Goal: Information Seeking & Learning: Learn about a topic

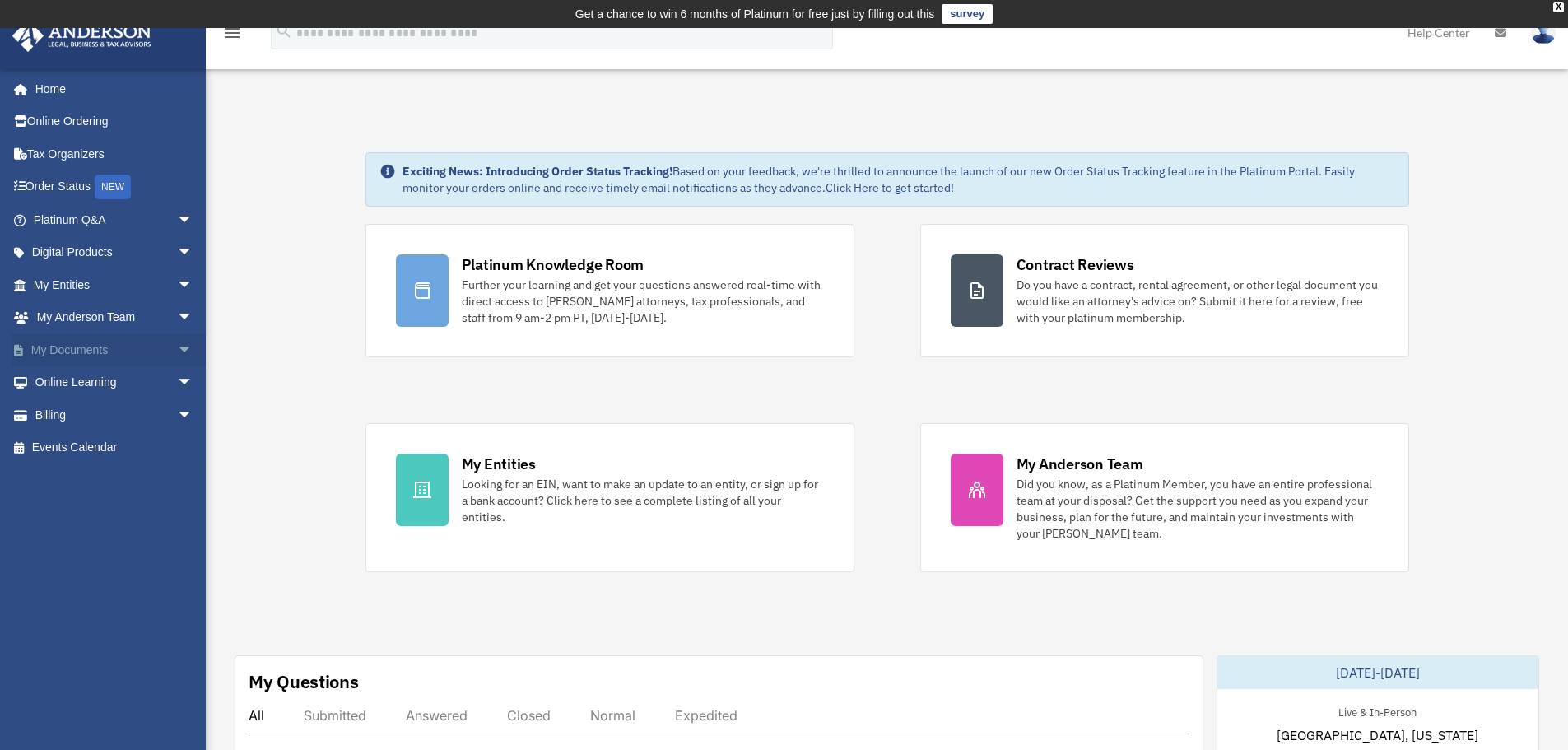
click at [177, 348] on span "arrow_drop_down" at bounding box center [193, 350] width 33 height 34
click at [155, 370] on link "Box" at bounding box center [121, 382] width 195 height 33
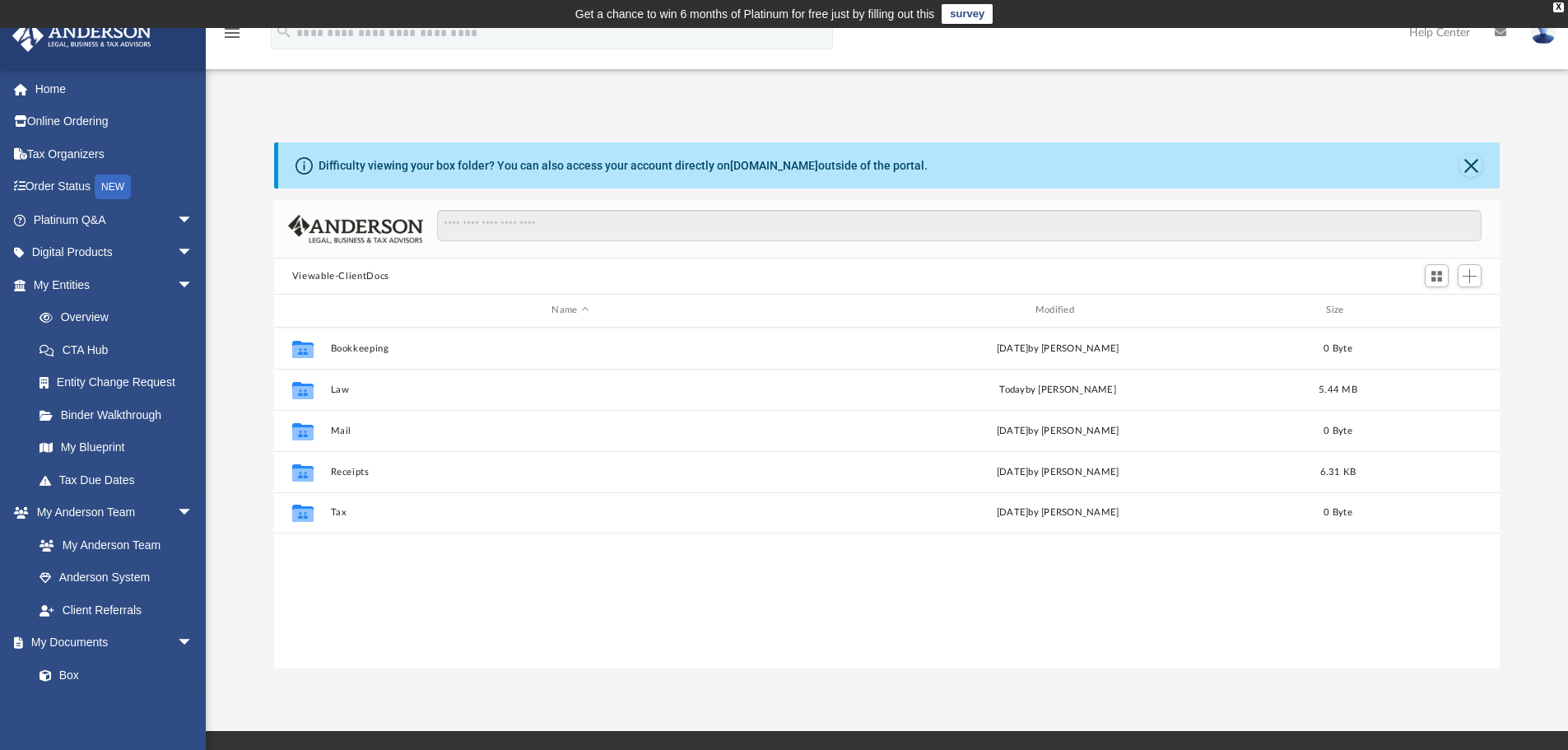
scroll to position [363, 1213]
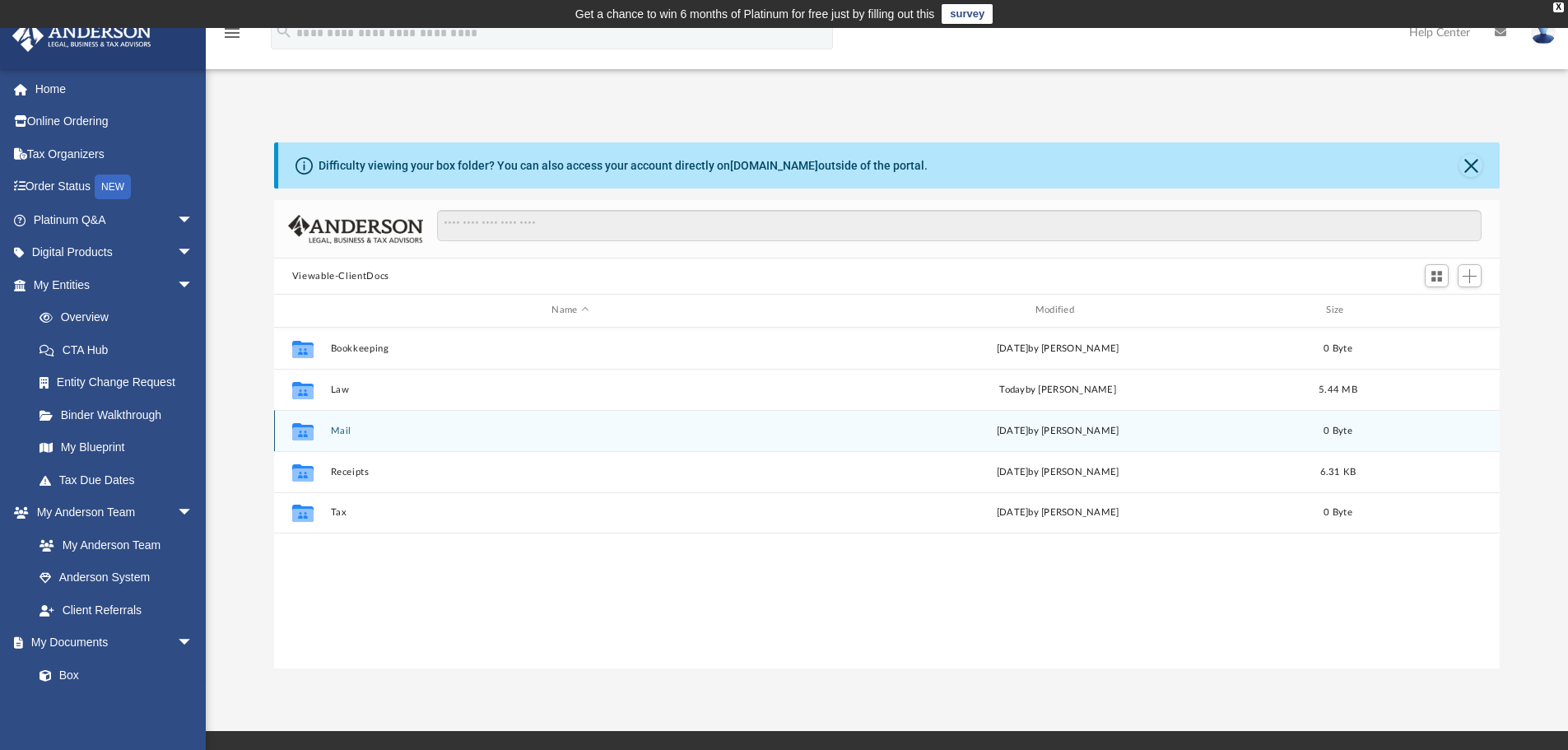
click at [346, 431] on button "Mail" at bounding box center [569, 431] width 480 height 11
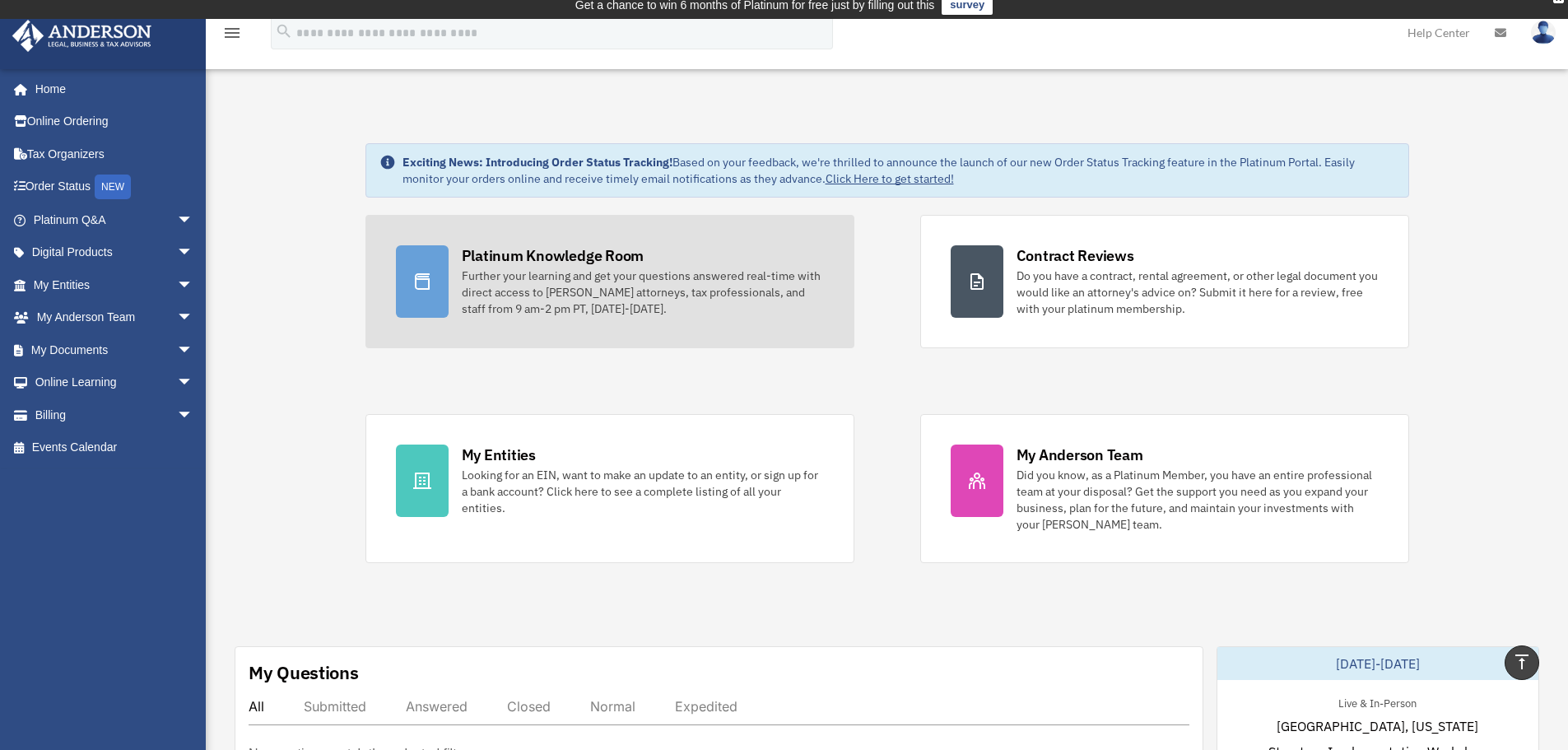
scroll to position [2, 0]
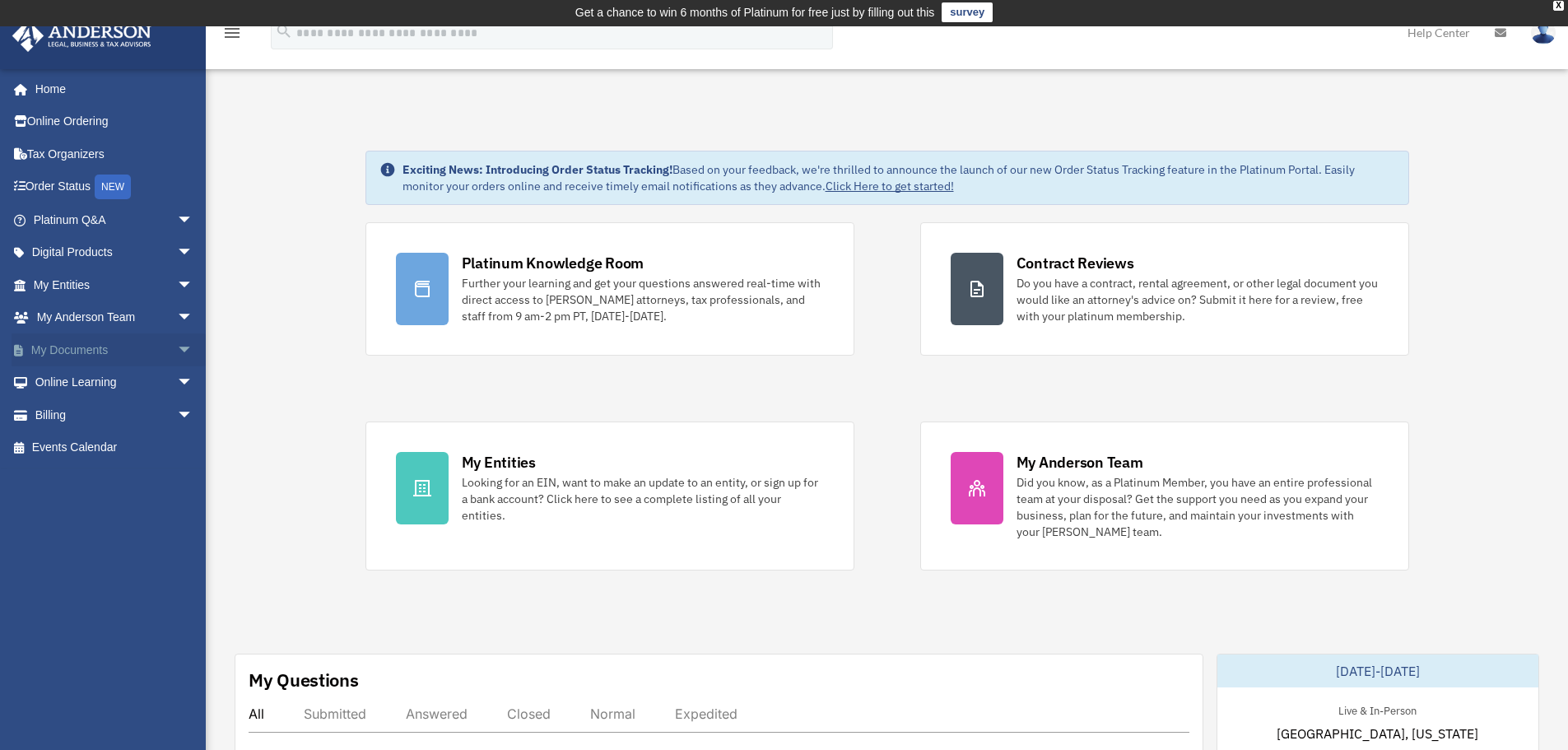
click at [177, 345] on span "arrow_drop_down" at bounding box center [193, 350] width 33 height 34
click at [88, 377] on link "Box" at bounding box center [121, 382] width 195 height 33
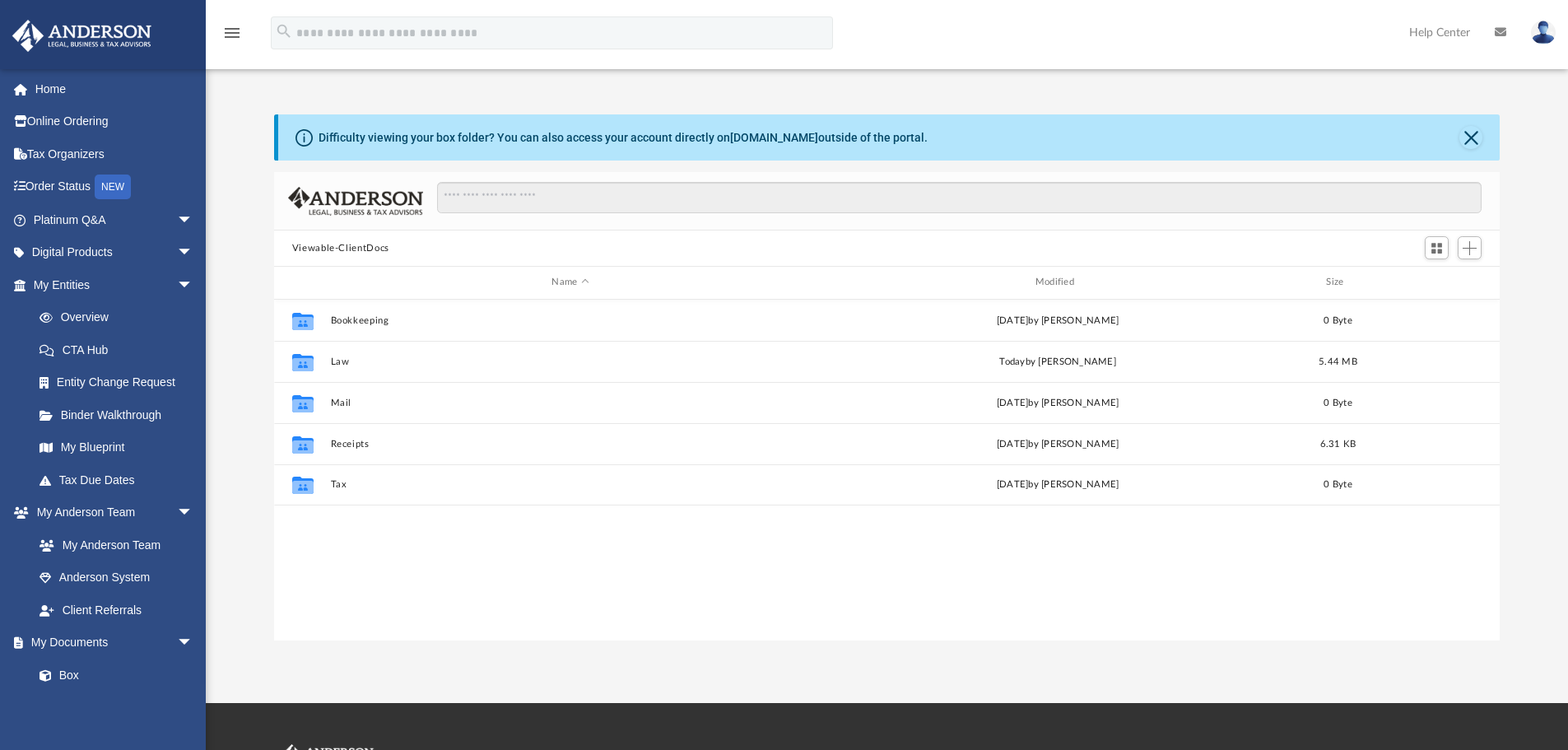
scroll to position [363, 1213]
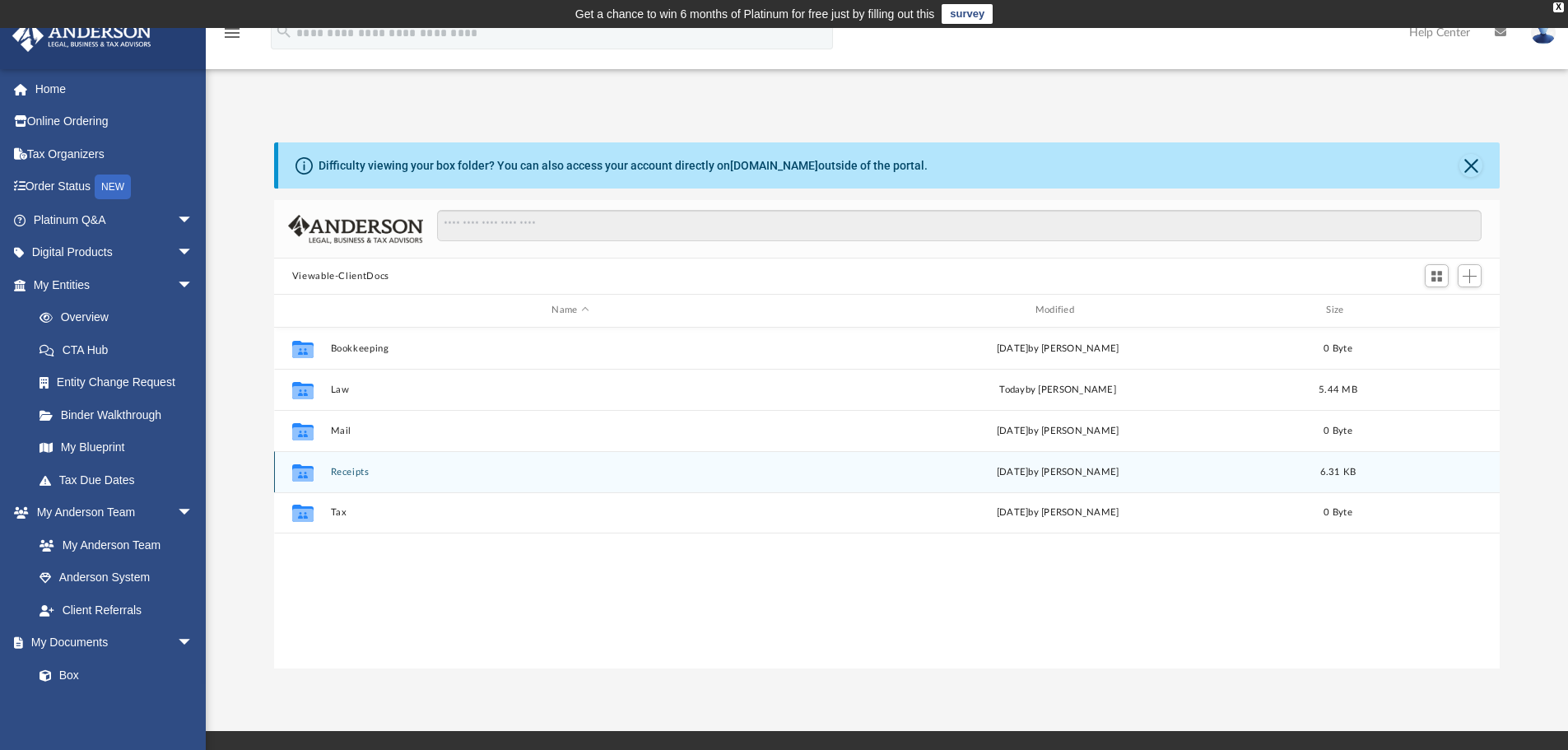
click at [349, 479] on div "Collaborated Folder Receipts [DATE] by [PERSON_NAME] 6.31 KB" at bounding box center [887, 472] width 1226 height 41
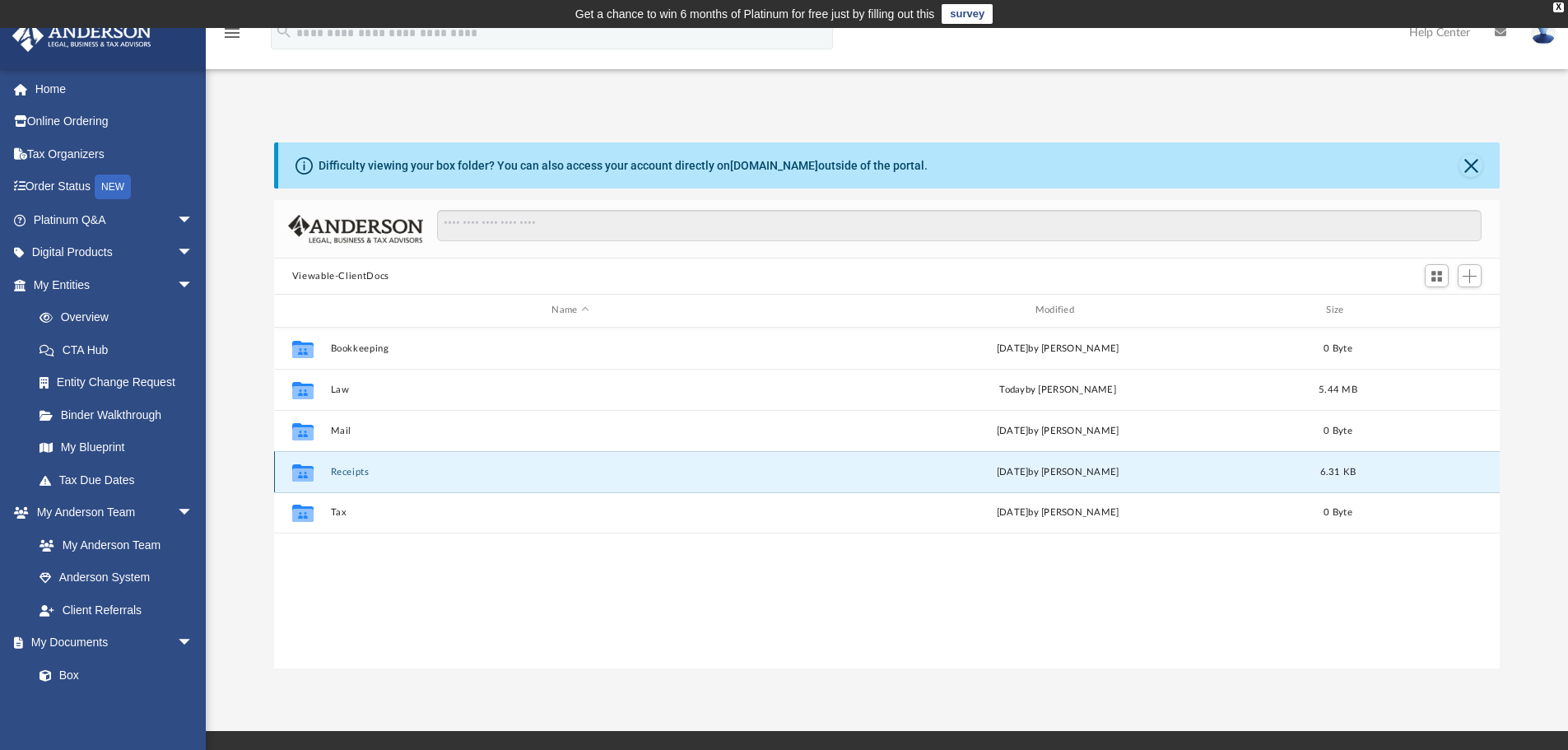
click at [351, 468] on button "Receipts" at bounding box center [569, 472] width 480 height 11
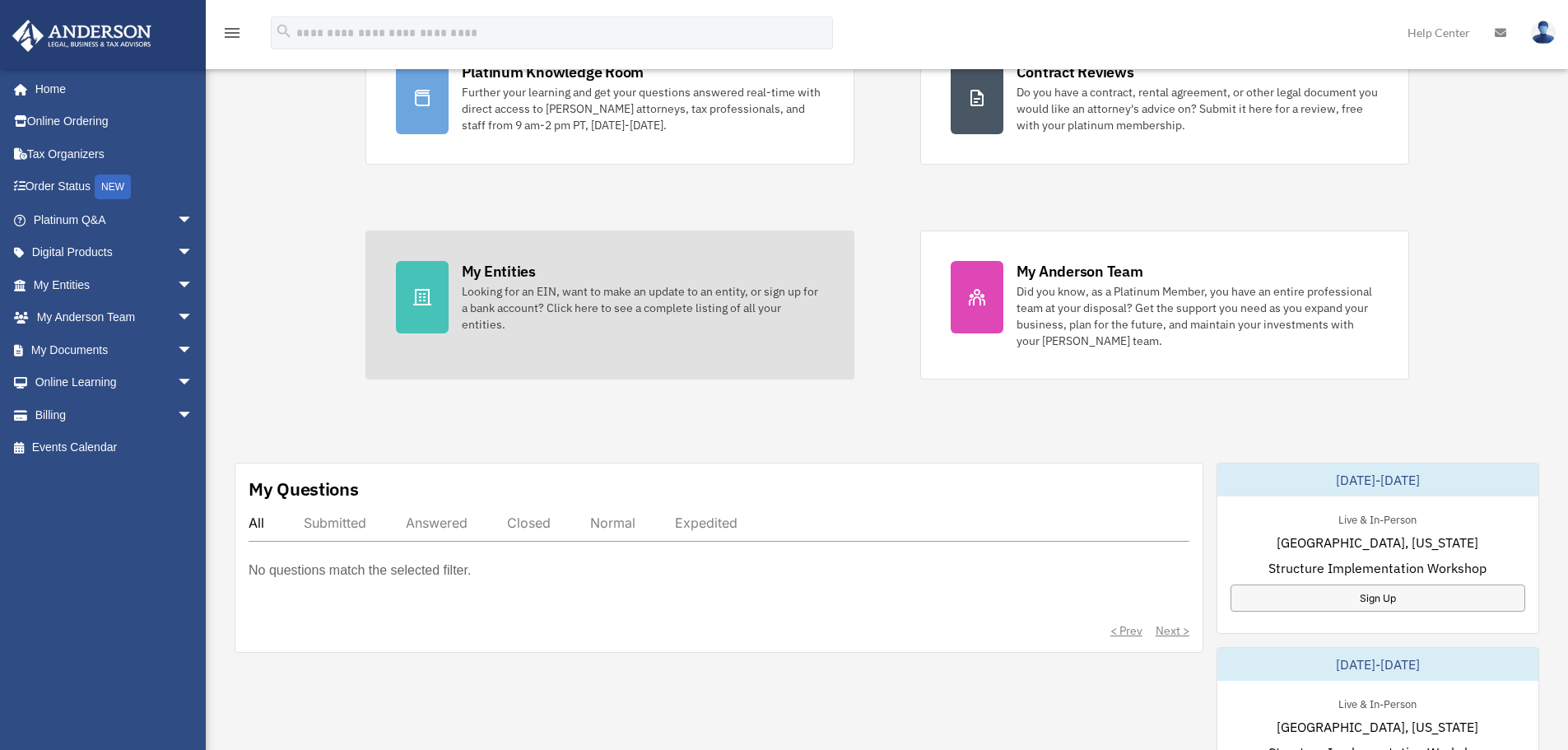
scroll to position [195, 0]
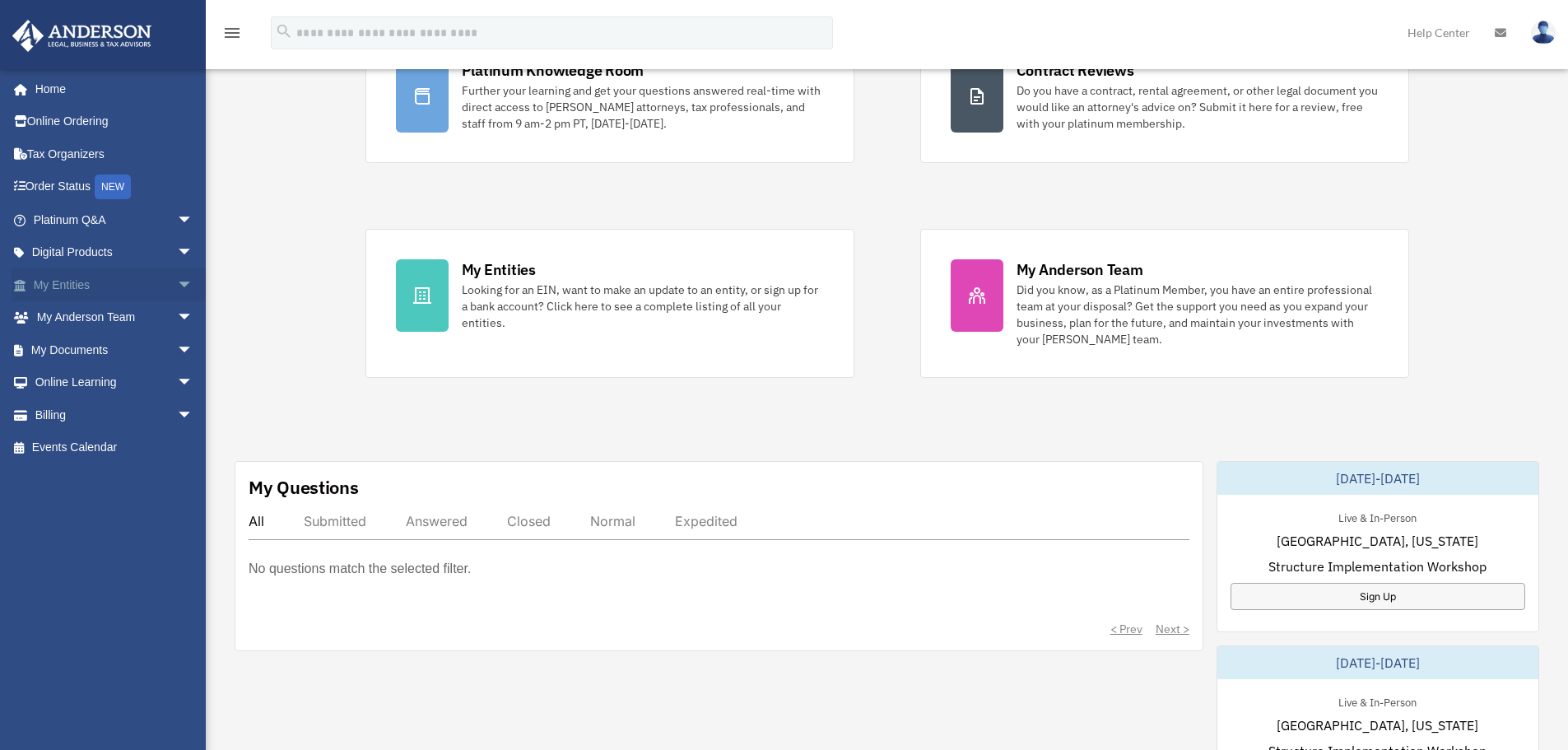
click at [177, 278] on span "arrow_drop_down" at bounding box center [193, 285] width 33 height 34
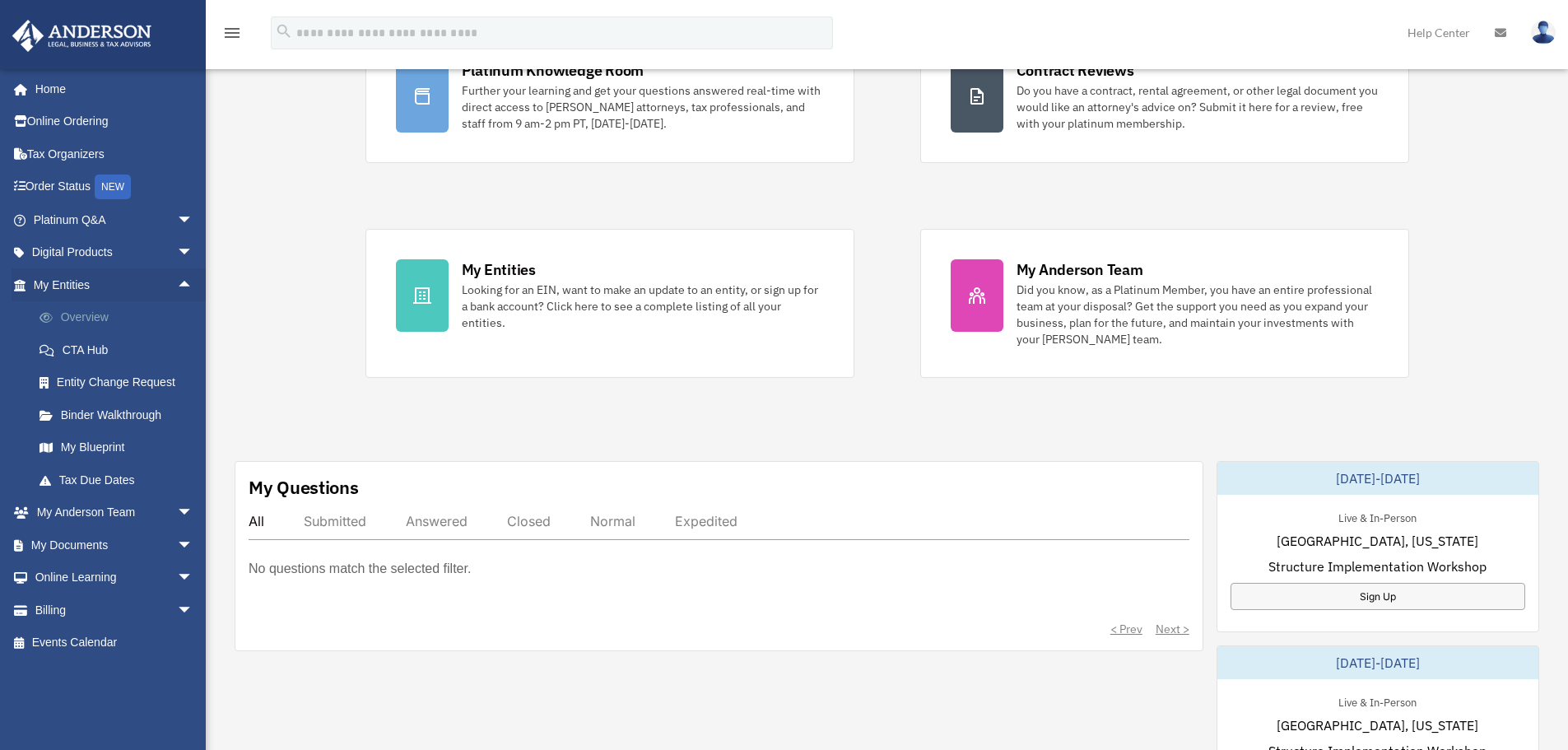
click at [94, 322] on link "Overview" at bounding box center [121, 317] width 195 height 33
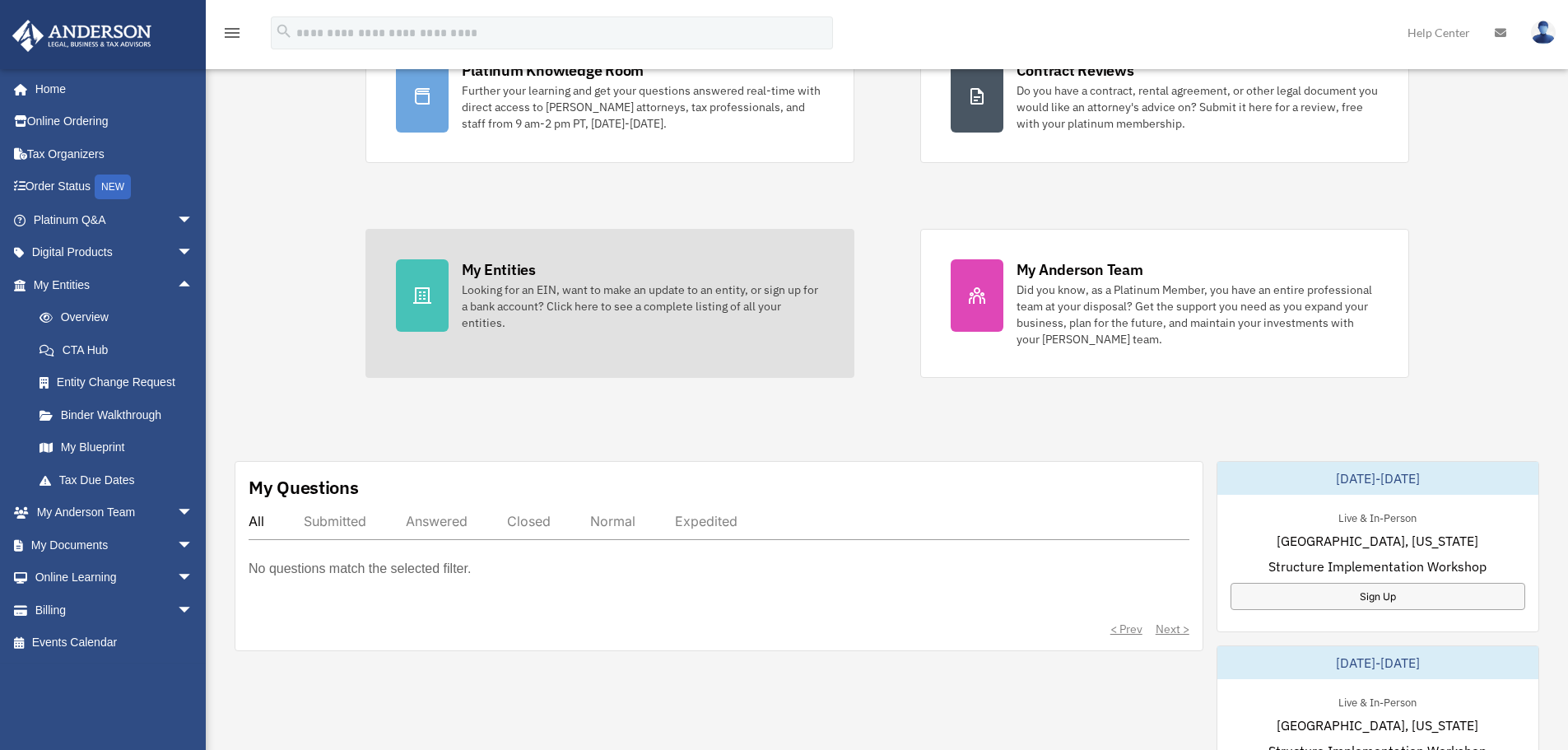
click at [514, 307] on div "Looking for an EIN, want to make an update to an entity, or sign up for a bank …" at bounding box center [643, 307] width 362 height 50
click at [505, 282] on div "Looking for an EIN, want to make an update to an entity, or sign up for a bank …" at bounding box center [643, 307] width 362 height 50
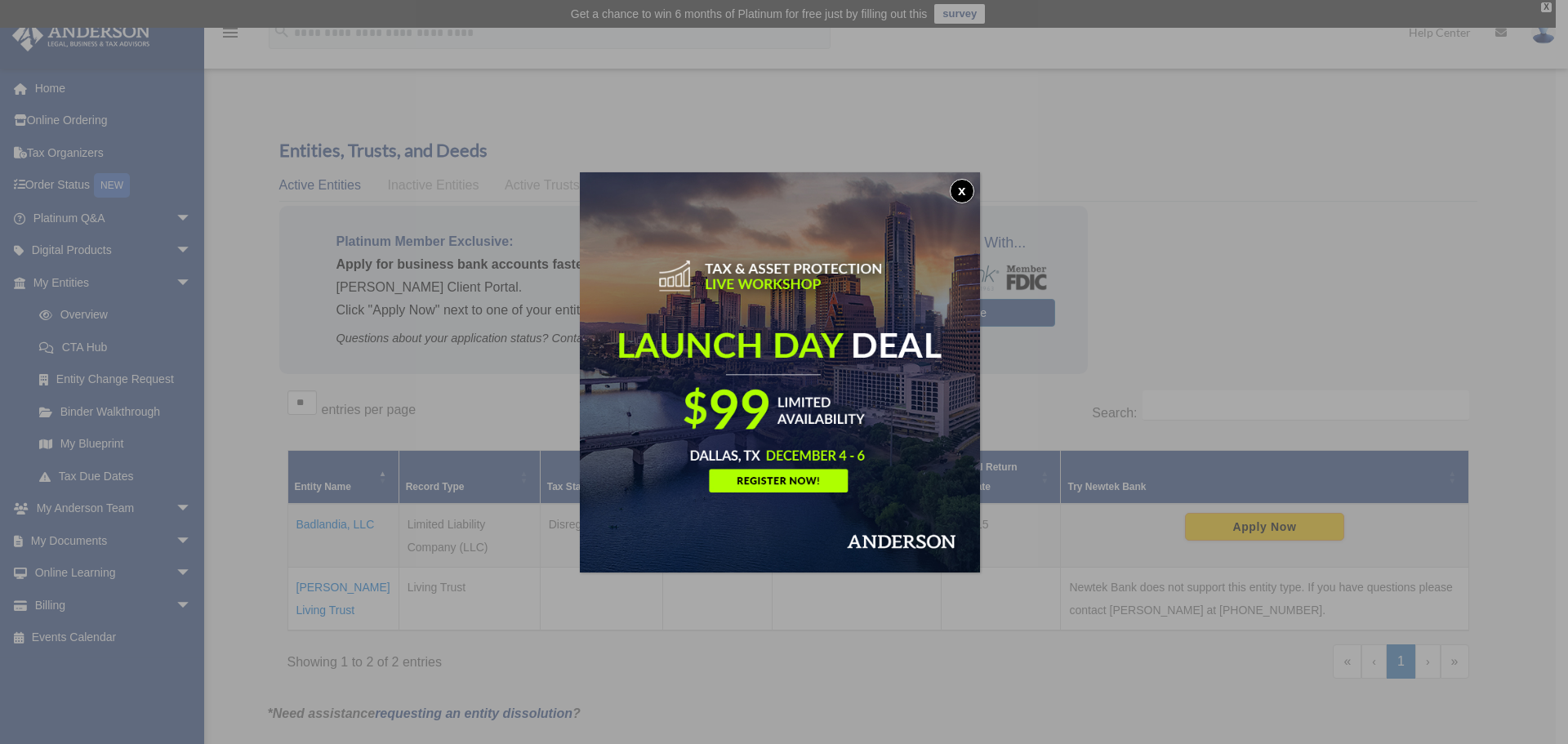
click at [960, 190] on button "x" at bounding box center [962, 191] width 25 height 25
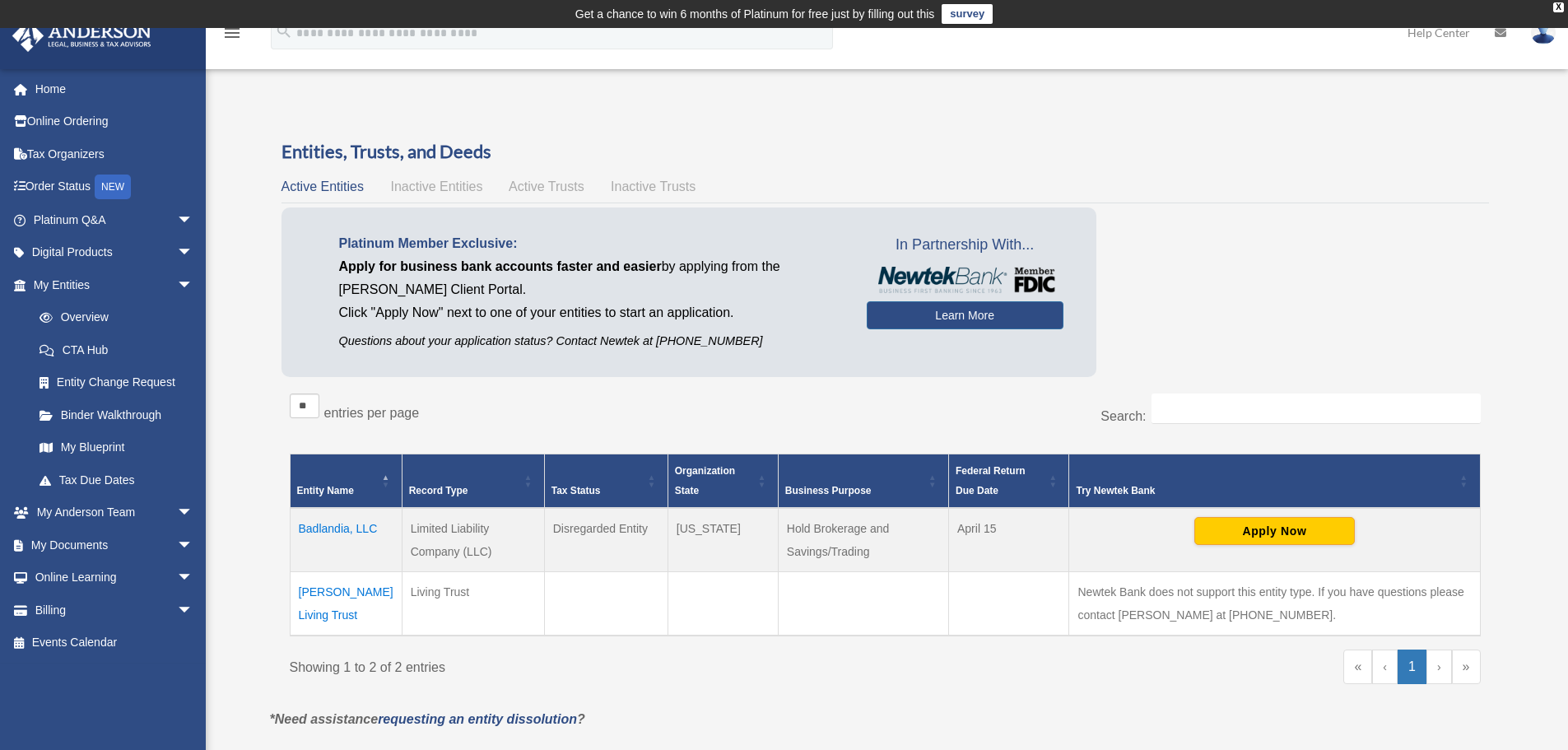
click at [308, 602] on td "[PERSON_NAME] Living Trust" at bounding box center [346, 604] width 112 height 64
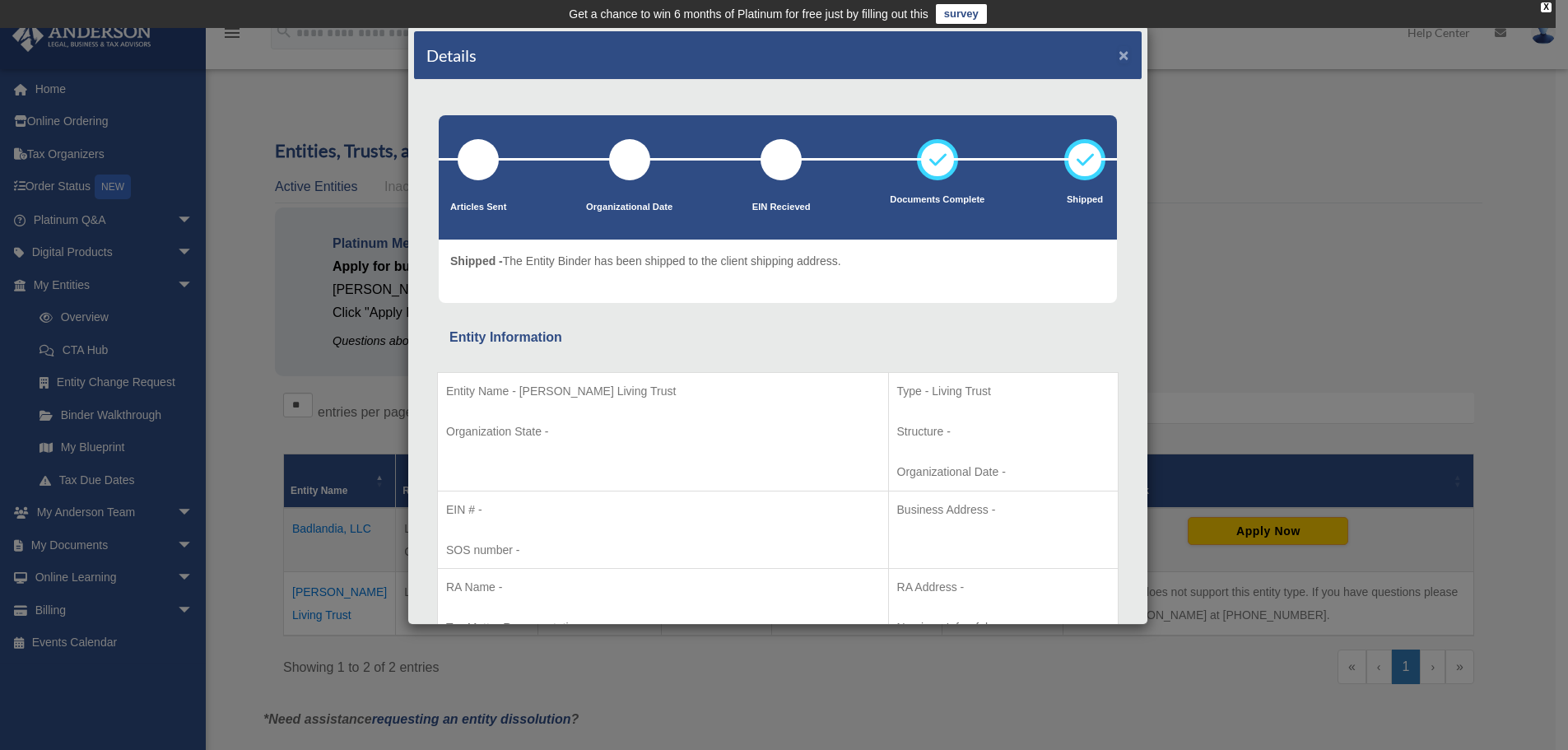
click at [1118, 58] on button "×" at bounding box center [1124, 54] width 11 height 17
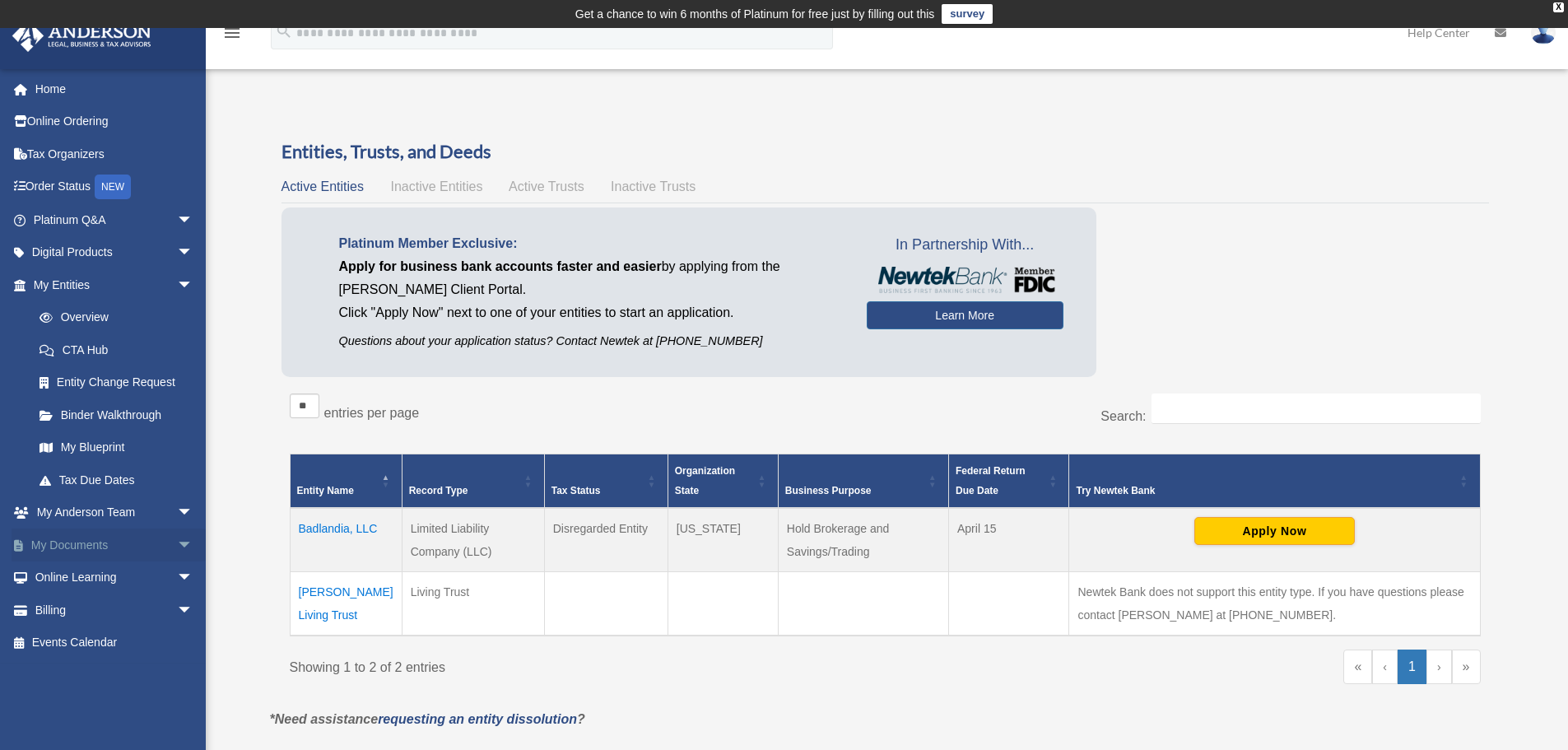
click at [177, 541] on span "arrow_drop_down" at bounding box center [193, 546] width 33 height 34
click at [107, 581] on link "Box" at bounding box center [121, 578] width 195 height 33
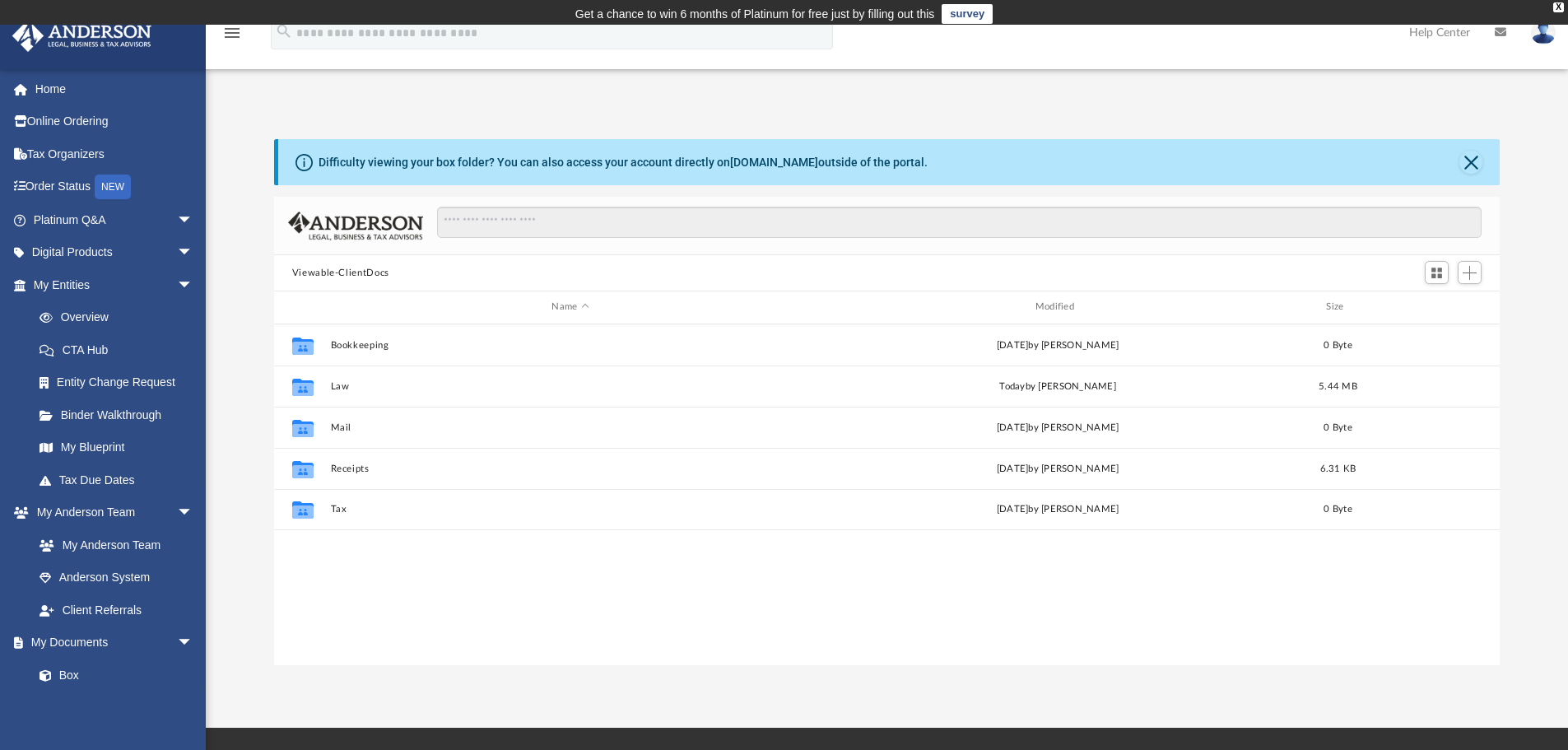
scroll to position [363, 1213]
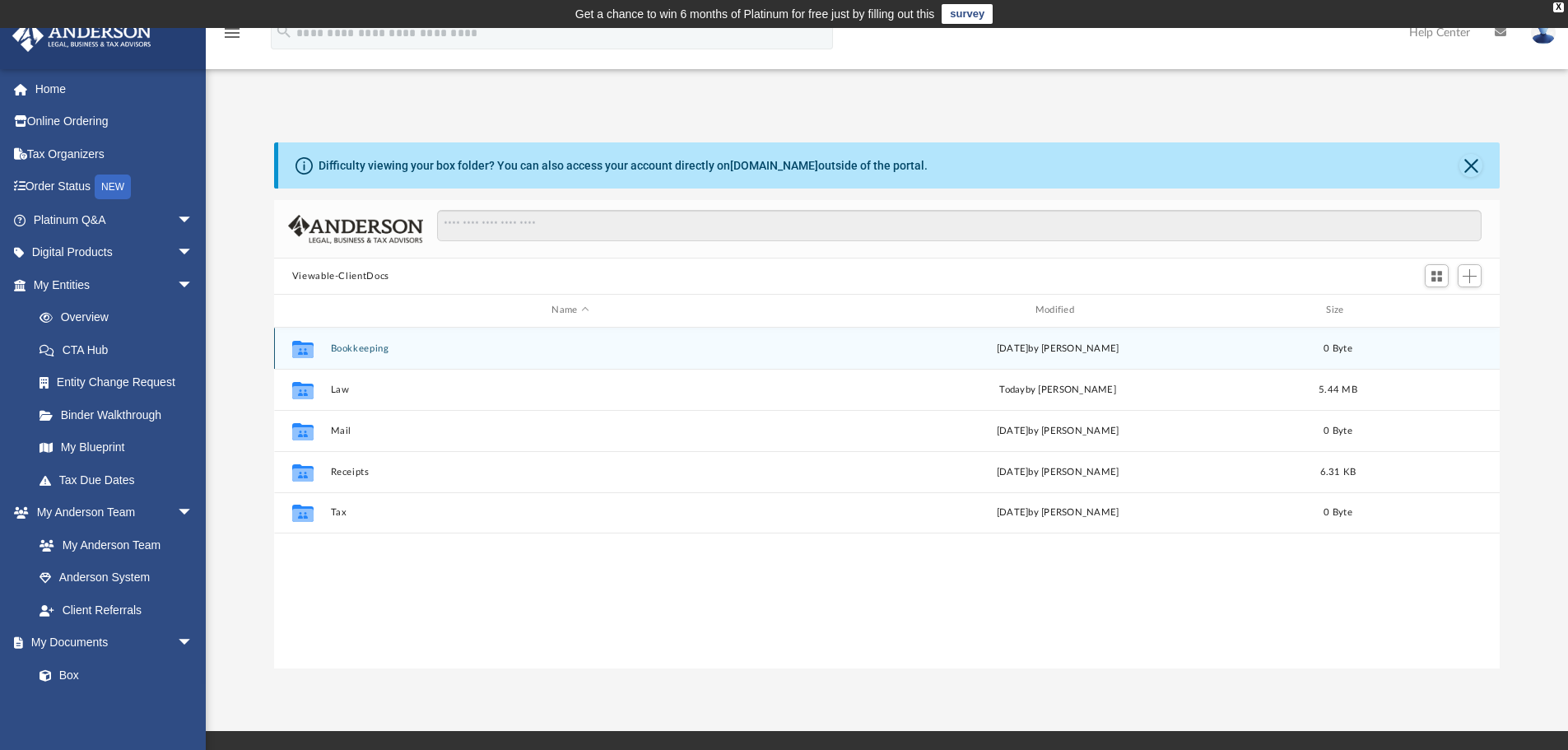
click at [345, 345] on button "Bookkeeping" at bounding box center [569, 348] width 480 height 11
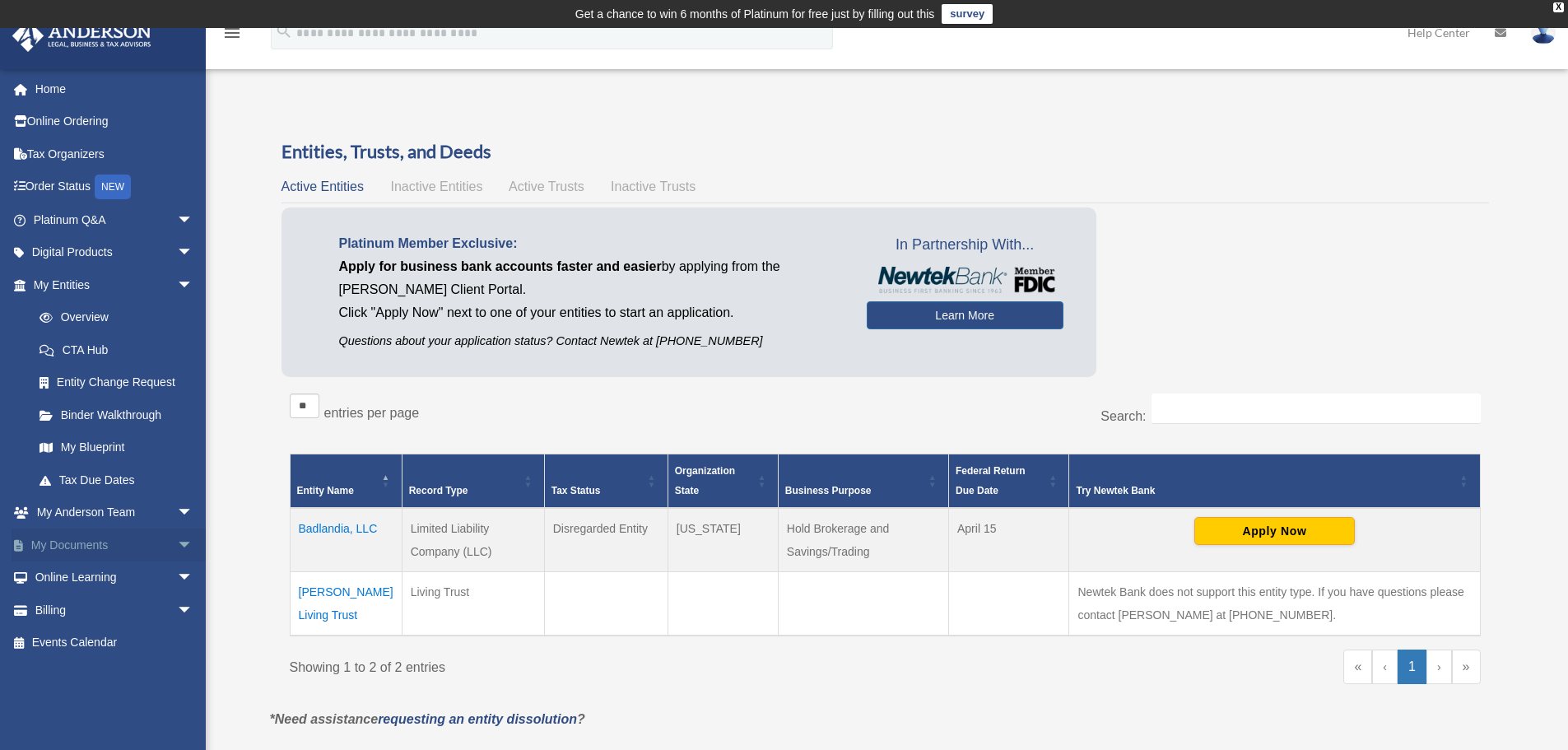
click at [123, 540] on link "My Documents arrow_drop_down" at bounding box center [115, 545] width 206 height 33
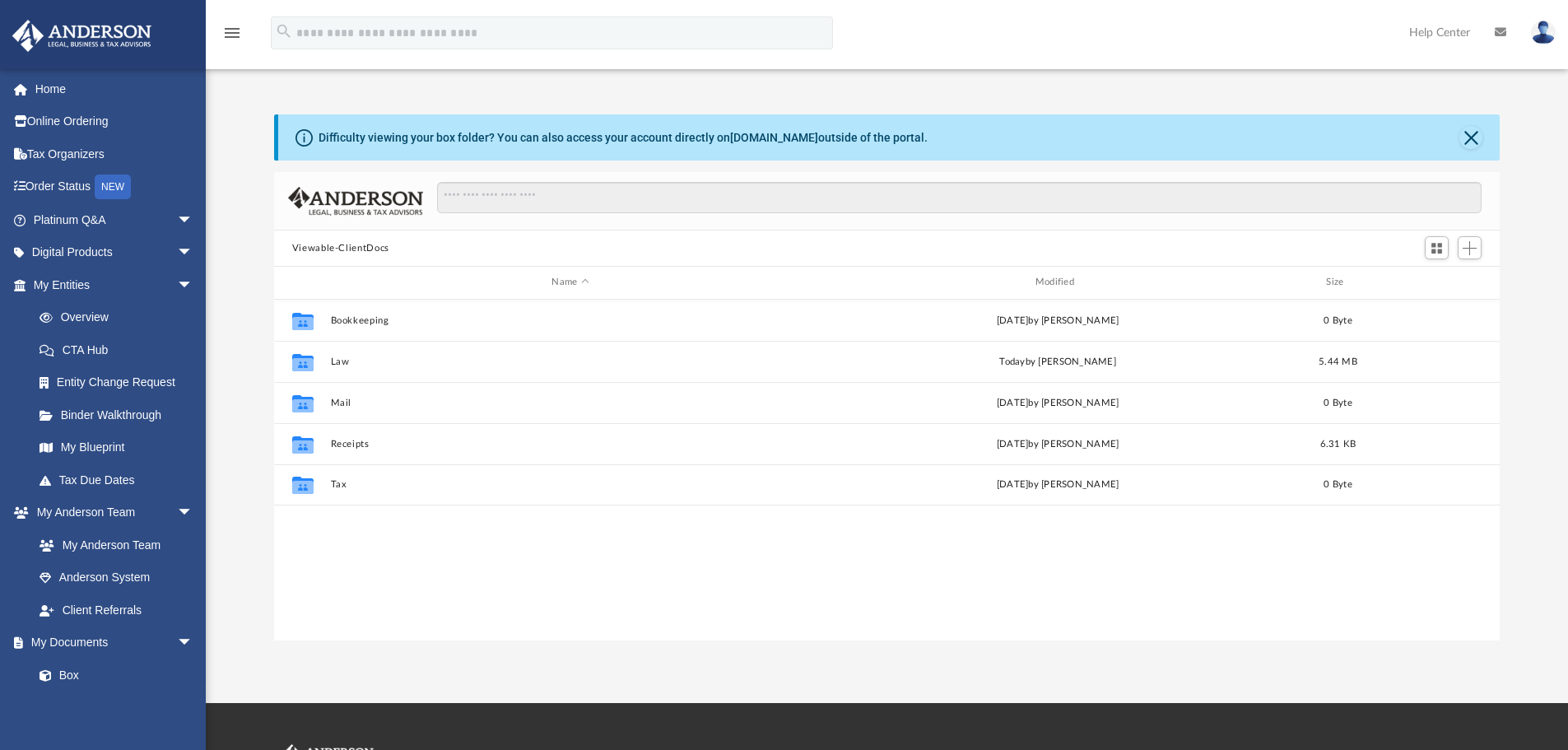
scroll to position [363, 1213]
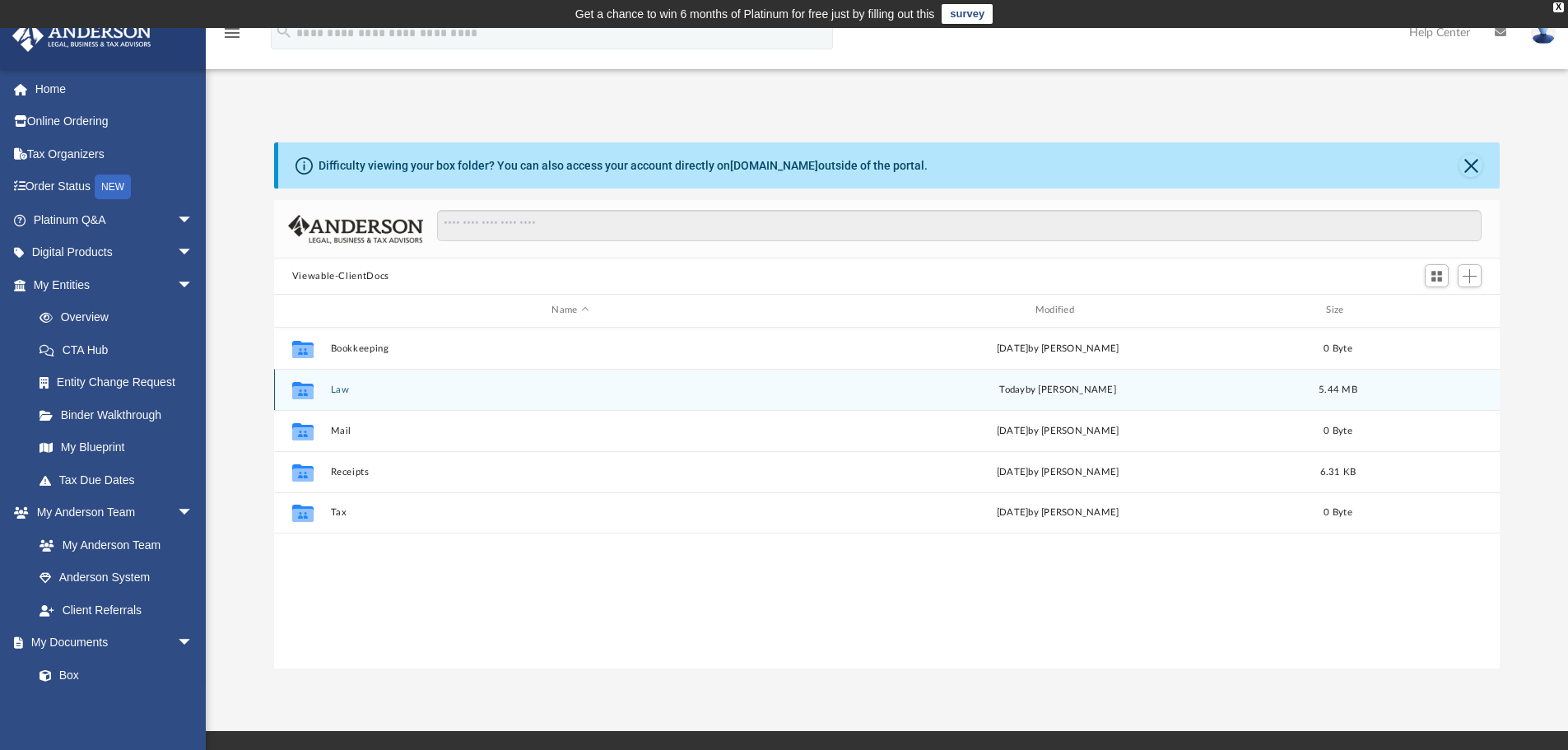
click at [338, 396] on div "Collaborated Folder Law today by Cora Melot 5.44 MB" at bounding box center [887, 389] width 1226 height 41
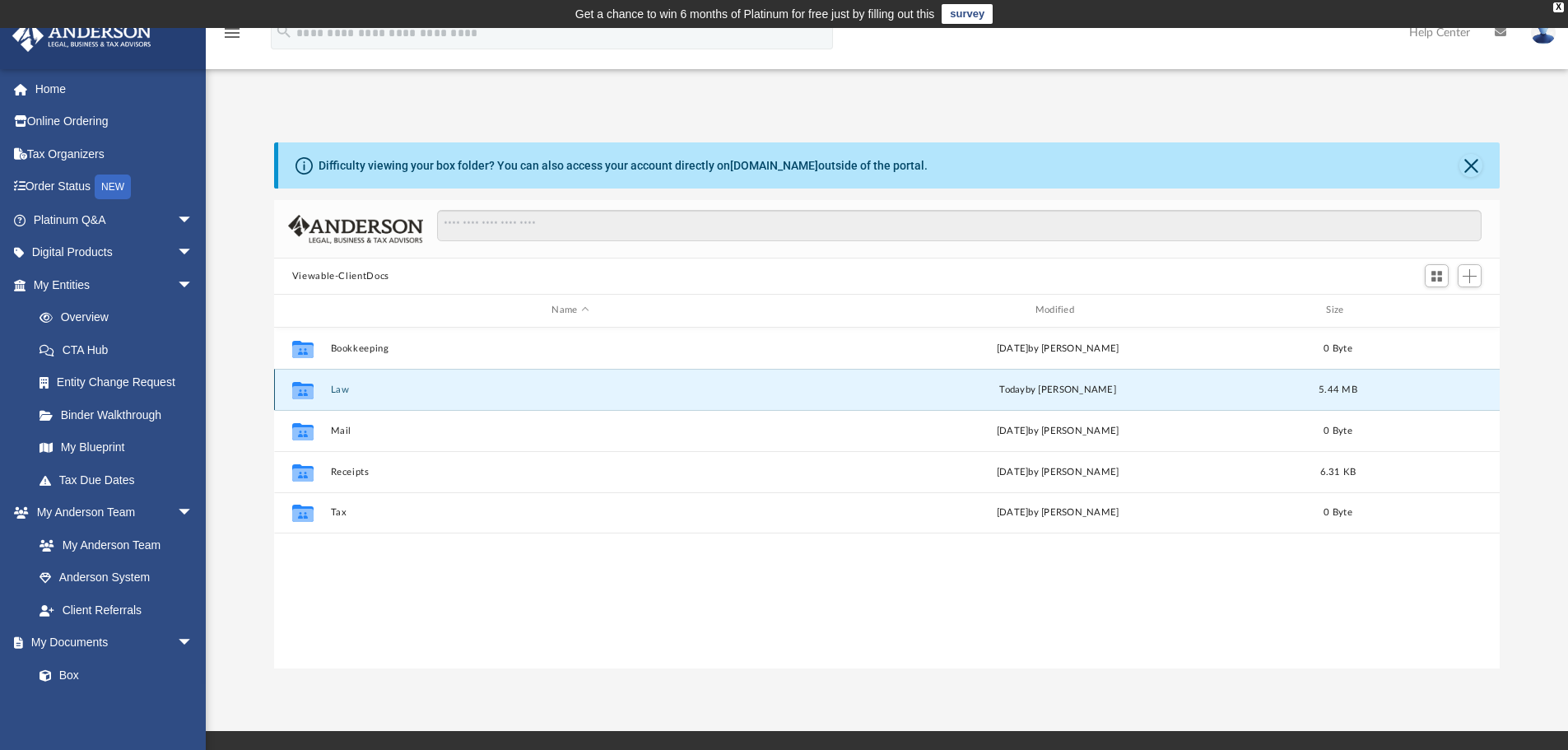
click at [339, 393] on button "Law" at bounding box center [569, 390] width 480 height 11
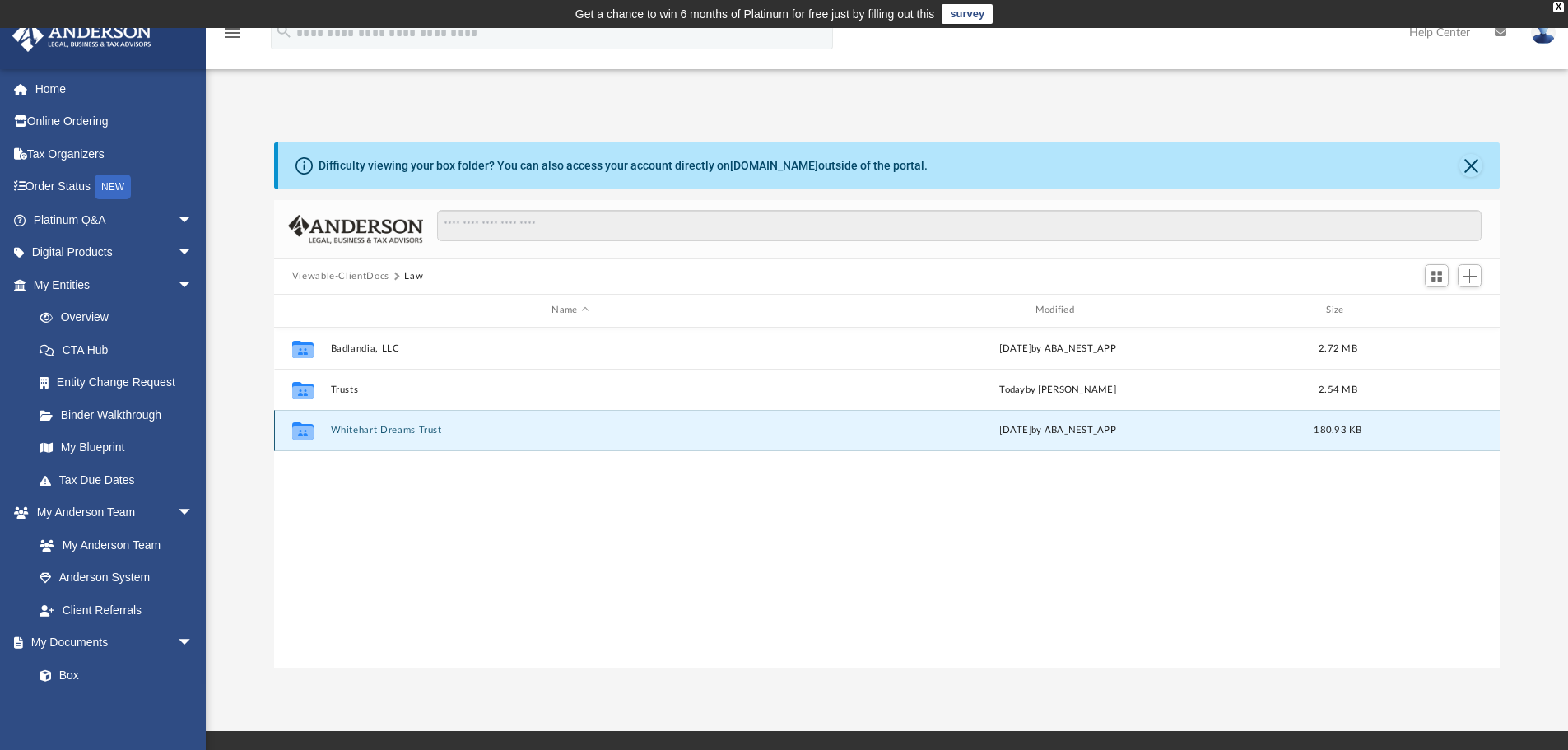
click at [370, 428] on button "Whitehart Dreams Trust" at bounding box center [569, 430] width 480 height 11
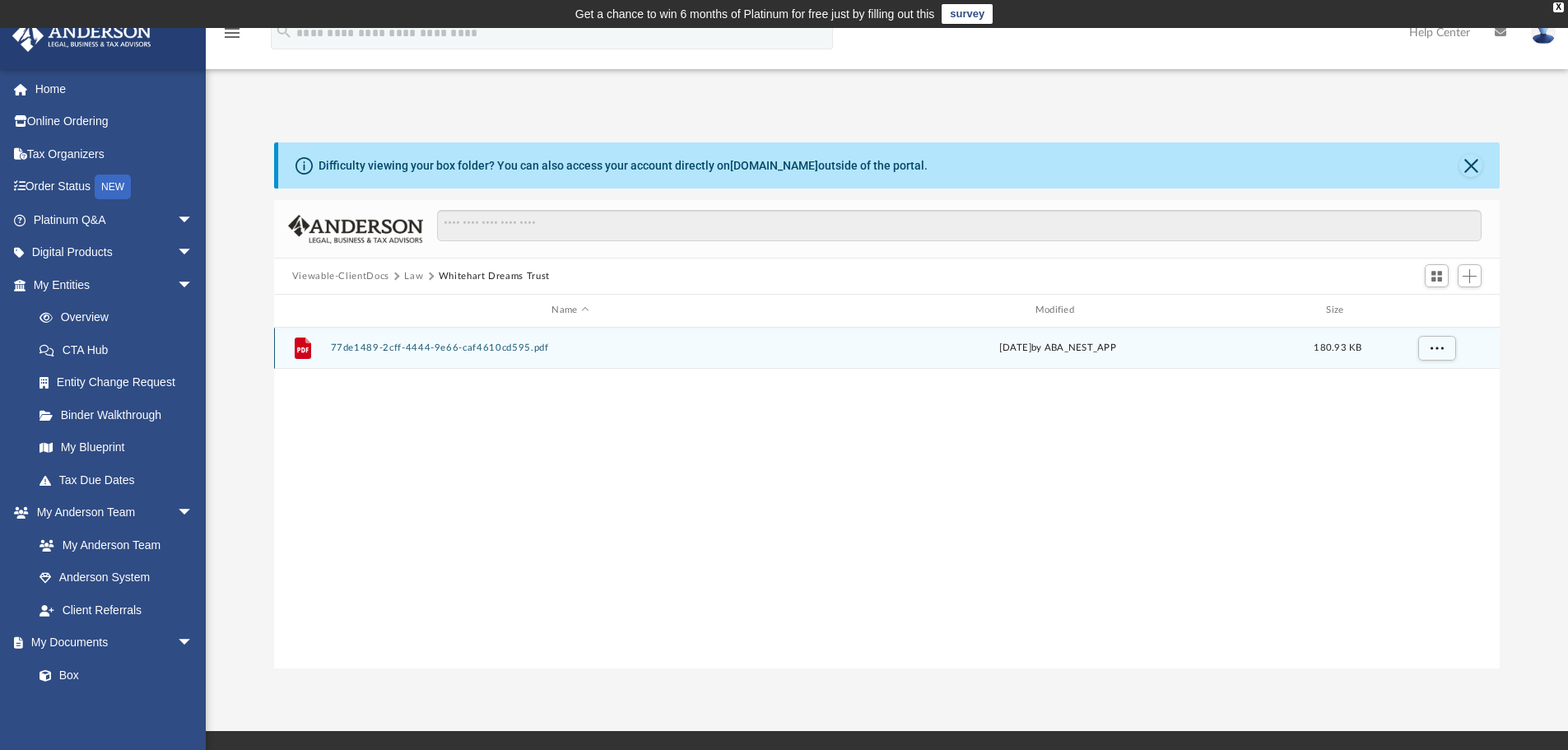
click at [460, 349] on button "77de1489-2cff-4444-9e66-caf4610cd595.pdf" at bounding box center [569, 347] width 480 height 11
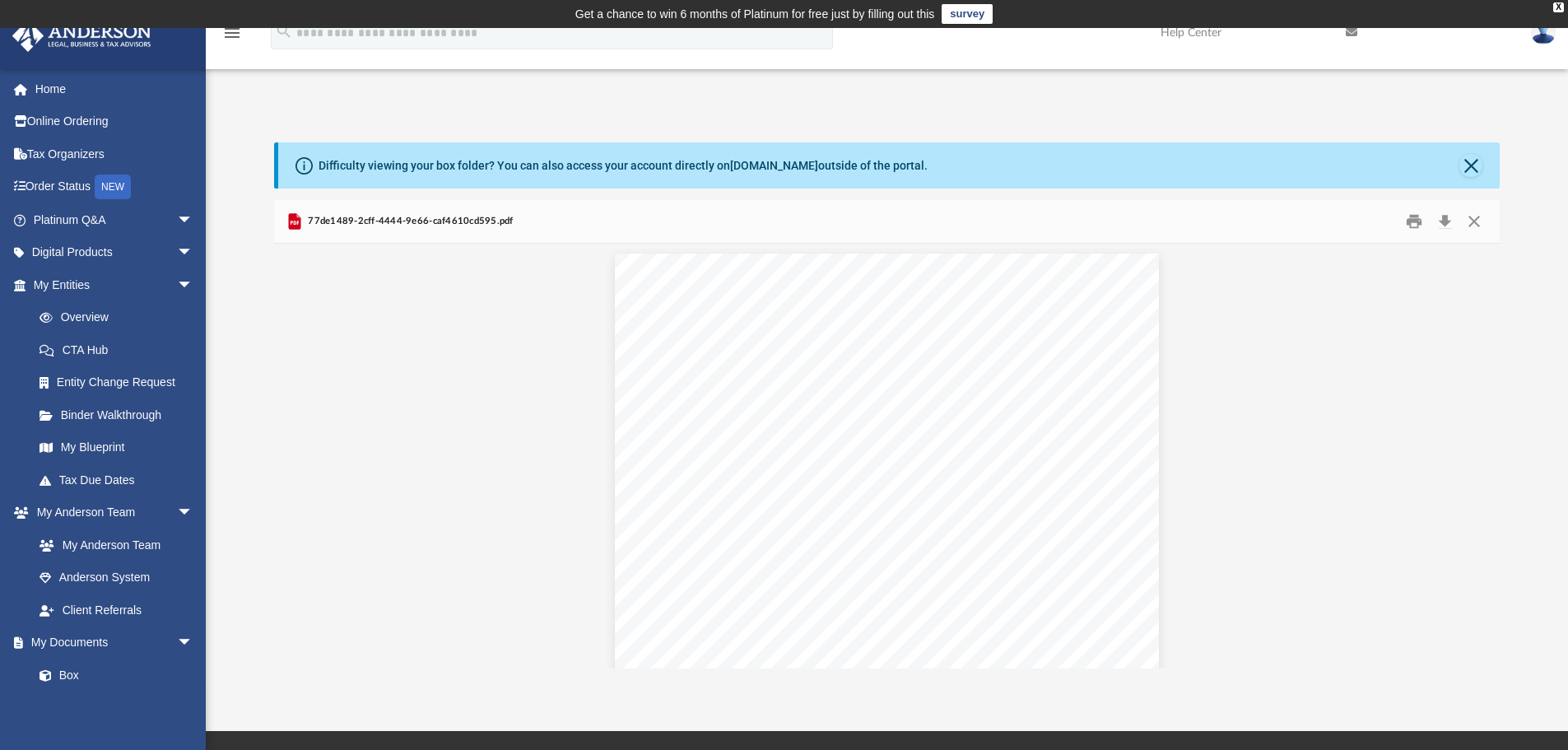
scroll to position [0, 0]
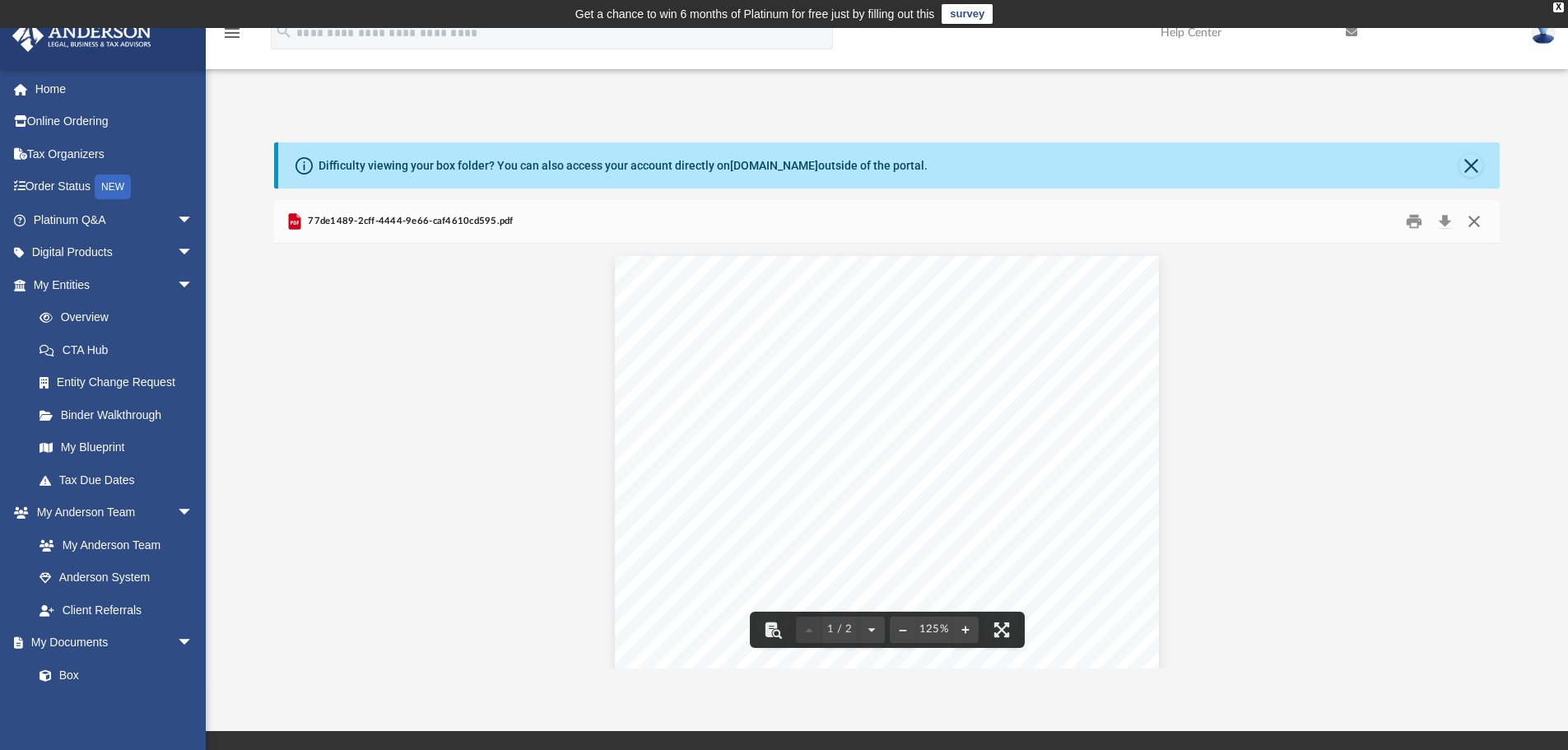
click at [1472, 221] on button "Close" at bounding box center [1473, 221] width 29 height 26
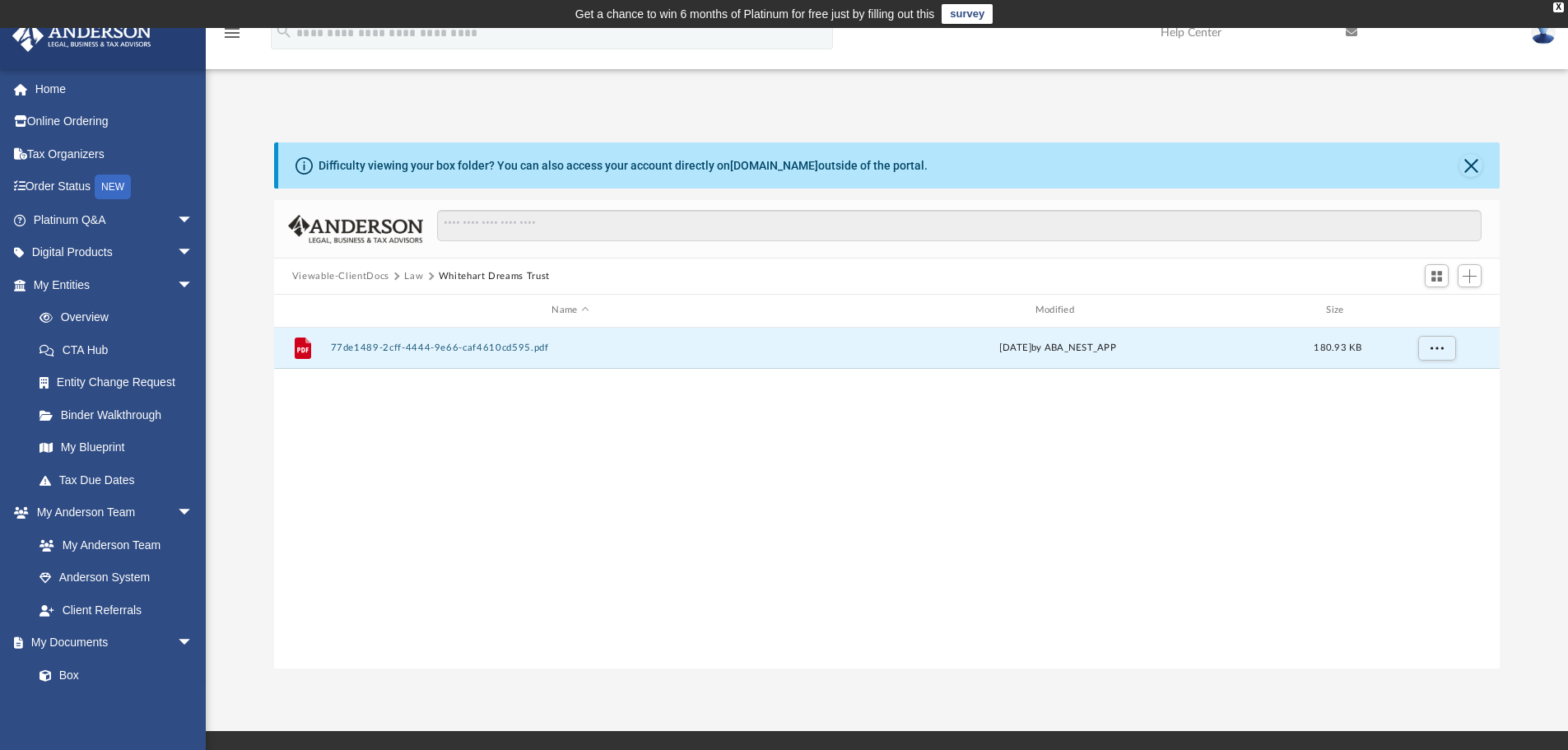
click at [416, 271] on button "Law" at bounding box center [413, 276] width 19 height 15
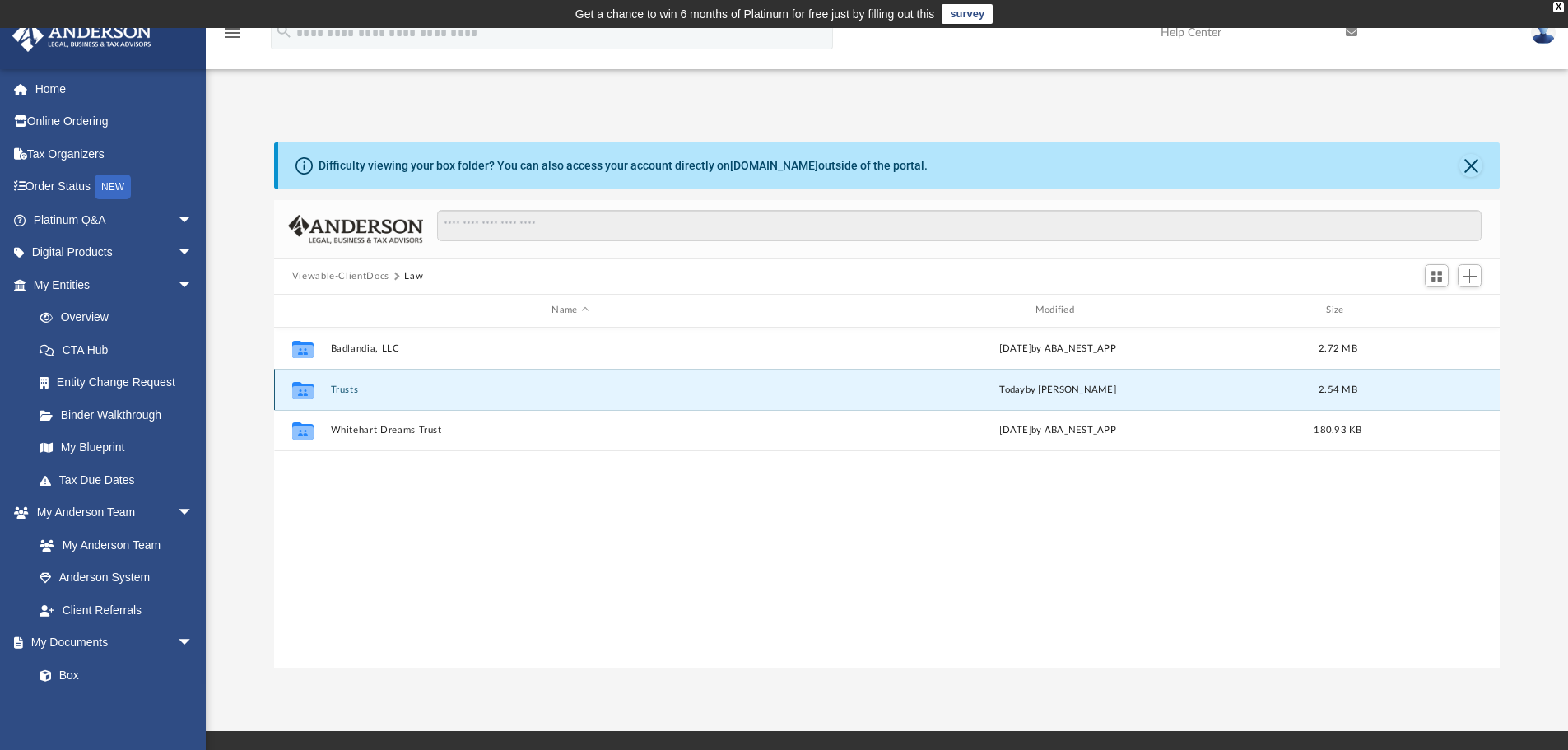
click at [340, 391] on button "Trusts" at bounding box center [569, 390] width 480 height 11
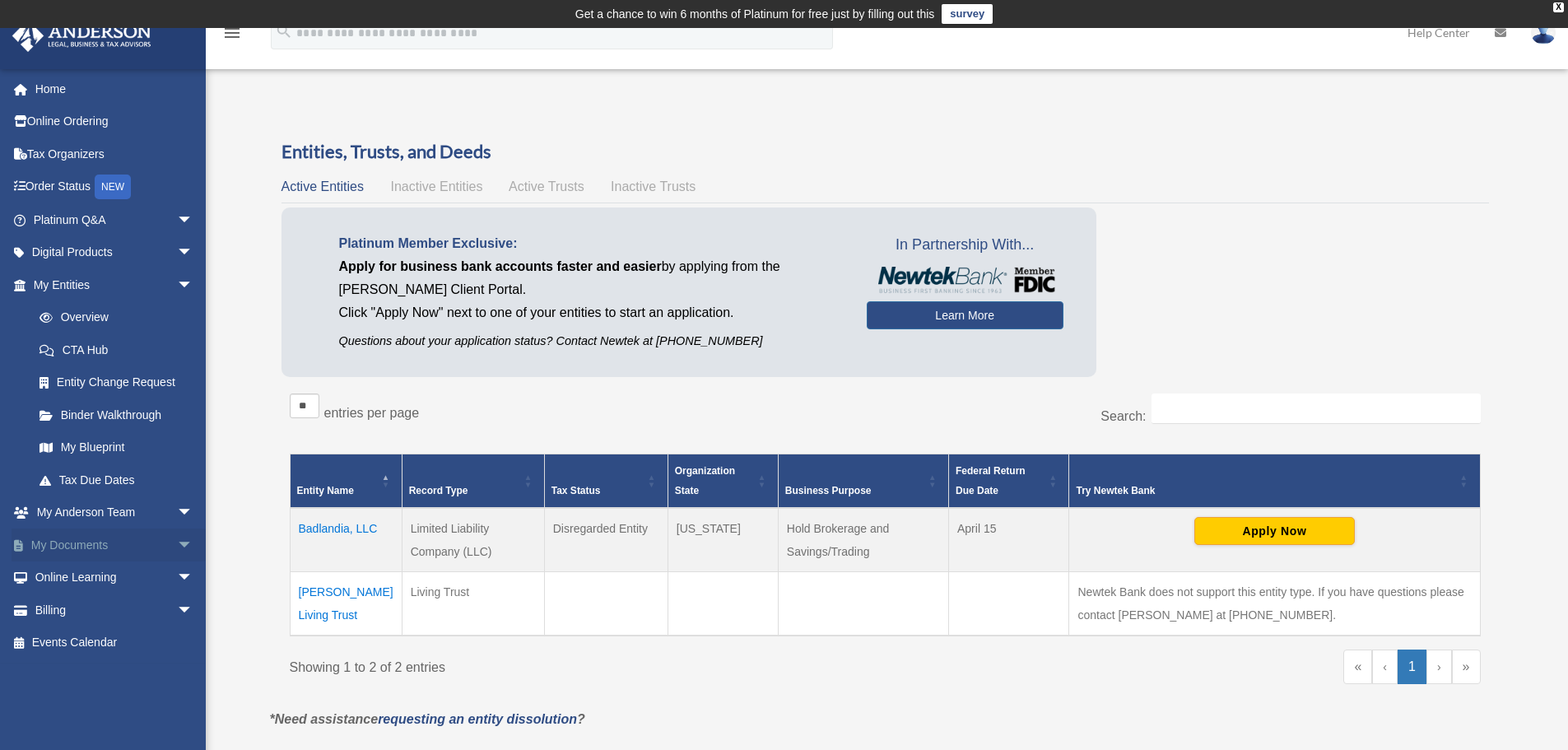
click at [177, 531] on span "arrow_drop_down" at bounding box center [193, 546] width 33 height 34
click at [177, 514] on span "arrow_drop_down" at bounding box center [193, 514] width 33 height 34
click at [346, 593] on td "[PERSON_NAME] Living Trust" at bounding box center [346, 604] width 112 height 64
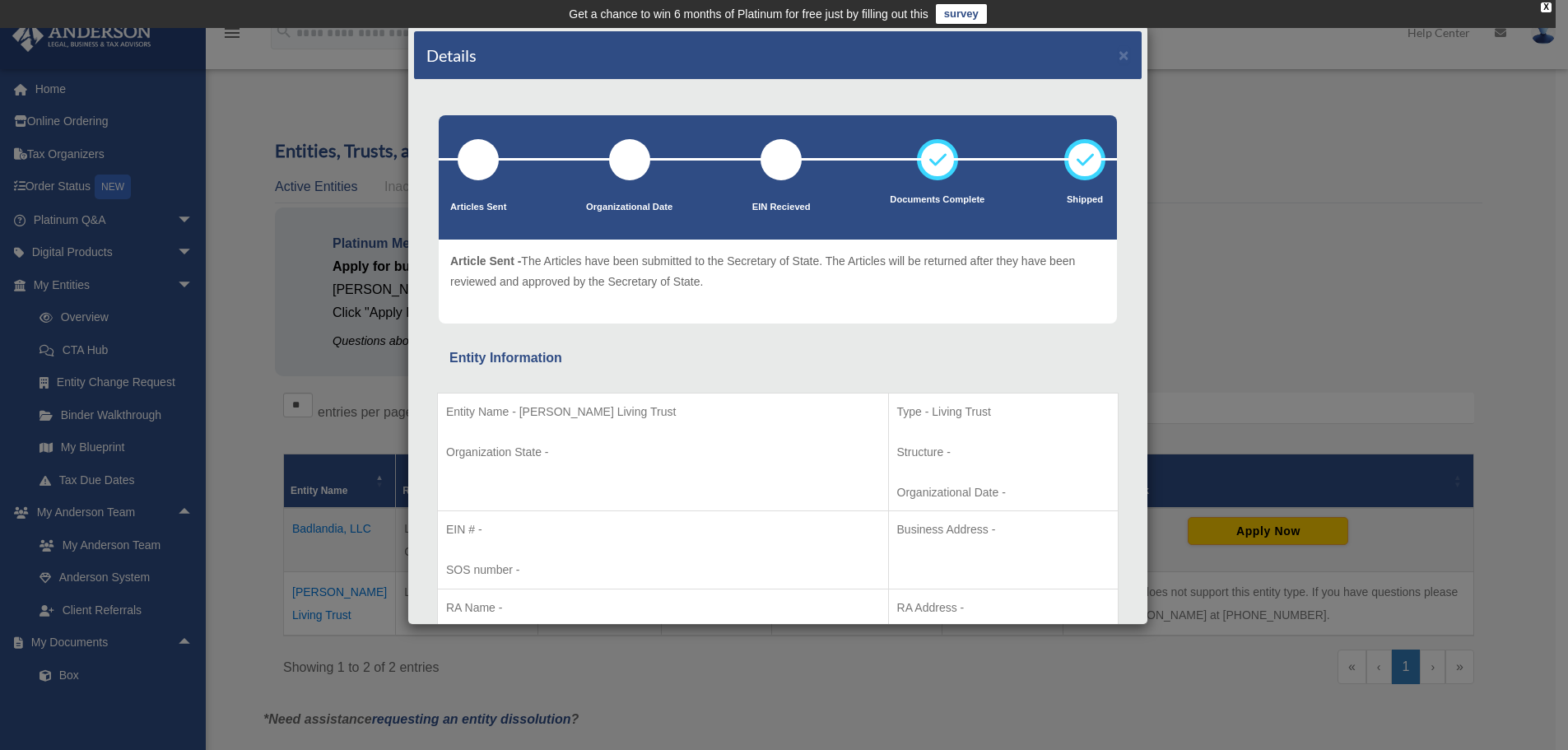
click at [1126, 48] on div "Details ×" at bounding box center [777, 55] width 728 height 49
click at [1105, 53] on div "Details ×" at bounding box center [777, 55] width 728 height 49
click at [1118, 55] on div "Details ×" at bounding box center [777, 55] width 728 height 49
click at [1118, 56] on button "×" at bounding box center [1124, 54] width 11 height 17
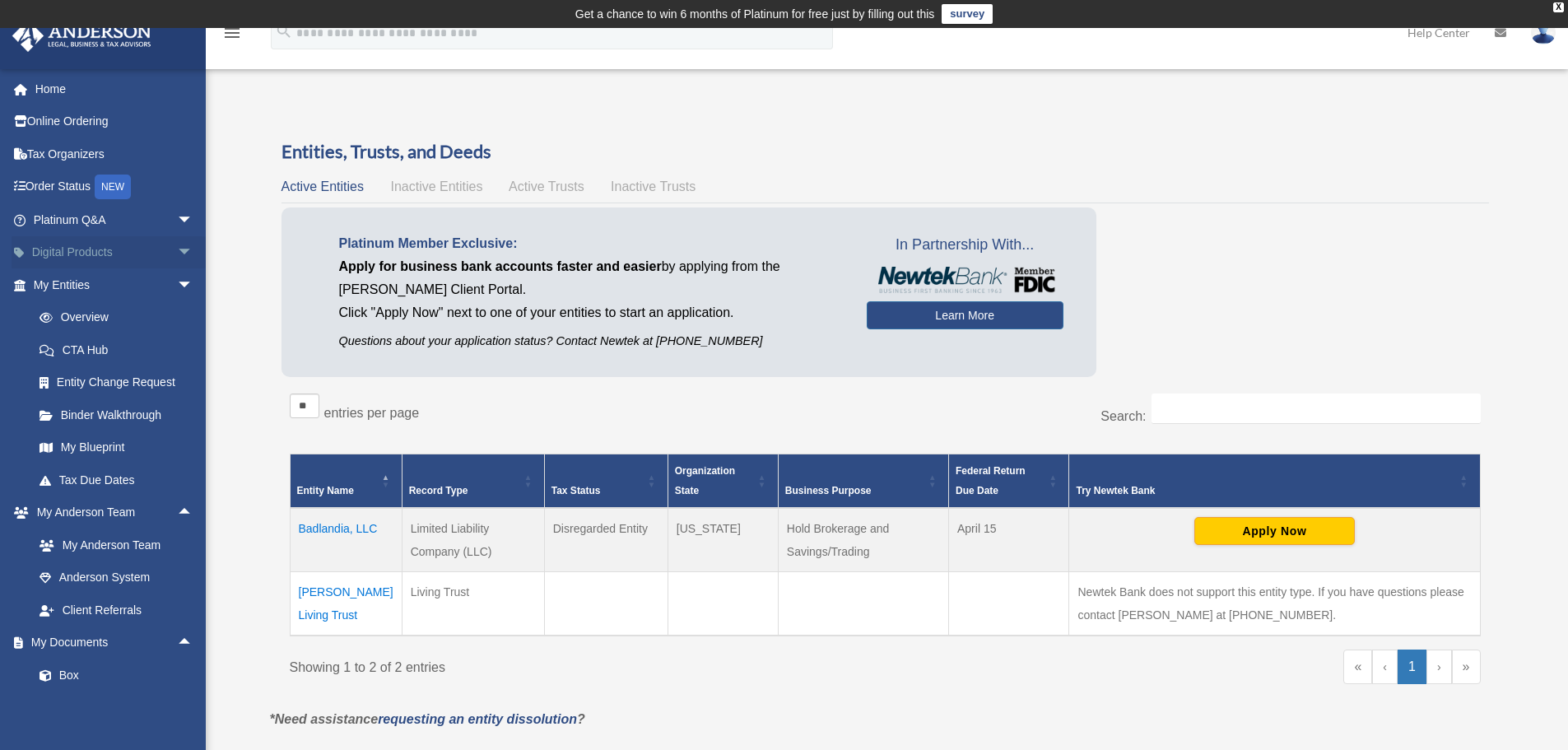
click at [177, 251] on span "arrow_drop_down" at bounding box center [193, 253] width 33 height 34
click at [177, 251] on span "arrow_drop_up" at bounding box center [193, 253] width 33 height 34
click at [128, 547] on link "My Anderson Team" at bounding box center [121, 545] width 195 height 33
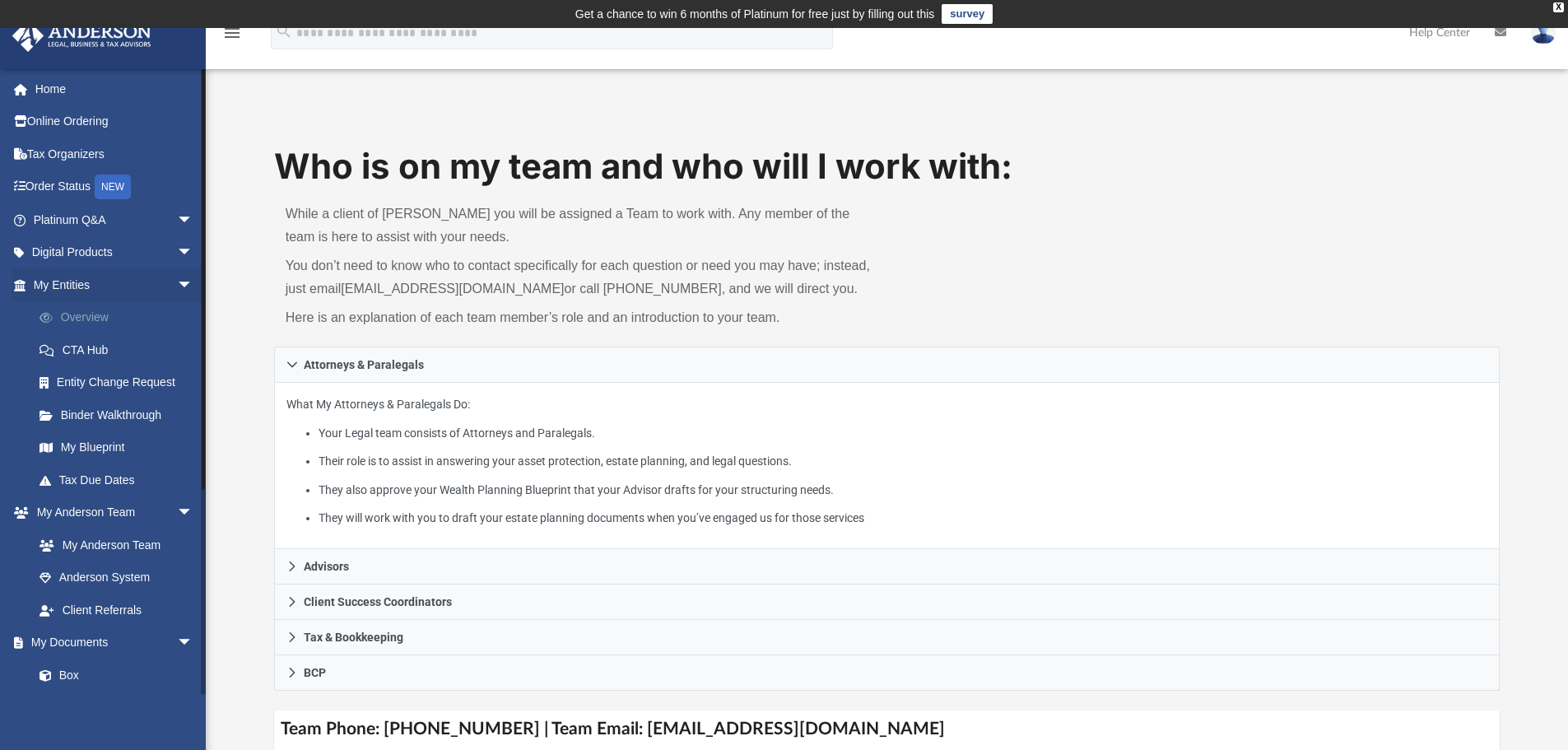
click at [93, 315] on link "Overview" at bounding box center [121, 317] width 195 height 33
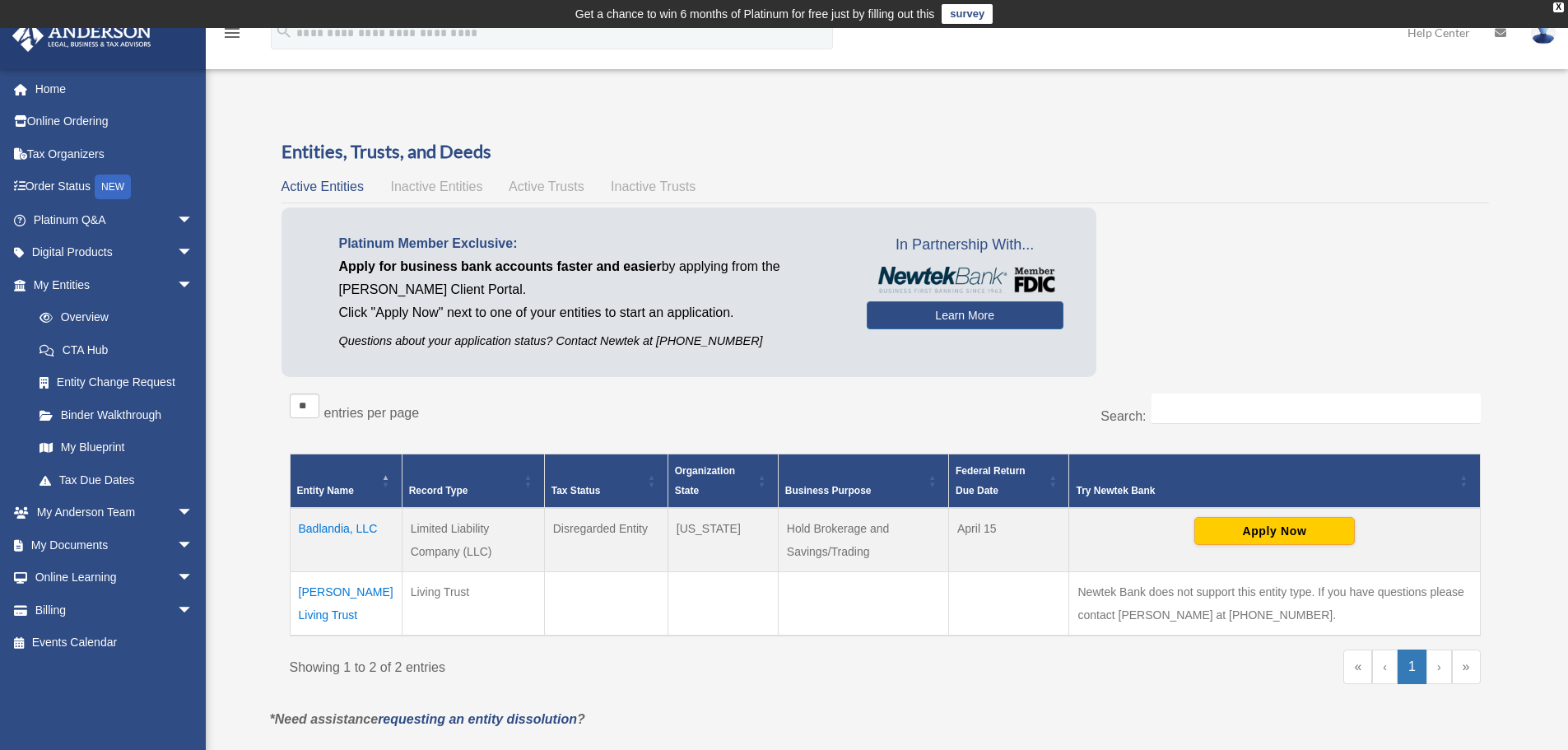
click at [337, 595] on td "[PERSON_NAME] Living Trust" at bounding box center [346, 604] width 112 height 64
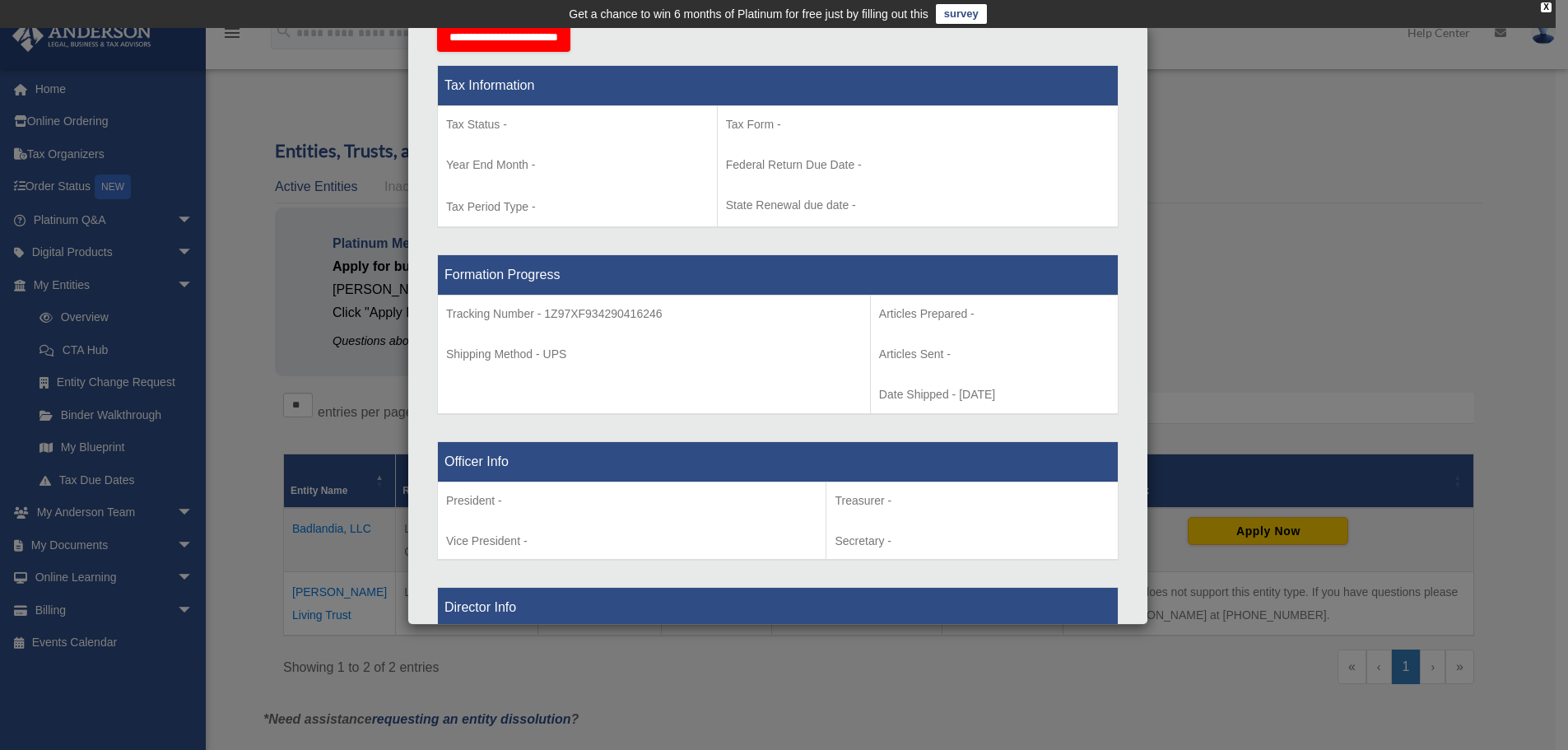
scroll to position [1070, 0]
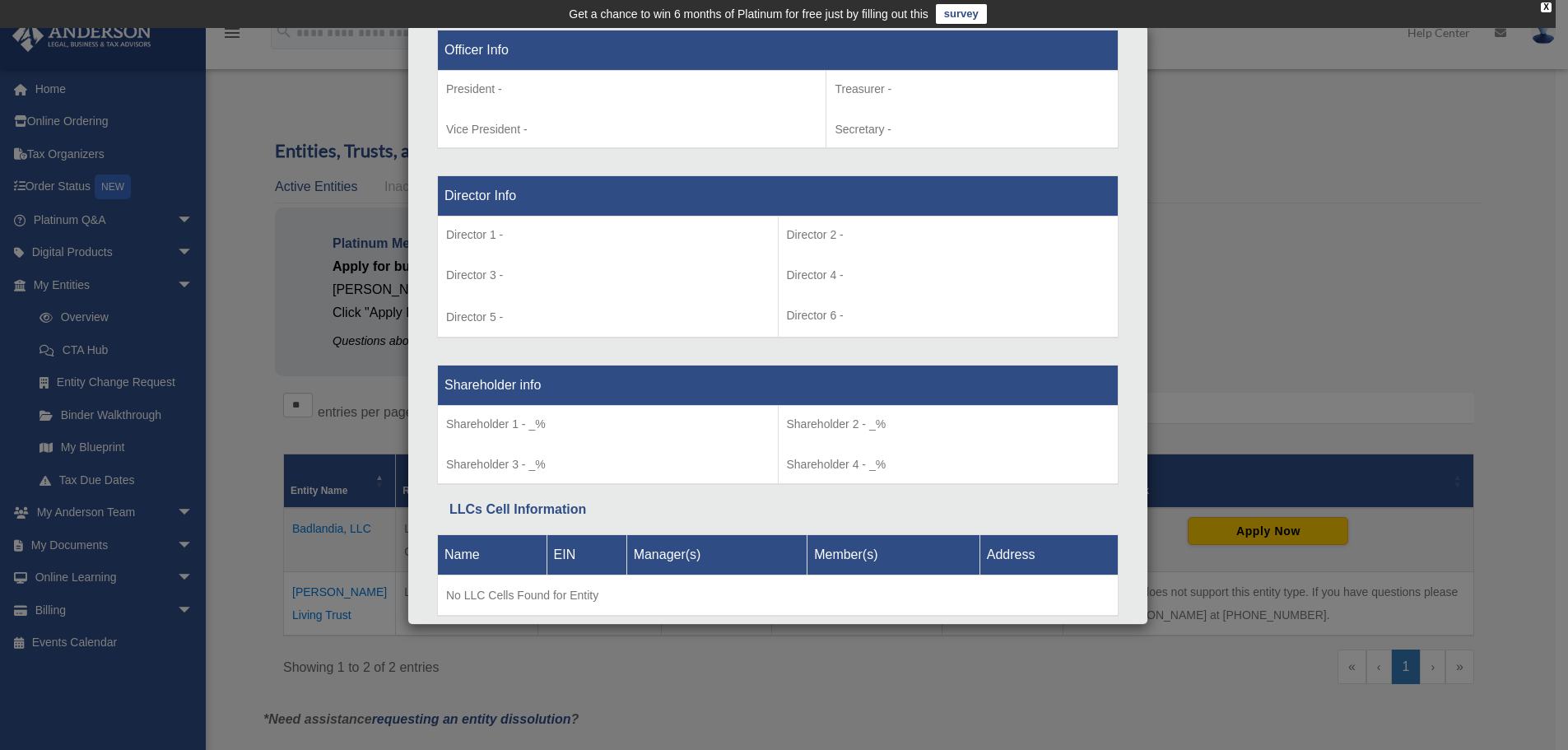
click at [1224, 333] on div "Details × Articles Sent Organizational Date" at bounding box center [784, 375] width 1568 height 750
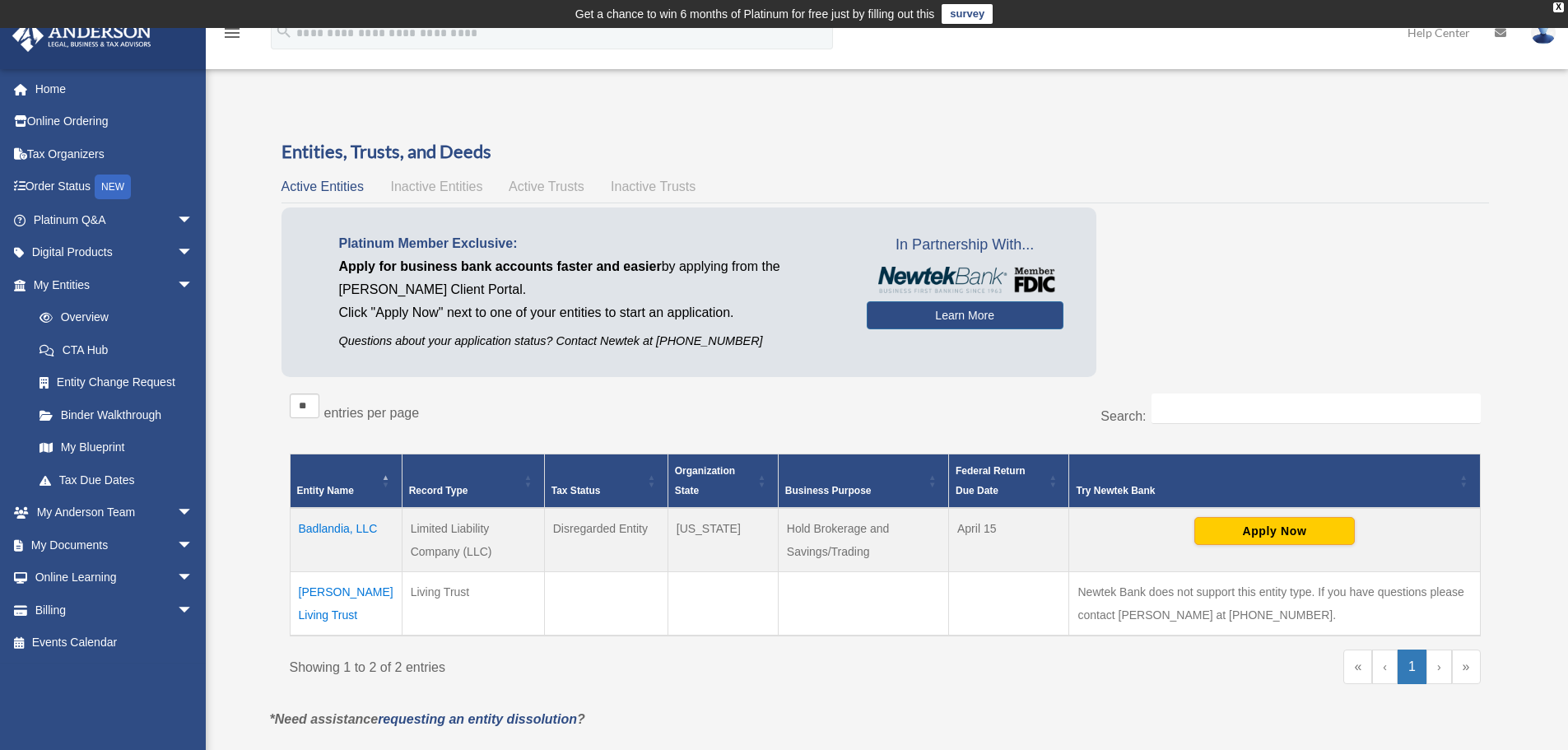
click at [330, 596] on td "Ebner Living Trust" at bounding box center [346, 604] width 112 height 64
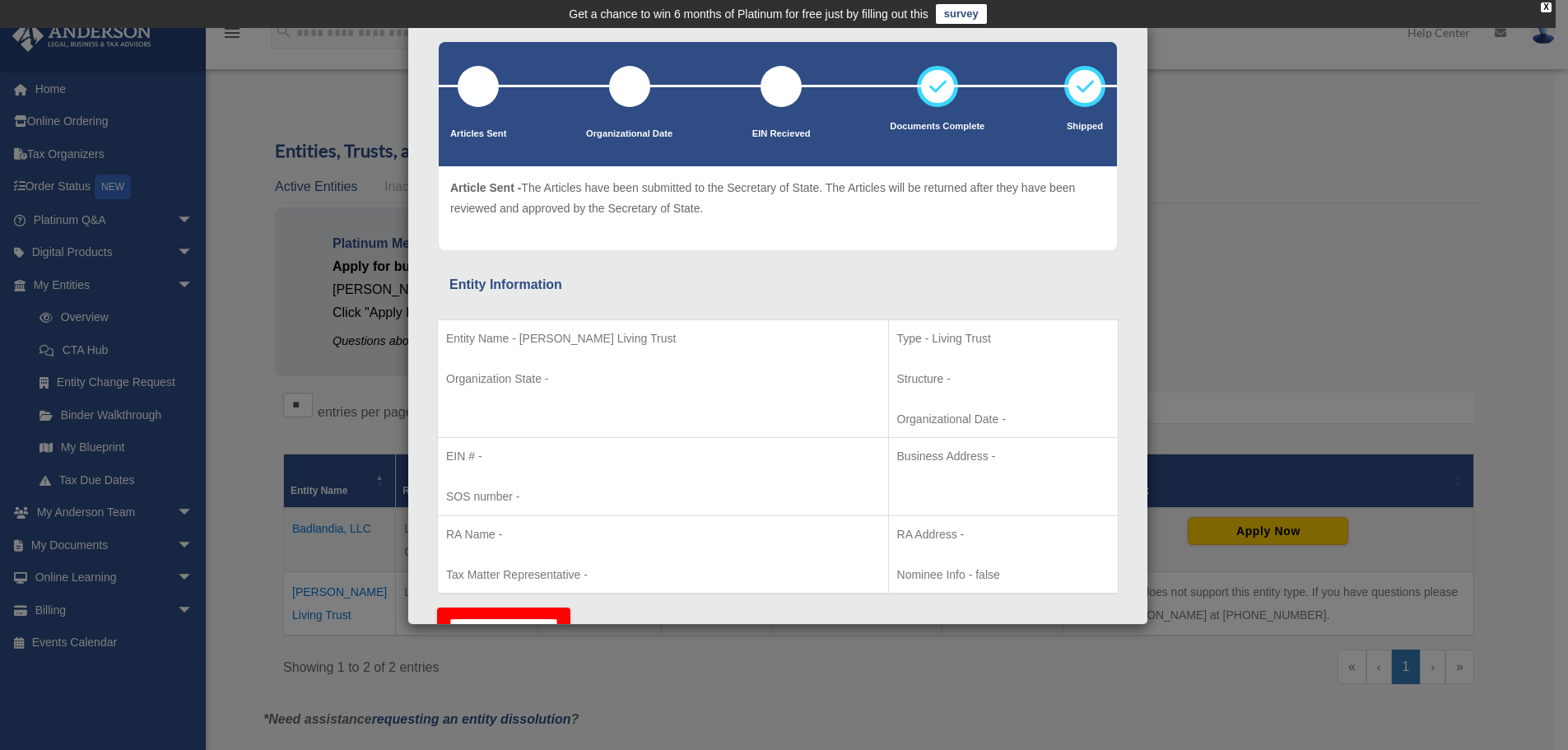
scroll to position [0, 0]
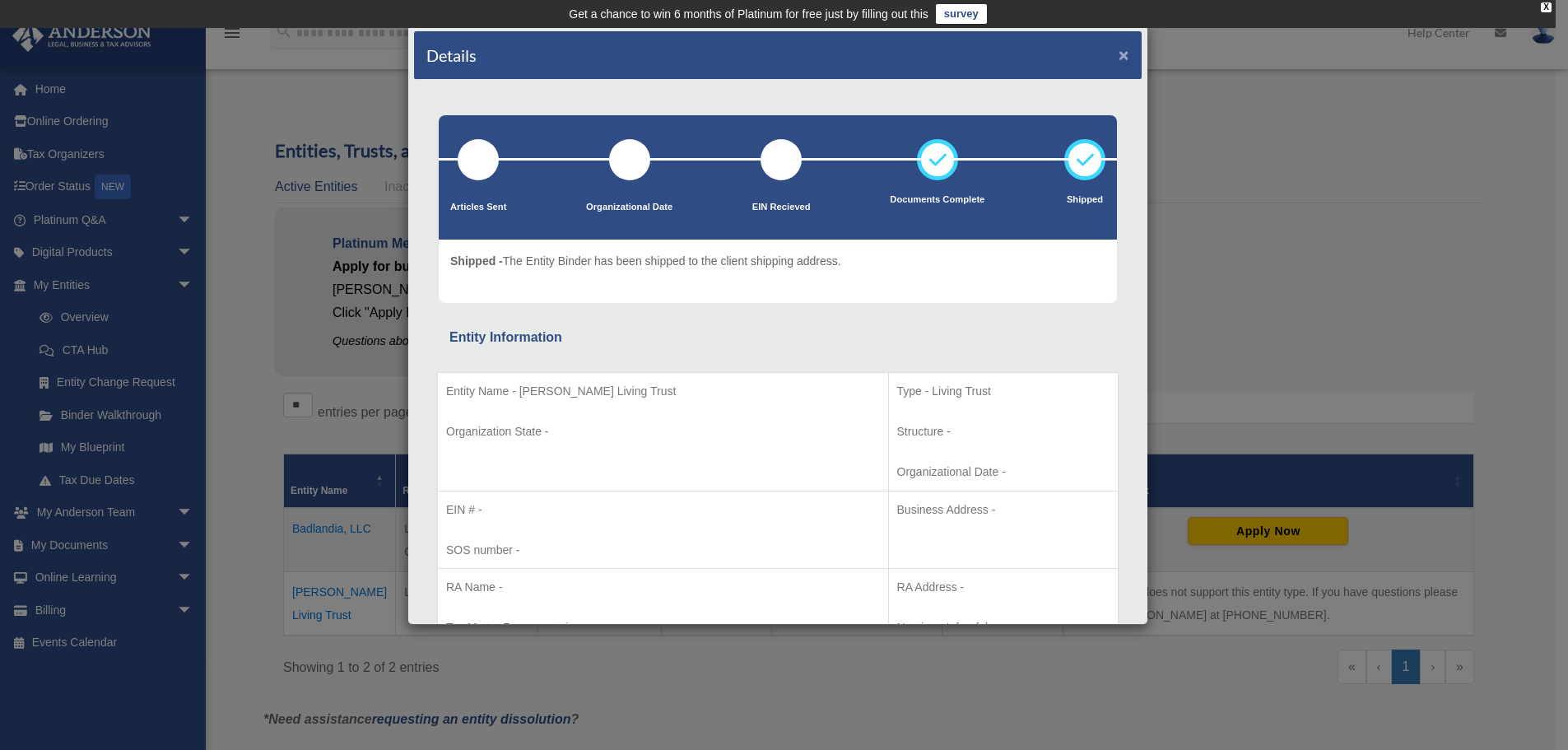
click at [1118, 53] on button "×" at bounding box center [1124, 54] width 11 height 17
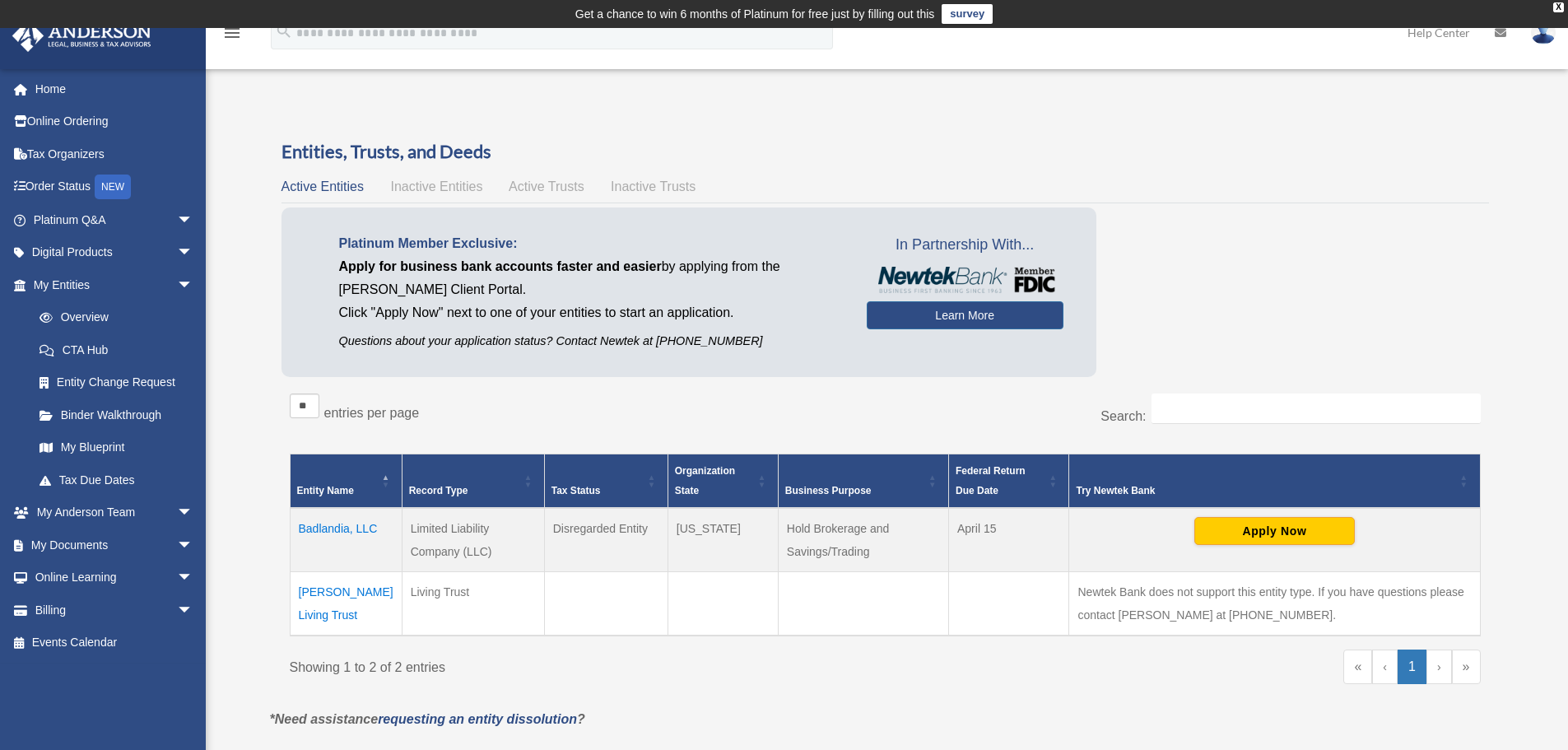
click at [695, 408] on div "** ** ** *** entries per page" at bounding box center [581, 414] width 584 height 41
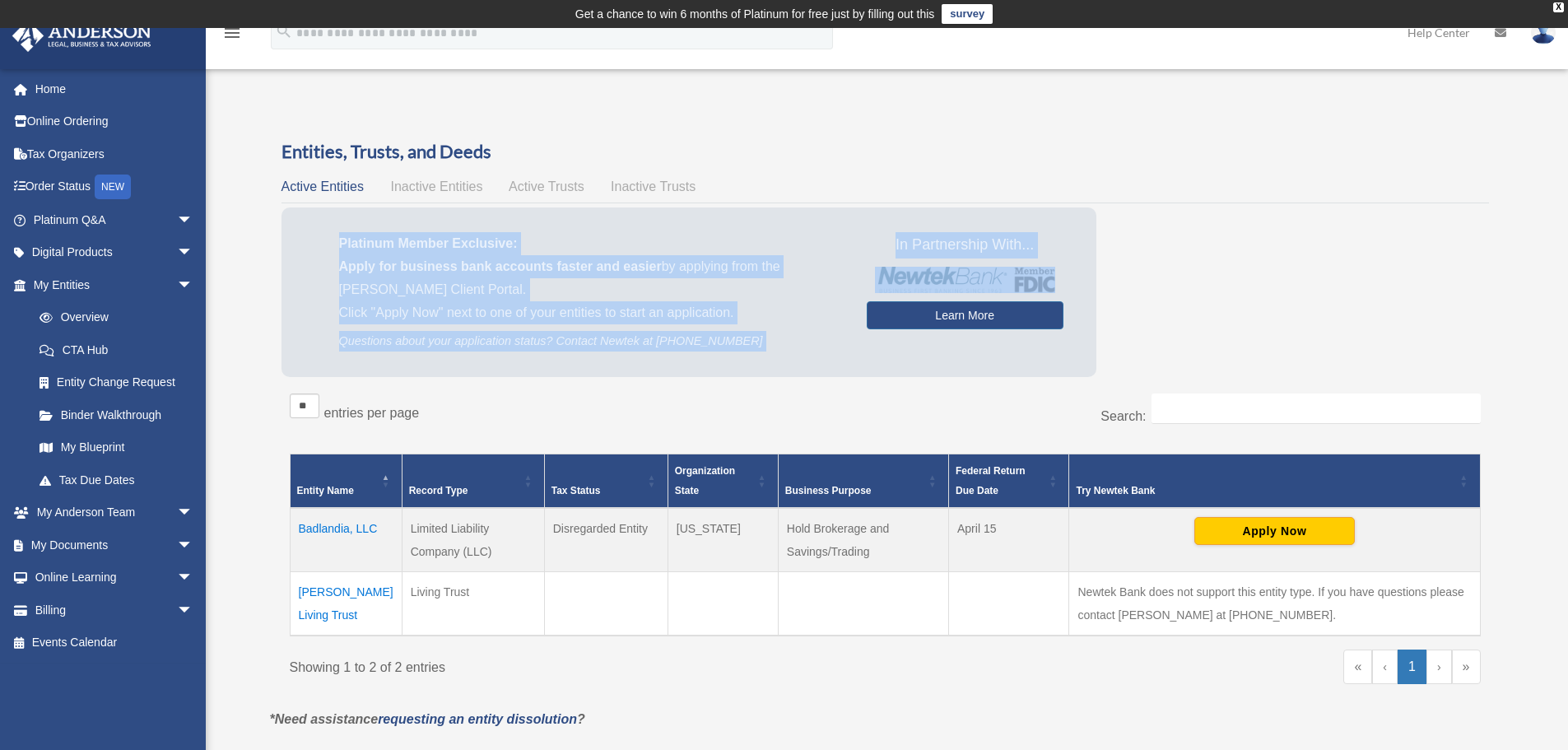
drag, startPoint x: 1227, startPoint y: 369, endPoint x: 304, endPoint y: 251, distance: 930.5
click at [304, 251] on div "Platinum Member Exclusive: Apply for business bank accounts faster and easier b…" at bounding box center [885, 295] width 1207 height 177
click at [482, 238] on p "Platinum Member Exclusive:" at bounding box center [591, 243] width 503 height 23
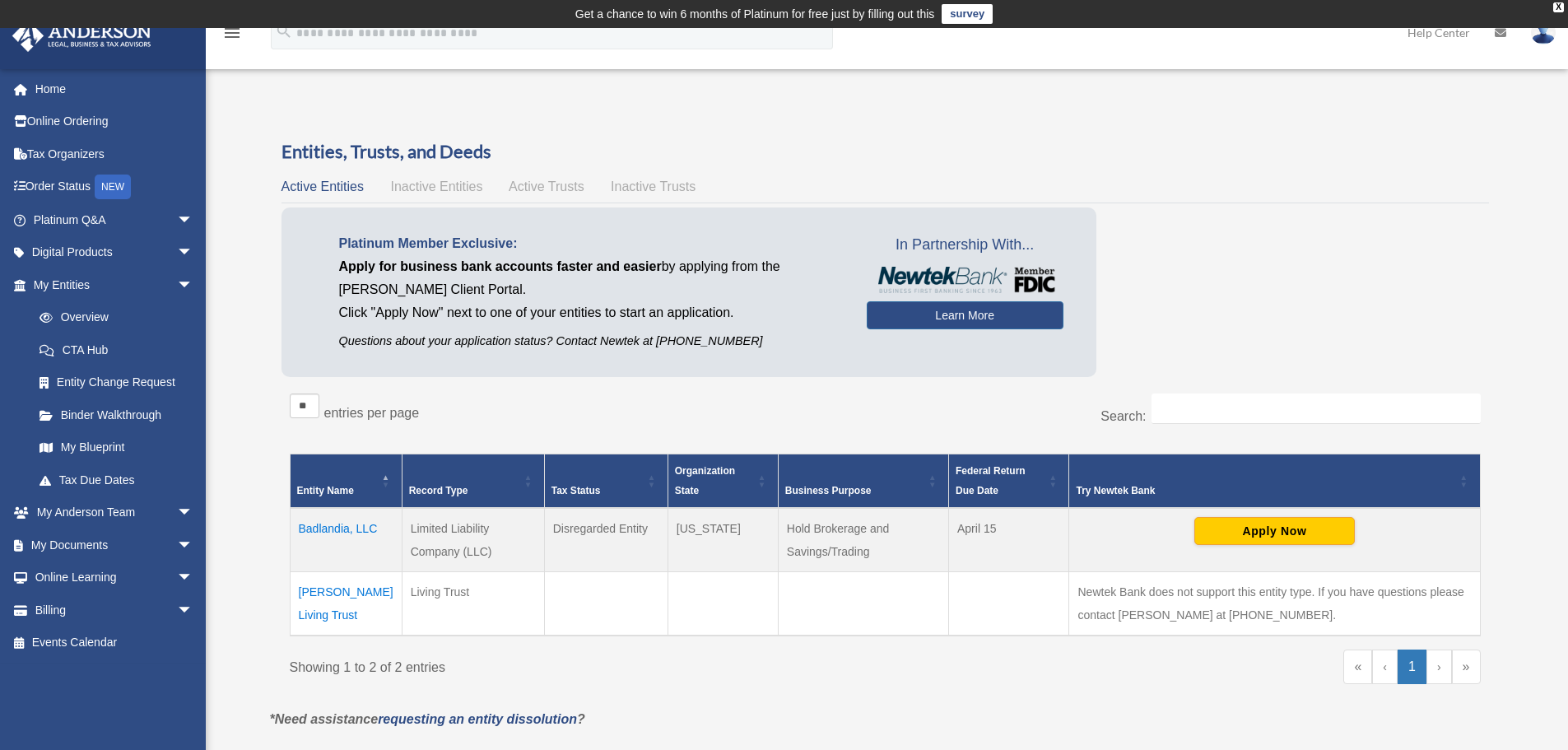
click at [564, 241] on p "Platinum Member Exclusive:" at bounding box center [591, 243] width 503 height 23
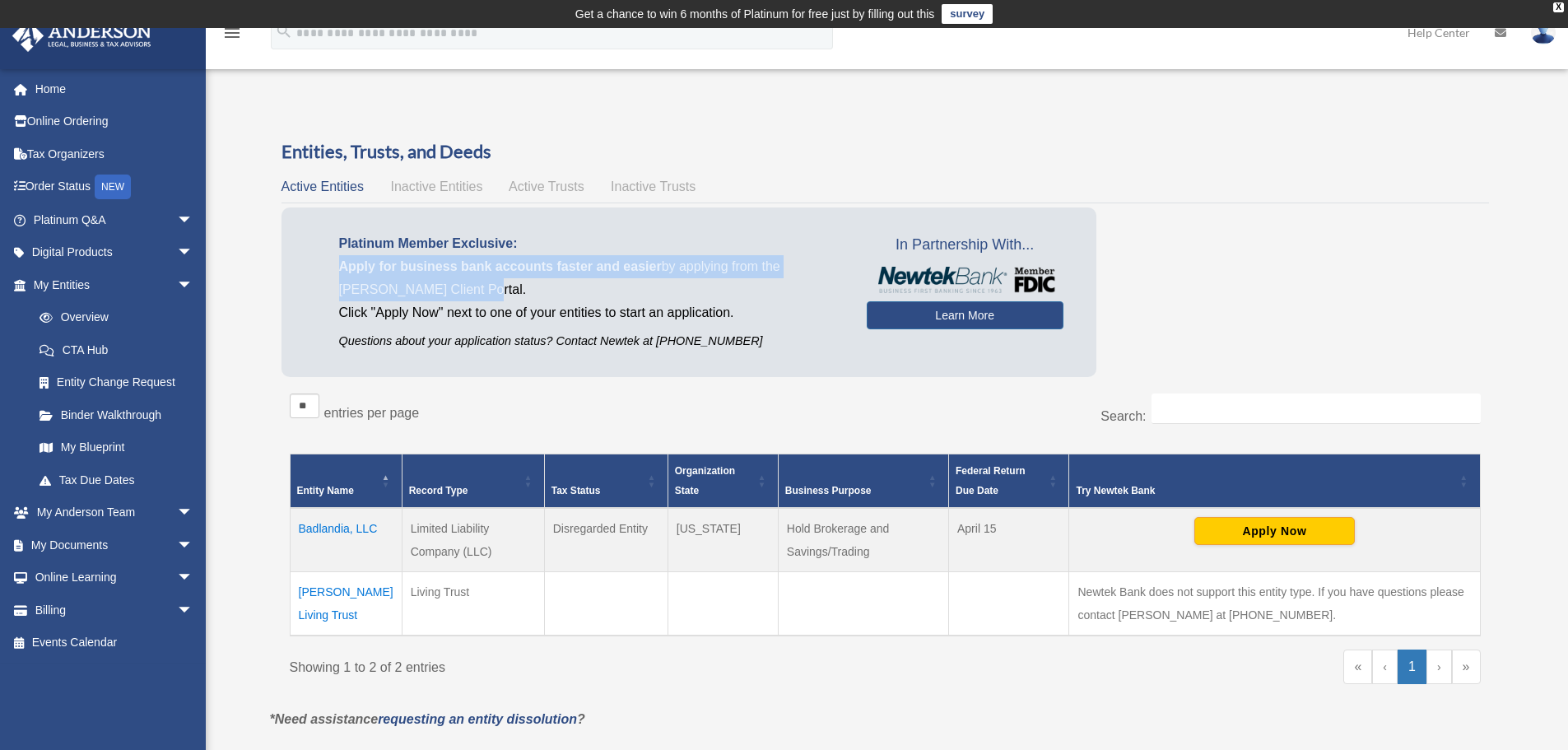
drag, startPoint x: 564, startPoint y: 241, endPoint x: 581, endPoint y: 283, distance: 45.3
click at [581, 283] on div "Platinum Member Exclusive: Apply for business bank accounts faster and easier b…" at bounding box center [591, 291] width 553 height 119
click at [581, 283] on p "Apply for business bank accounts faster and easier by applying from the Anderso…" at bounding box center [591, 278] width 503 height 46
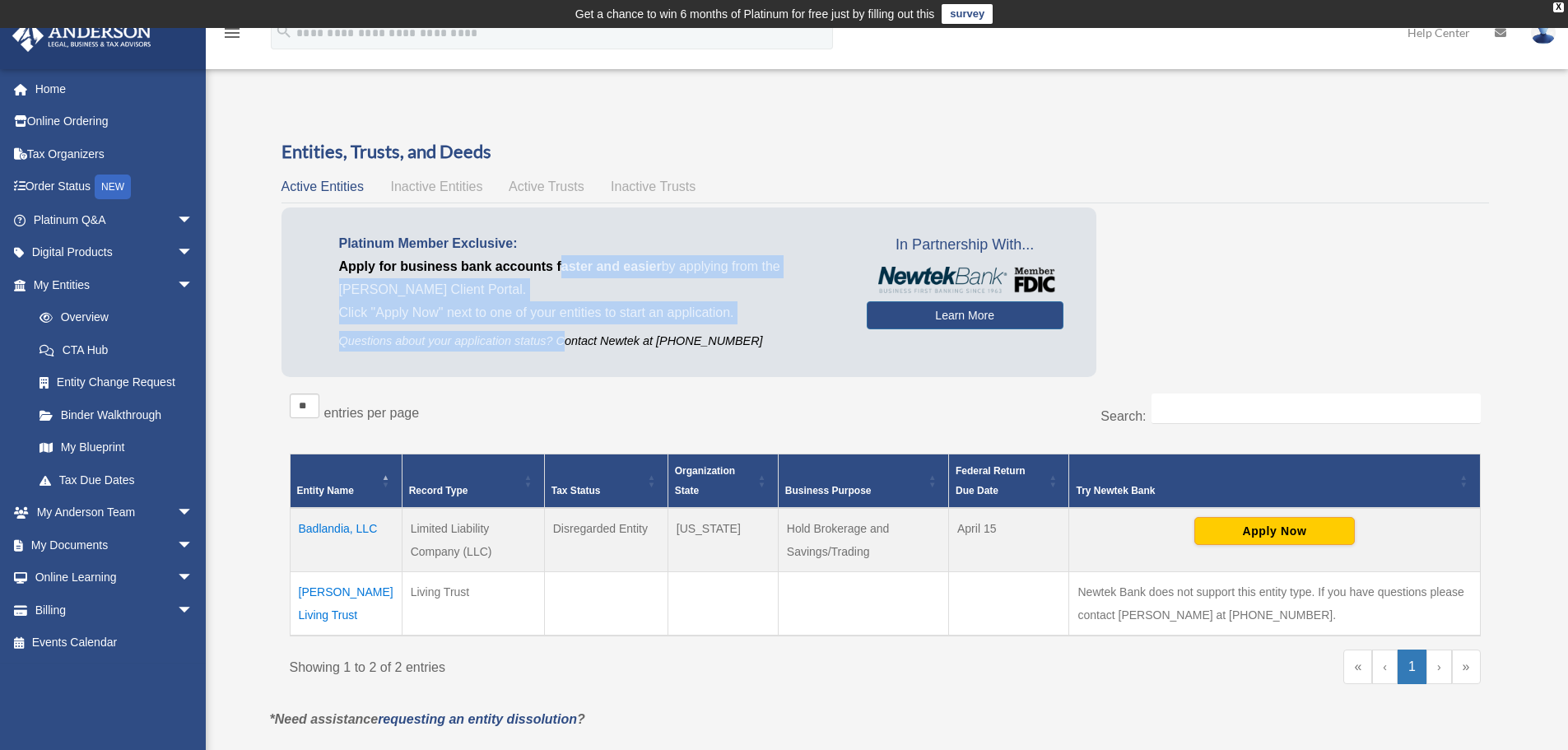
drag, startPoint x: 564, startPoint y: 268, endPoint x: 568, endPoint y: 331, distance: 63.1
click at [568, 331] on div "Platinum Member Exclusive: Apply for business bank accounts faster and easier b…" at bounding box center [591, 291] width 553 height 119
click at [568, 331] on p "Questions about your application status? Contact Newtek at 866-820-8891" at bounding box center [591, 340] width 503 height 20
drag, startPoint x: 568, startPoint y: 331, endPoint x: 564, endPoint y: 288, distance: 43.2
click at [564, 288] on div "Platinum Member Exclusive: Apply for business bank accounts faster and easier b…" at bounding box center [591, 291] width 553 height 119
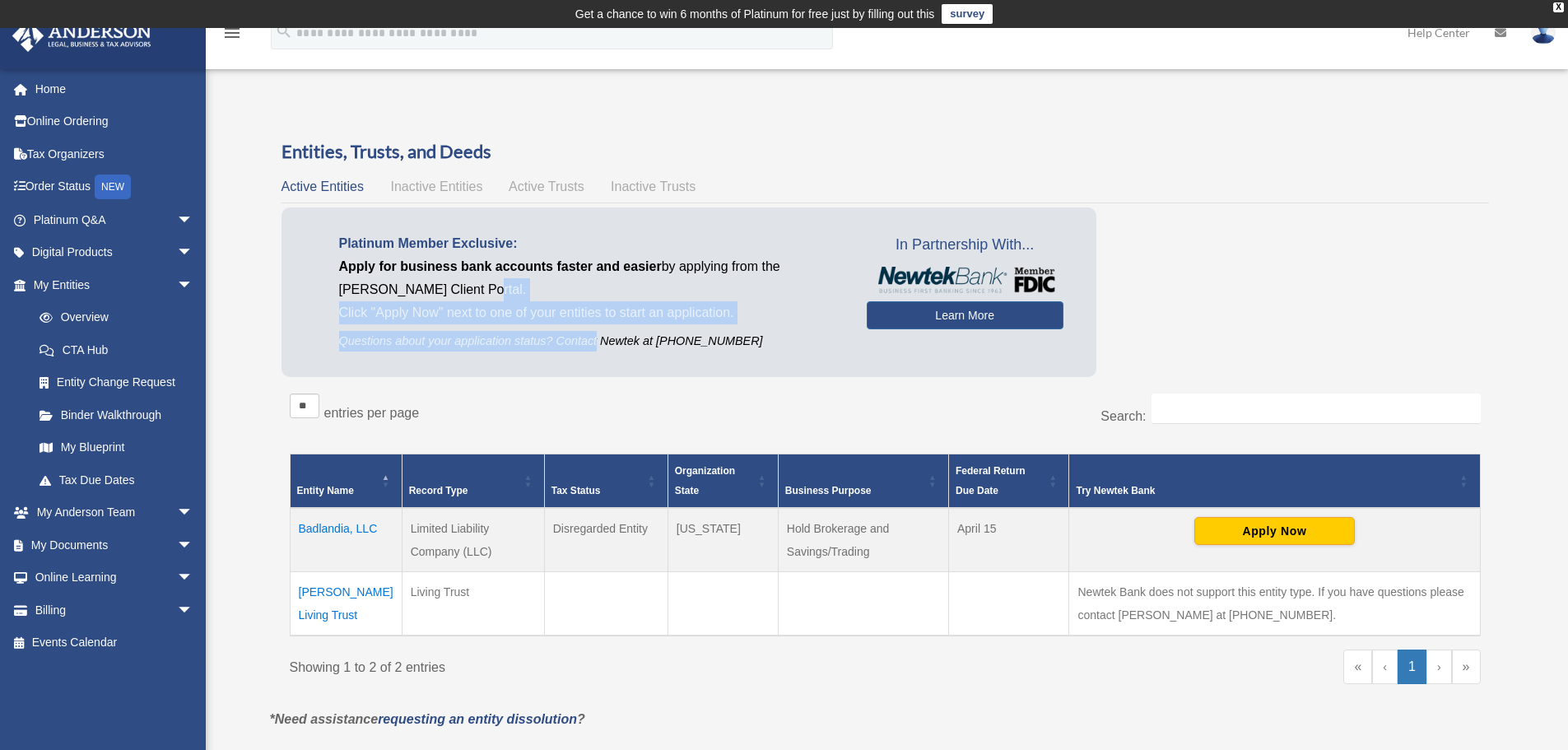
click at [564, 289] on p "Apply for business bank accounts faster and easier by applying from the Anderso…" at bounding box center [591, 278] width 503 height 46
click at [537, 315] on p "Click "Apply Now" next to one of your entities to start an application." at bounding box center [591, 313] width 503 height 23
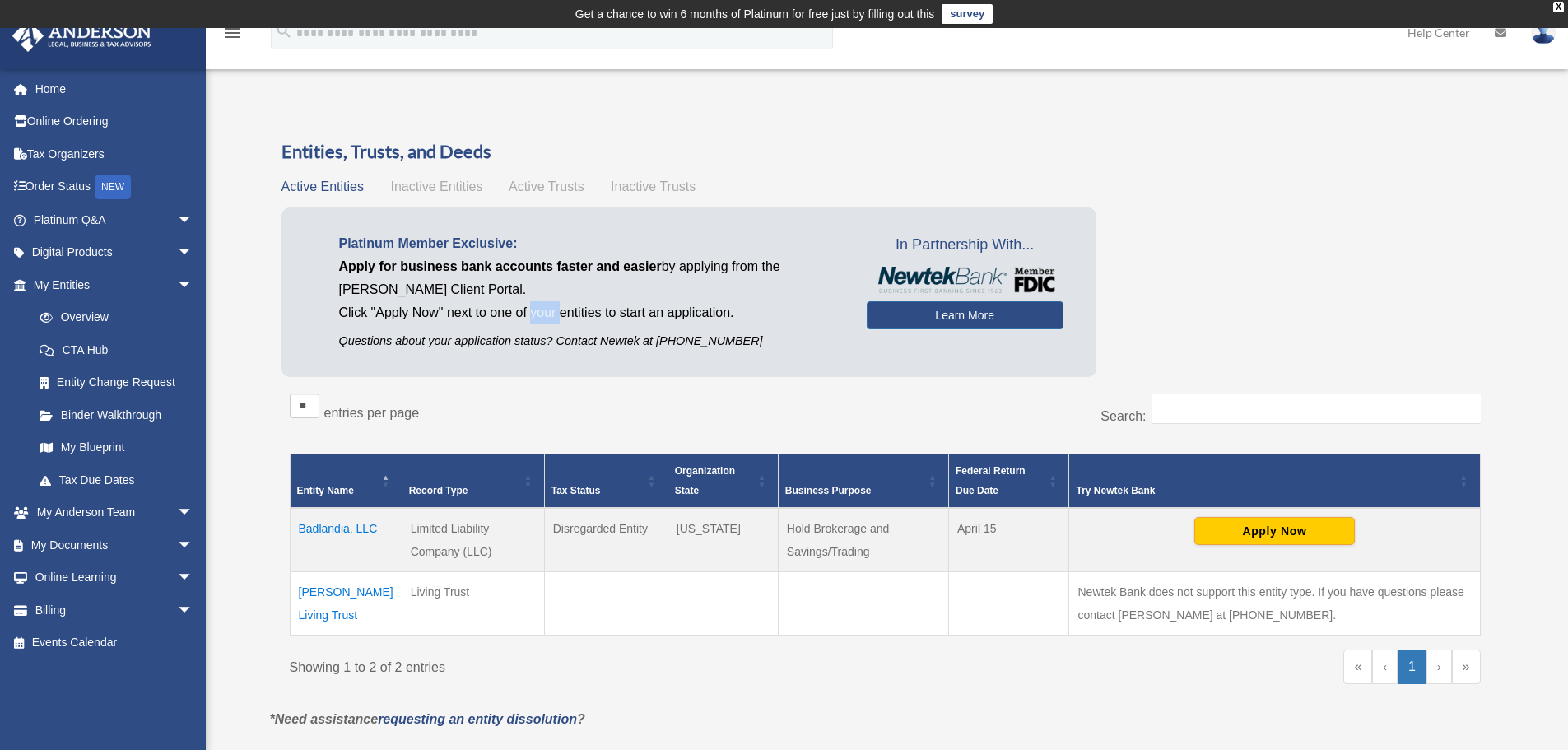
click at [537, 315] on p "Click "Apply Now" next to one of your entities to start an application." at bounding box center [591, 313] width 503 height 23
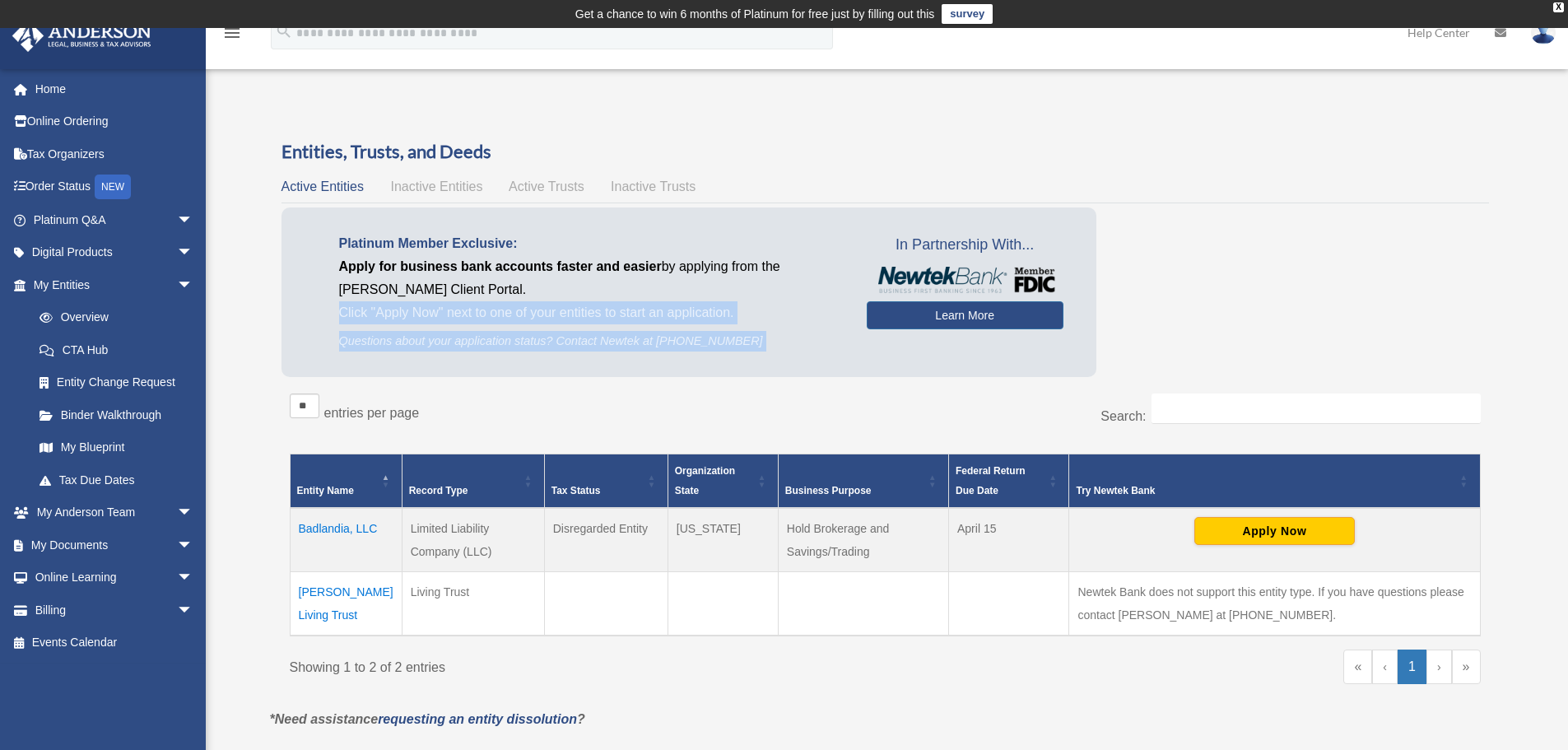
click at [541, 326] on div "Platinum Member Exclusive: Apply for business bank accounts faster and easier b…" at bounding box center [591, 291] width 553 height 119
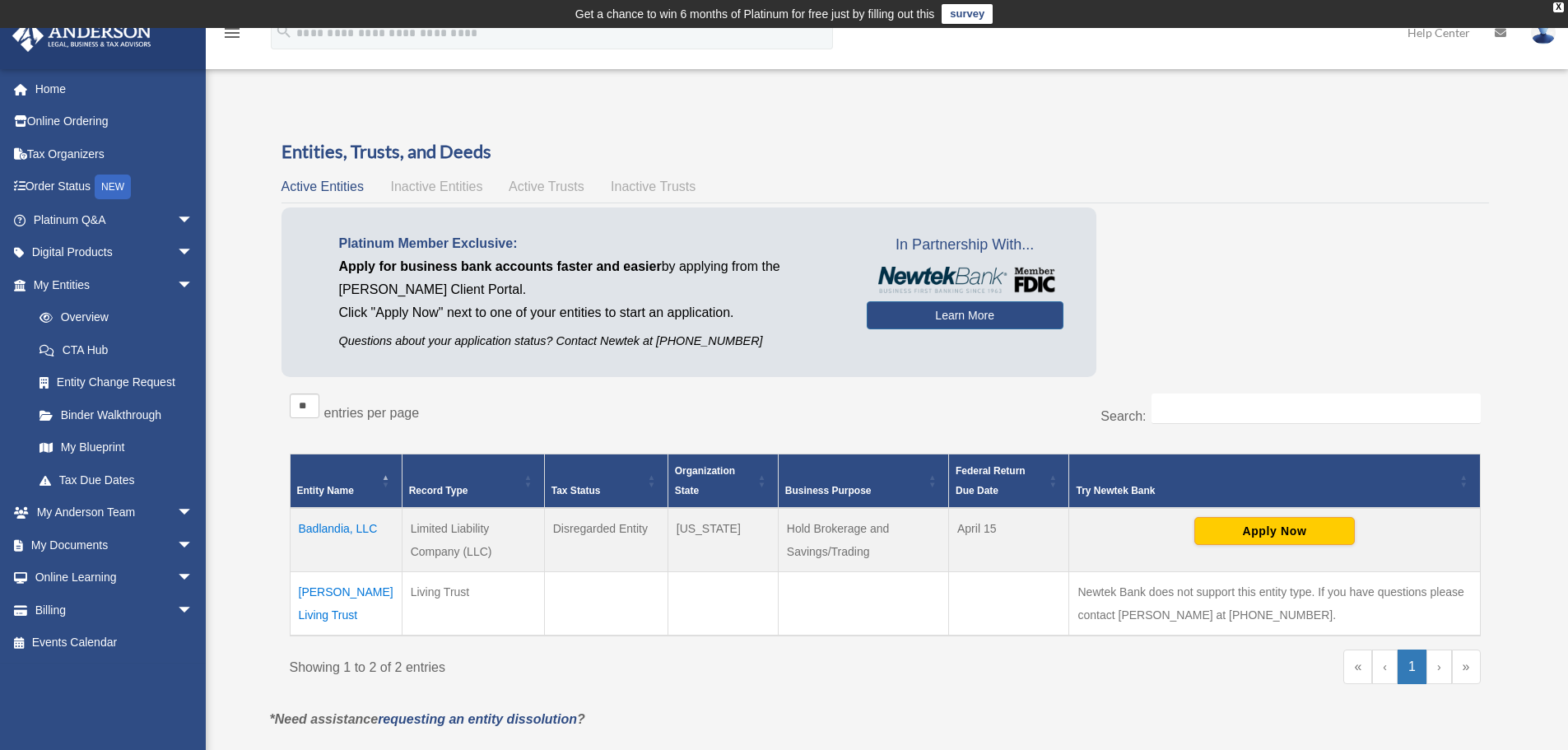
click at [530, 300] on p "Apply for business bank accounts faster and easier by applying from the Anderso…" at bounding box center [591, 278] width 503 height 46
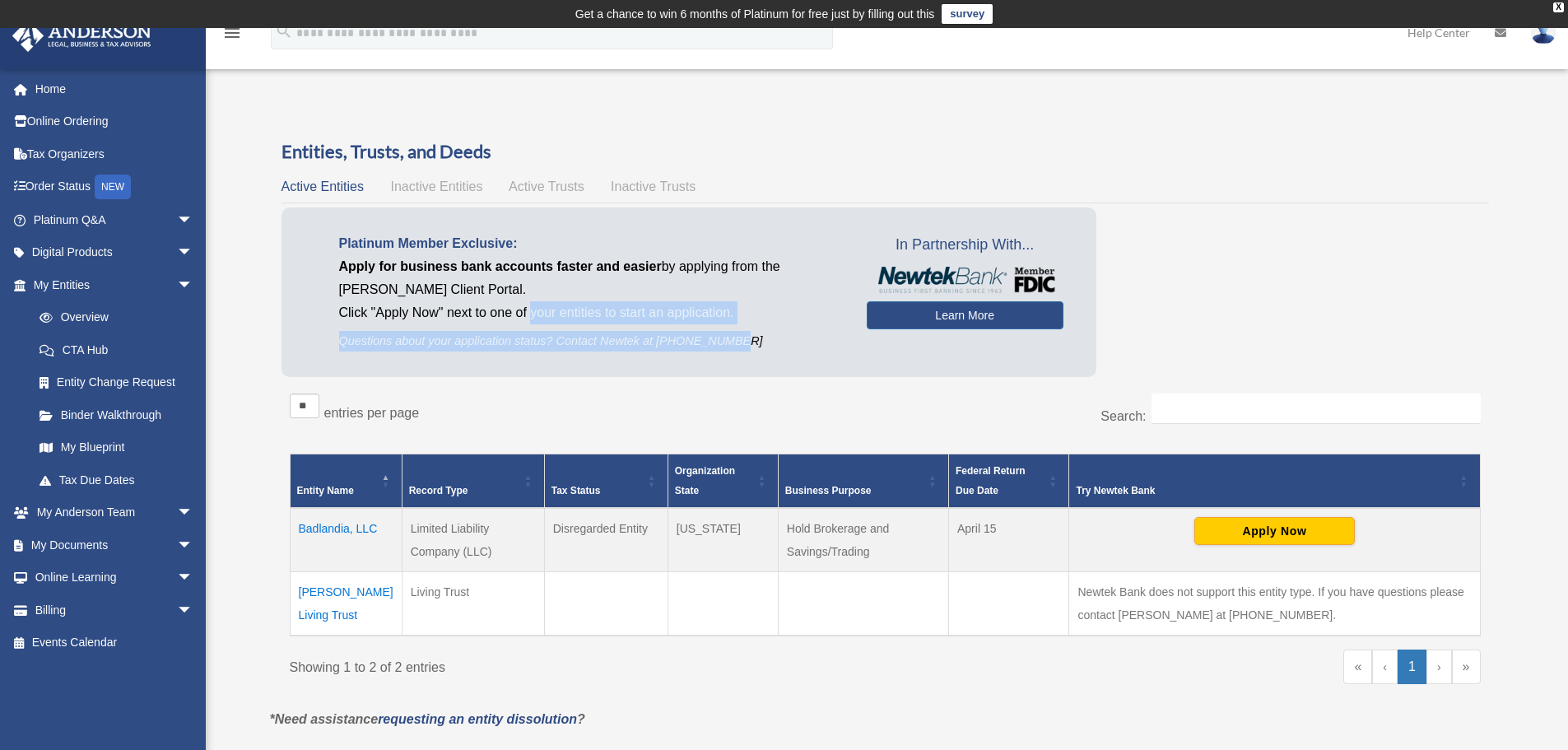
drag, startPoint x: 532, startPoint y: 307, endPoint x: 730, endPoint y: 338, distance: 200.4
click at [730, 338] on div "Platinum Member Exclusive: Apply for business bank accounts faster and easier b…" at bounding box center [591, 291] width 553 height 119
click at [730, 338] on p "Questions about your application status? Contact Newtek at [PHONE_NUMBER]" at bounding box center [591, 340] width 503 height 20
drag, startPoint x: 736, startPoint y: 341, endPoint x: 516, endPoint y: 312, distance: 221.9
click at [516, 312] on div "Platinum Member Exclusive: Apply for business bank accounts faster and easier b…" at bounding box center [591, 291] width 553 height 119
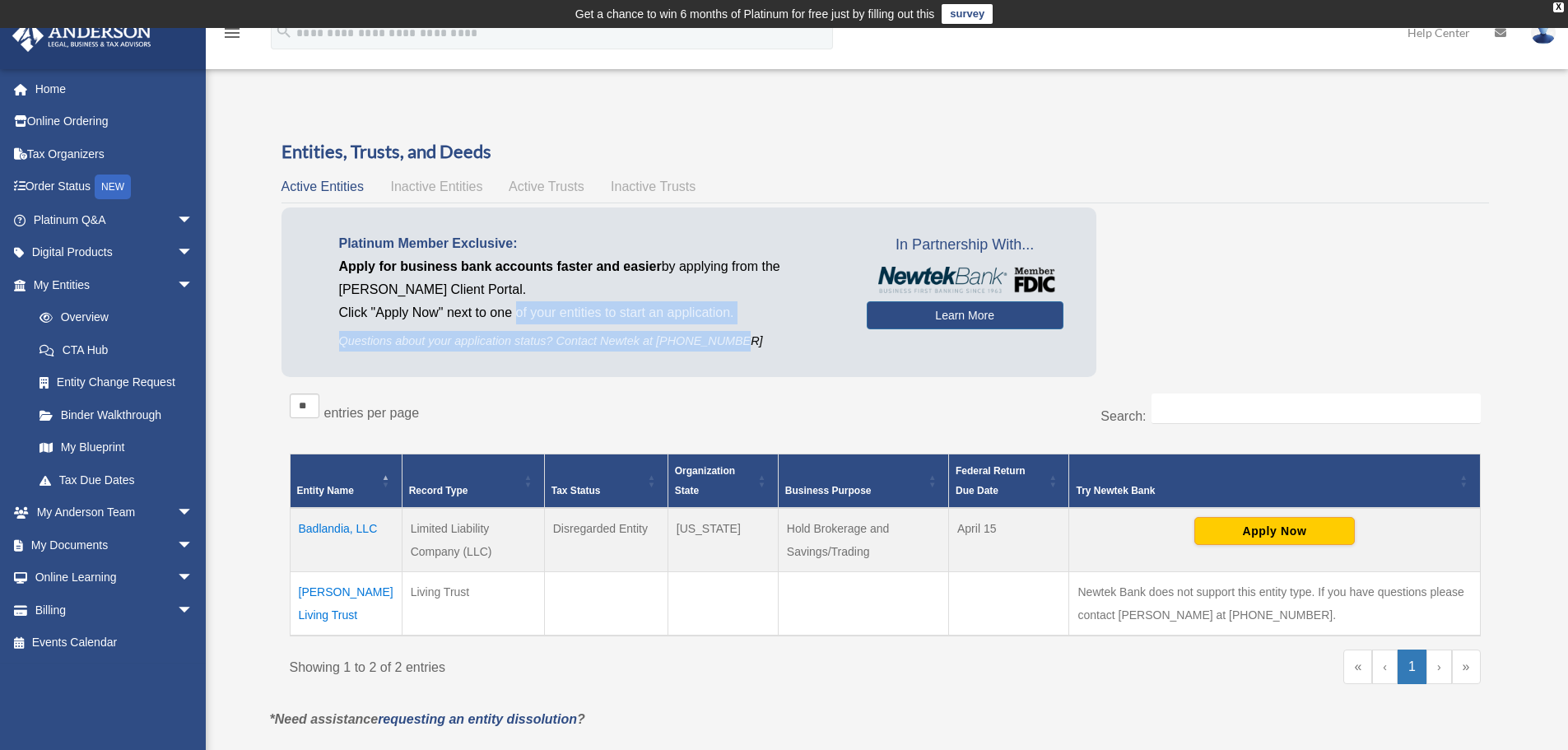
click at [516, 312] on p "Click "Apply Now" next to one of your entities to start an application." at bounding box center [591, 313] width 503 height 23
drag, startPoint x: 516, startPoint y: 312, endPoint x: 721, endPoint y: 339, distance: 206.8
click at [721, 339] on div "Platinum Member Exclusive: Apply for business bank accounts faster and easier b…" at bounding box center [591, 291] width 553 height 119
click at [732, 340] on p "Questions about your application status? Contact Newtek at [PHONE_NUMBER]" at bounding box center [591, 340] width 503 height 20
drag, startPoint x: 733, startPoint y: 340, endPoint x: 530, endPoint y: 315, distance: 204.5
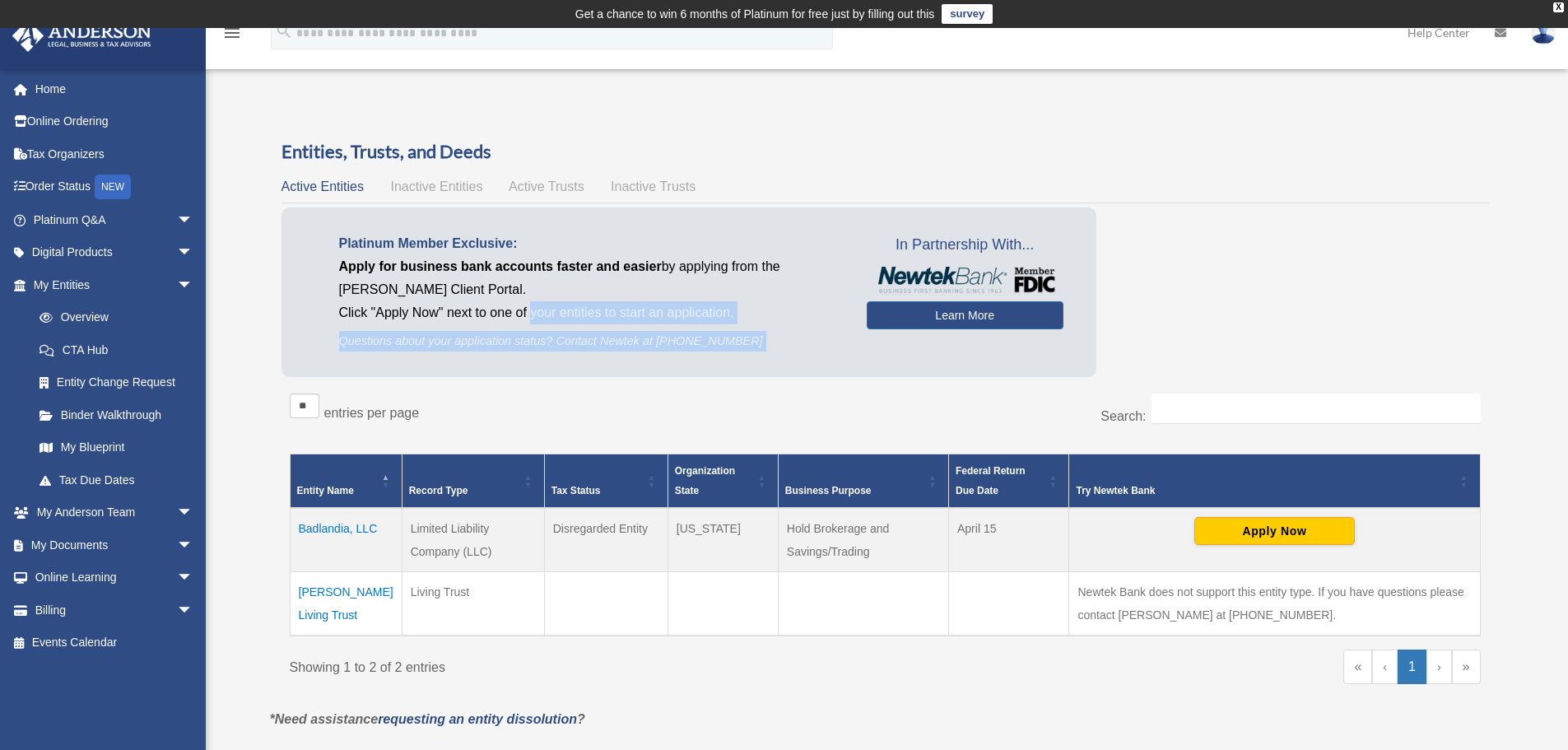
click at [530, 315] on div "Platinum Member Exclusive: Apply for business bank accounts faster and easier b…" at bounding box center [591, 291] width 553 height 119
drag, startPoint x: 517, startPoint y: 316, endPoint x: 745, endPoint y: 340, distance: 229.3
click at [745, 340] on div "Platinum Member Exclusive: Apply for business bank accounts faster and easier b…" at bounding box center [591, 291] width 553 height 119
click at [750, 346] on p "Questions about your application status? Contact Newtek at 866-820-8891" at bounding box center [591, 340] width 503 height 20
drag, startPoint x: 735, startPoint y: 344, endPoint x: 536, endPoint y: 310, distance: 201.9
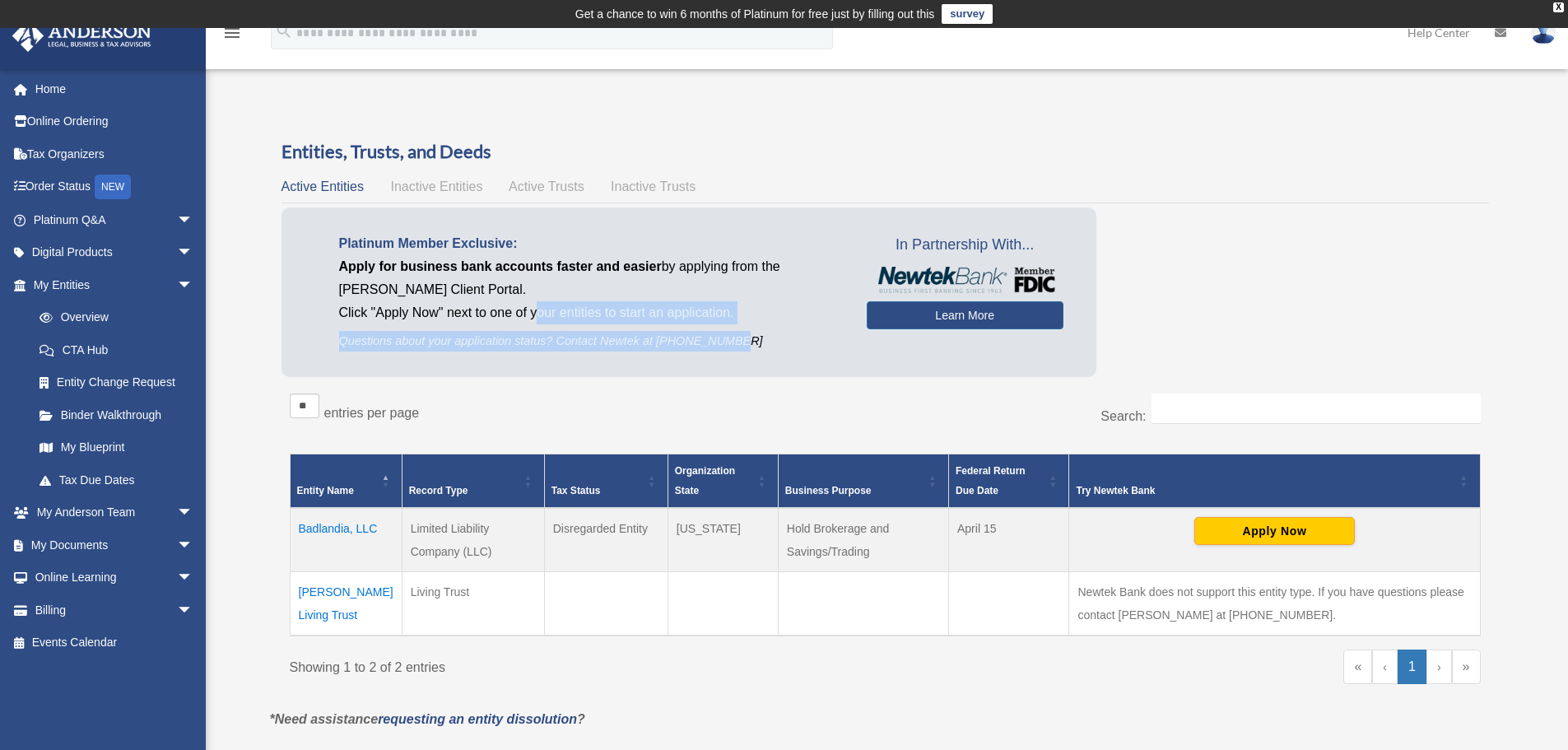
click at [536, 310] on div "Platinum Member Exclusive: Apply for business bank accounts faster and easier b…" at bounding box center [591, 291] width 553 height 119
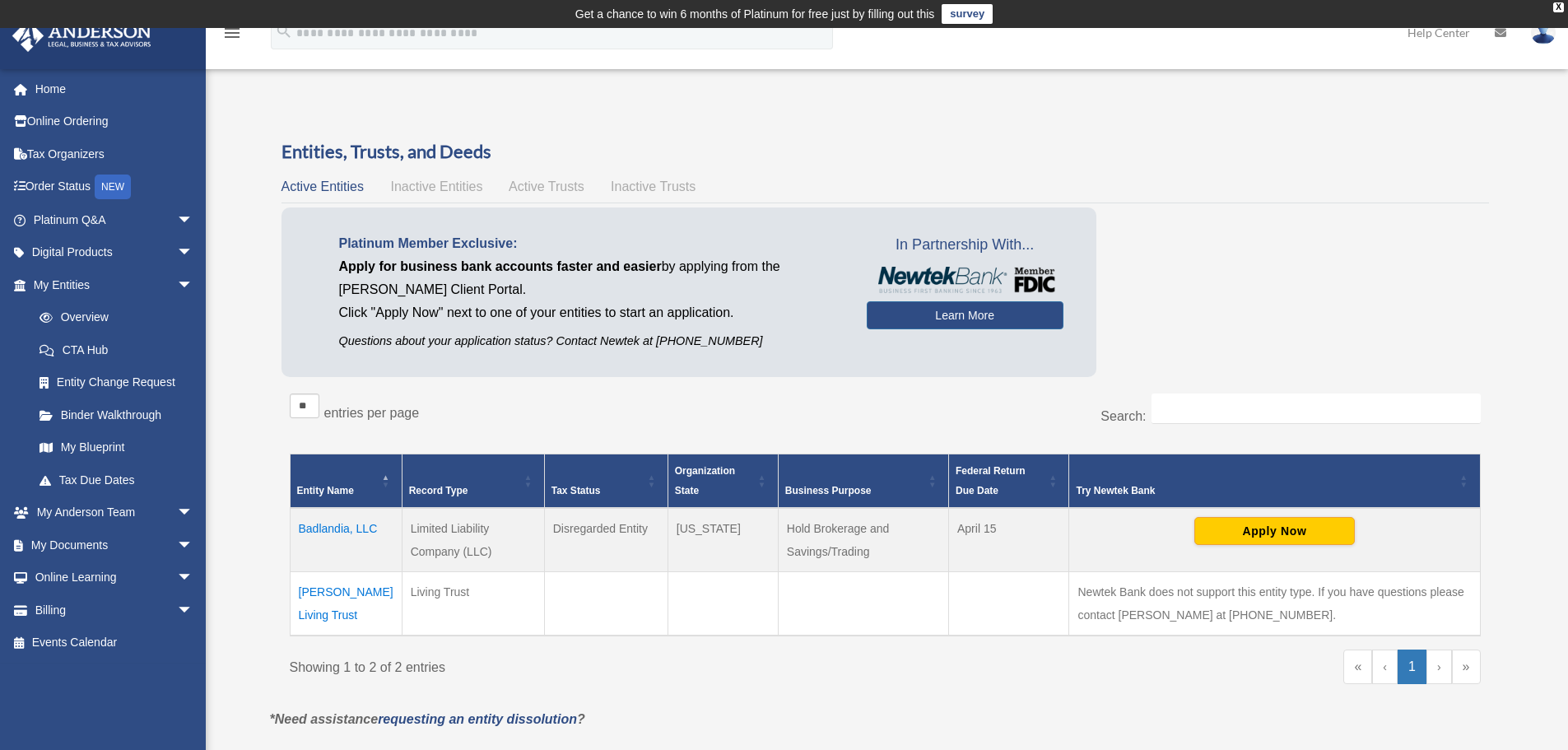
click at [527, 309] on p "Click "Apply Now" next to one of your entities to start an application." at bounding box center [591, 313] width 503 height 23
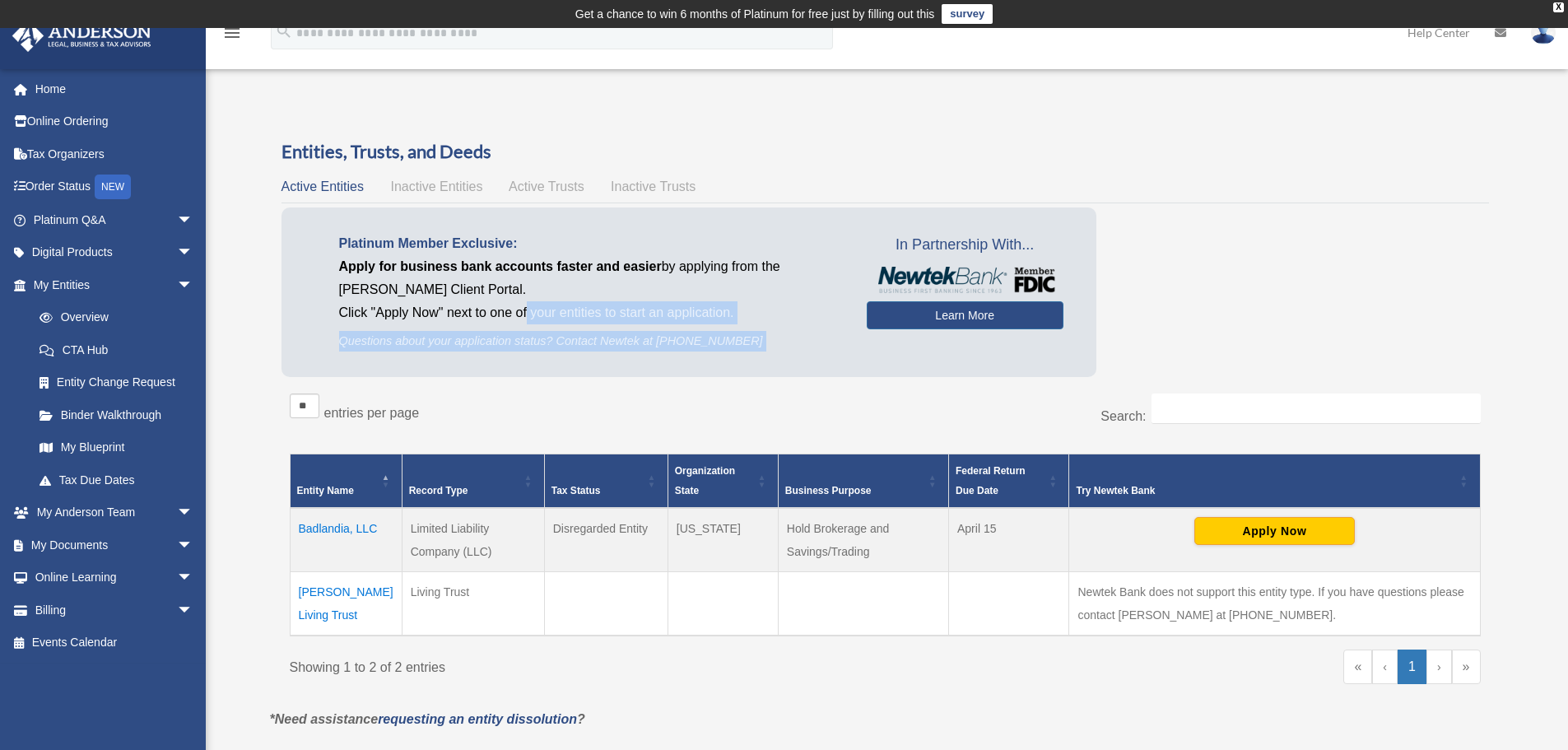
drag, startPoint x: 527, startPoint y: 309, endPoint x: 778, endPoint y: 330, distance: 251.9
click at [778, 330] on div "Platinum Member Exclusive: Apply for business bank accounts faster and easier b…" at bounding box center [591, 291] width 553 height 119
click at [791, 361] on div "Platinum Member Exclusive: Apply for business bank accounts faster and easier b…" at bounding box center [688, 291] width 815 height 169
click at [775, 357] on div "Platinum Member Exclusive: Apply for business bank accounts faster and easier b…" at bounding box center [688, 291] width 815 height 169
drag, startPoint x: 721, startPoint y: 335, endPoint x: 517, endPoint y: 315, distance: 205.0
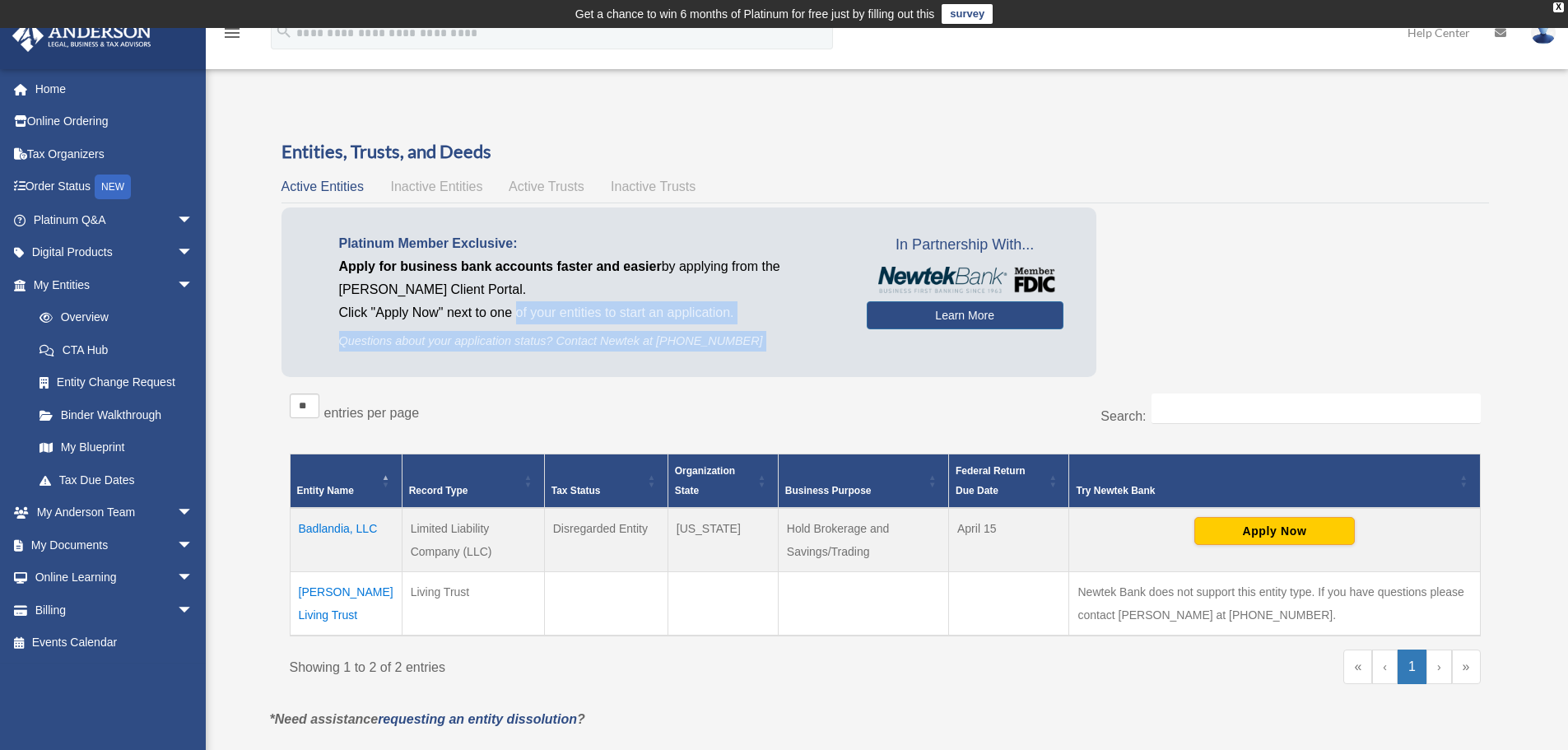
click at [517, 315] on div "Platinum Member Exclusive: Apply for business bank accounts faster and easier b…" at bounding box center [688, 291] width 815 height 169
click at [517, 315] on p "Click "Apply Now" next to one of your entities to start an application." at bounding box center [591, 313] width 503 height 23
drag, startPoint x: 517, startPoint y: 315, endPoint x: 728, endPoint y: 345, distance: 213.1
click at [728, 345] on div "Platinum Member Exclusive: Apply for business bank accounts faster and easier b…" at bounding box center [591, 291] width 553 height 119
click at [663, 330] on div "Platinum Member Exclusive: Apply for business bank accounts faster and easier b…" at bounding box center [591, 291] width 553 height 119
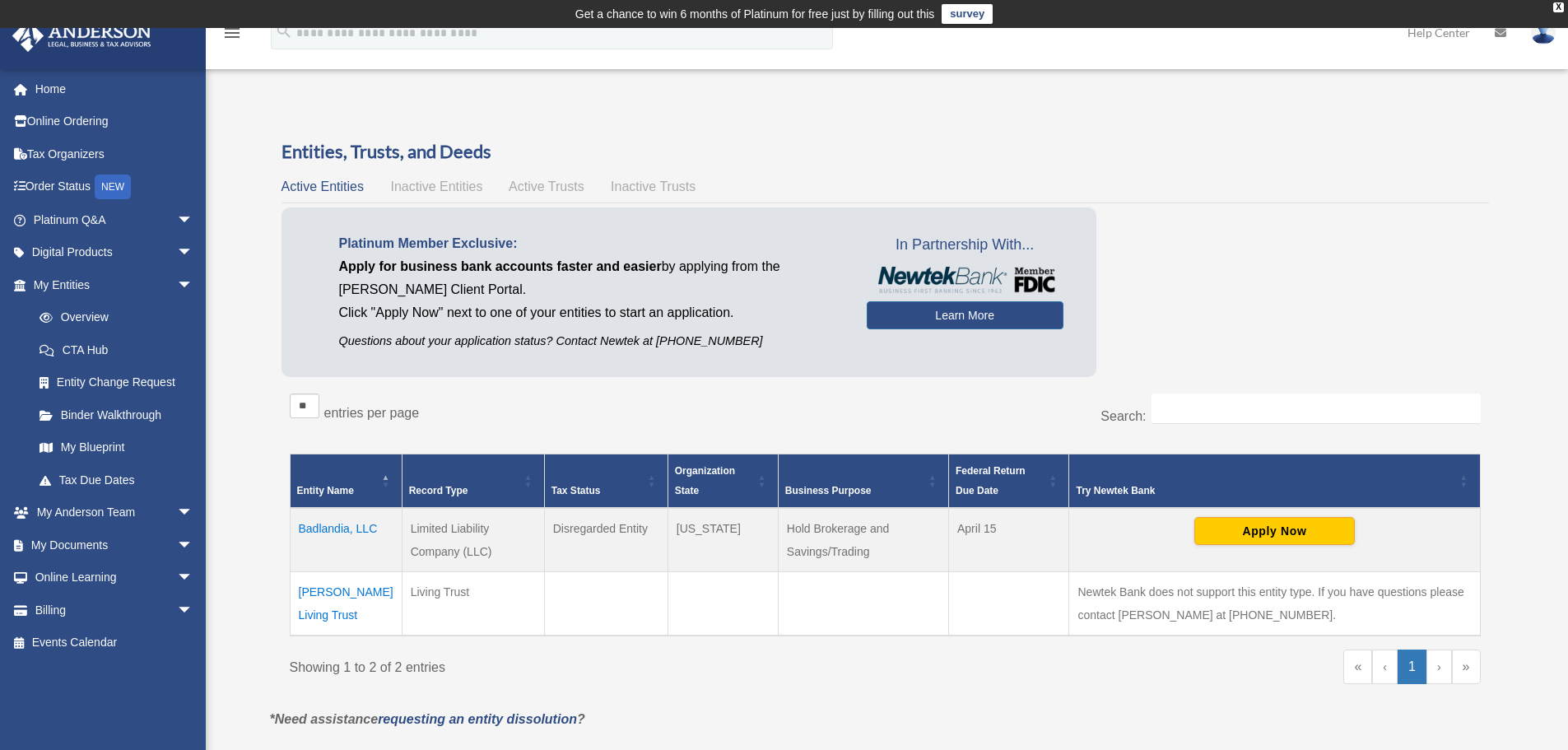
click at [499, 315] on p "Click "Apply Now" next to one of your entities to start an application." at bounding box center [591, 313] width 503 height 23
drag, startPoint x: 520, startPoint y: 315, endPoint x: 594, endPoint y: 352, distance: 82.7
click at [594, 352] on div "Platinum Member Exclusive: Apply for business bank accounts faster and easier b…" at bounding box center [591, 291] width 553 height 119
click at [595, 342] on p "Questions about your application status? Contact Newtek at 866-820-8891" at bounding box center [591, 340] width 503 height 20
click at [700, 340] on p "Questions about your application status? Contact Newtek at 866-820-8891" at bounding box center [591, 340] width 503 height 20
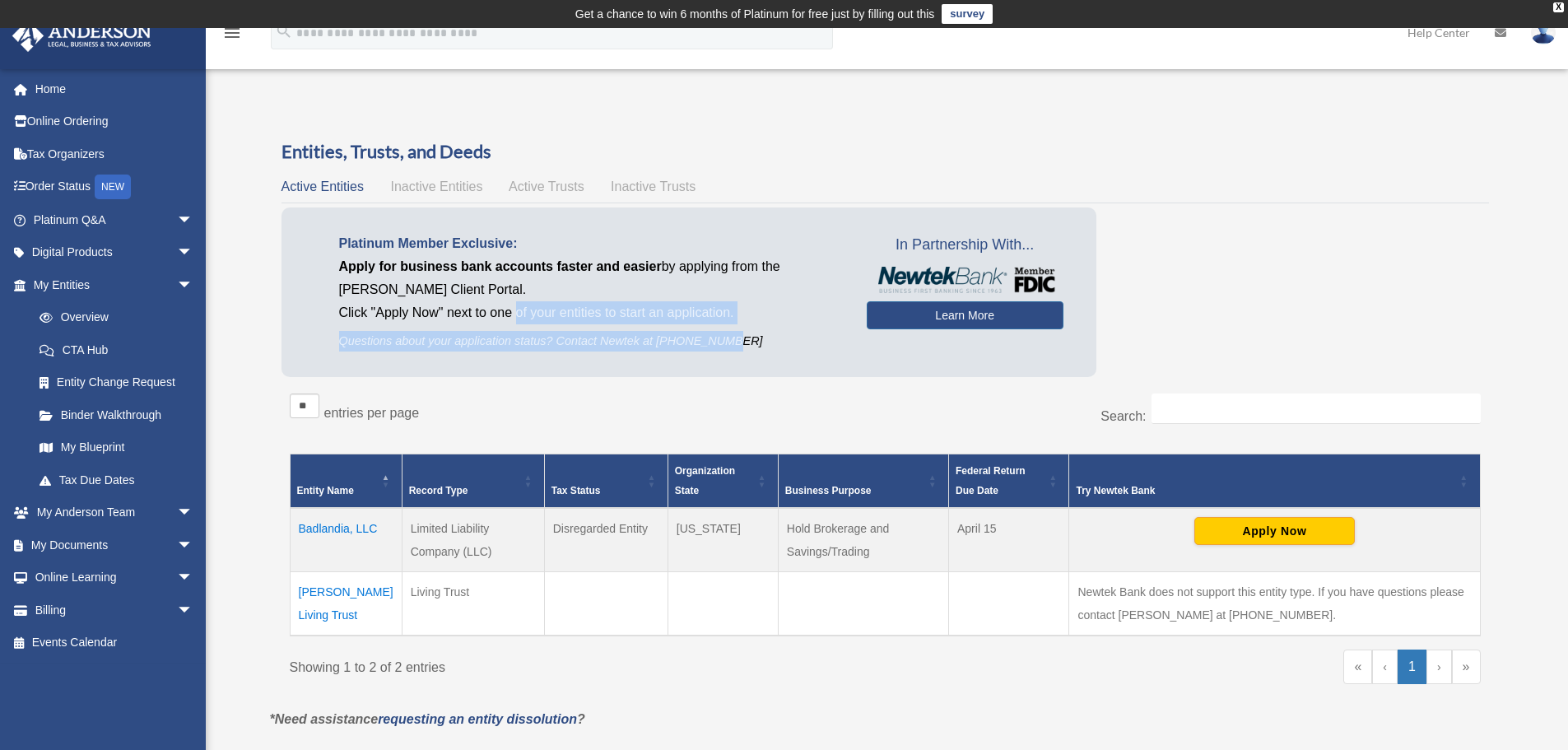
drag, startPoint x: 725, startPoint y: 340, endPoint x: 514, endPoint y: 310, distance: 213.1
click at [514, 310] on div "Platinum Member Exclusive: Apply for business bank accounts faster and easier b…" at bounding box center [591, 291] width 553 height 119
click at [515, 309] on p "Click "Apply Now" next to one of your entities to start an application." at bounding box center [591, 313] width 503 height 23
drag, startPoint x: 515, startPoint y: 309, endPoint x: 726, endPoint y: 346, distance: 214.2
click at [726, 346] on div "Platinum Member Exclusive: Apply for business bank accounts faster and easier b…" at bounding box center [591, 291] width 553 height 119
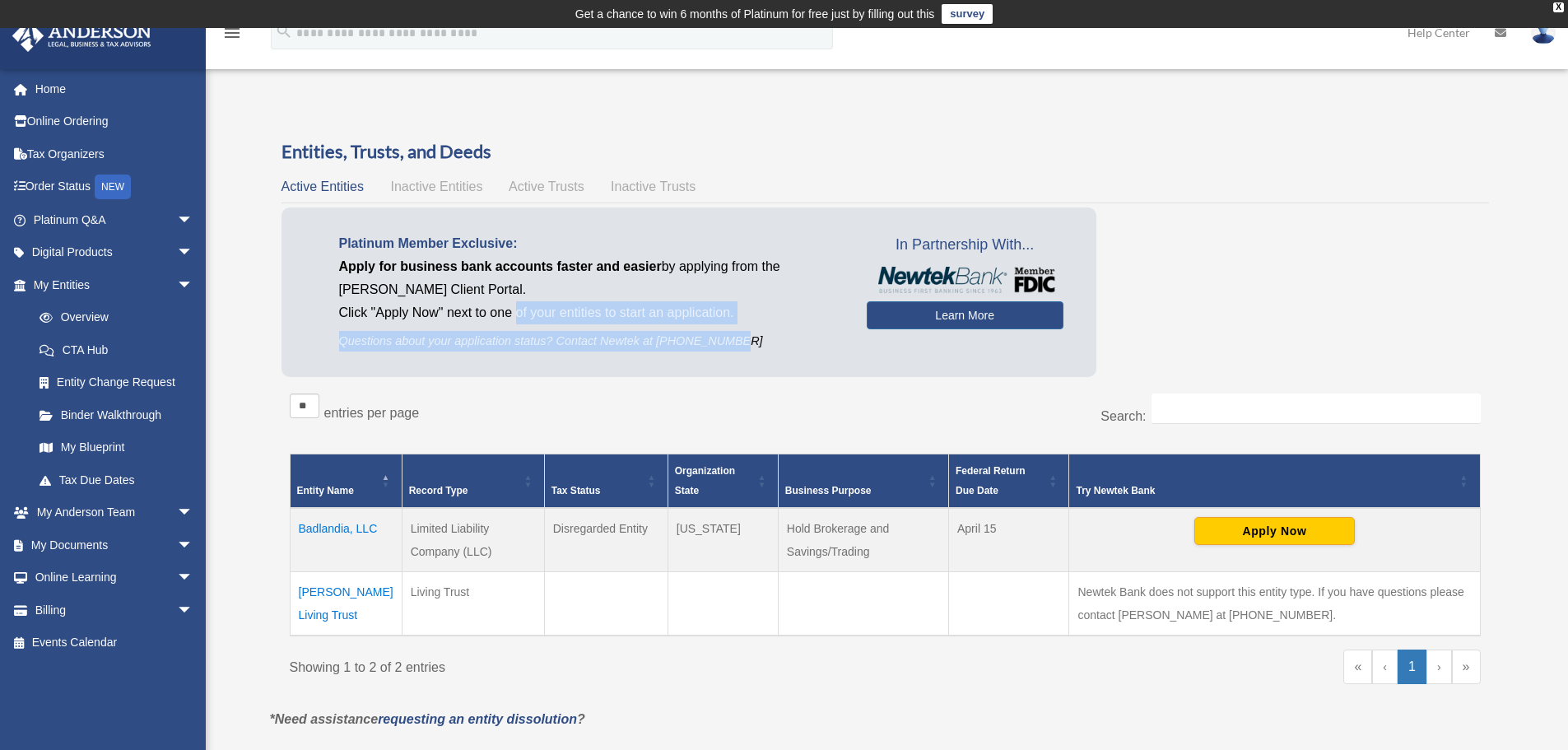
click at [736, 346] on p "Questions about your application status? Contact Newtek at 866-820-8891" at bounding box center [591, 340] width 503 height 20
drag, startPoint x: 733, startPoint y: 341, endPoint x: 516, endPoint y: 309, distance: 219.3
click at [516, 309] on div "Platinum Member Exclusive: Apply for business bank accounts faster and easier b…" at bounding box center [591, 291] width 553 height 119
click at [516, 310] on p "Click "Apply Now" next to one of your entities to start an application." at bounding box center [591, 313] width 503 height 23
drag, startPoint x: 516, startPoint y: 310, endPoint x: 735, endPoint y: 335, distance: 220.4
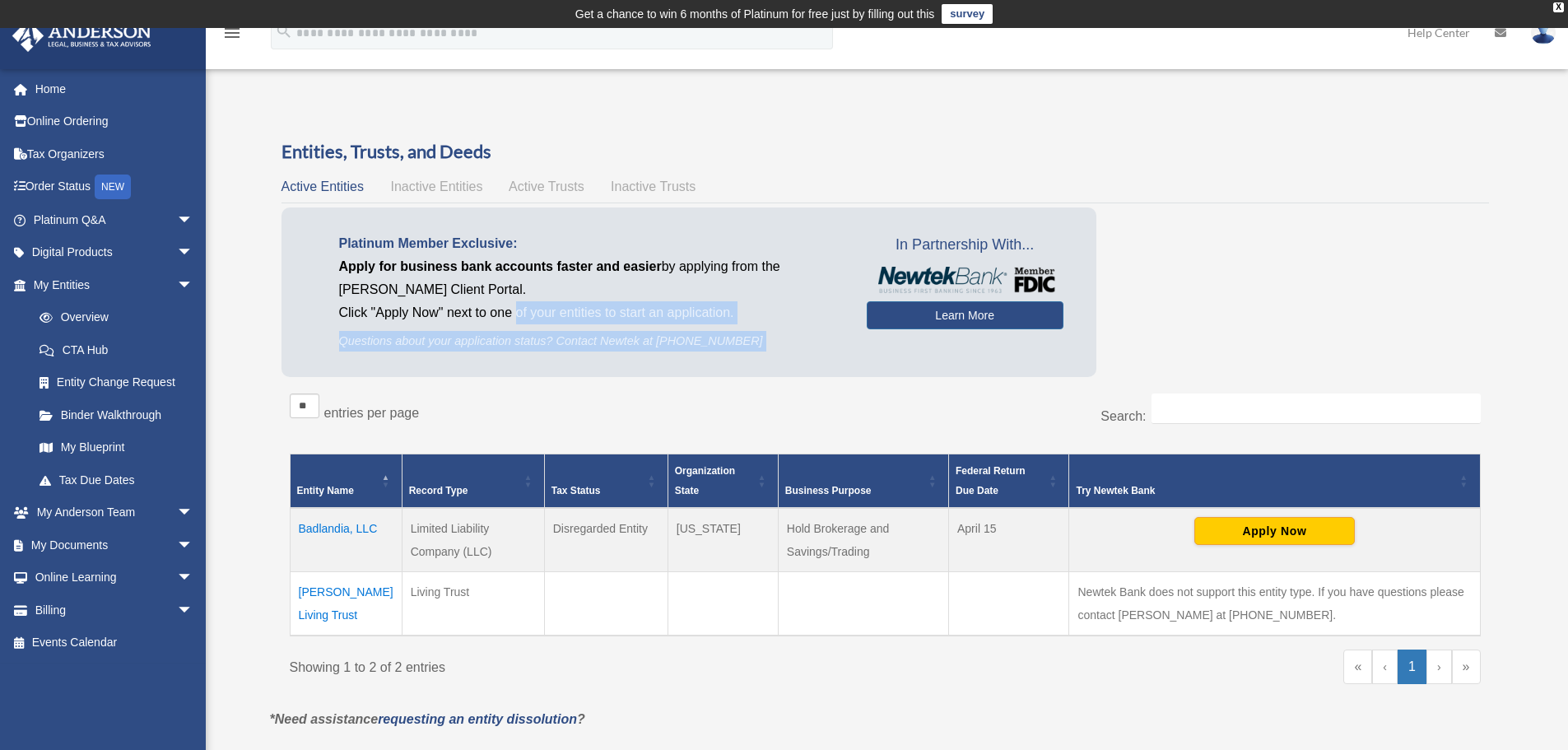
click at [735, 335] on div "Platinum Member Exclusive: Apply for business bank accounts faster and easier b…" at bounding box center [591, 291] width 553 height 119
click at [735, 335] on p "Questions about your application status? Contact Newtek at 866-820-8891" at bounding box center [591, 340] width 503 height 20
drag, startPoint x: 735, startPoint y: 335, endPoint x: 517, endPoint y: 314, distance: 219.0
click at [517, 314] on div "Platinum Member Exclusive: Apply for business bank accounts faster and easier b…" at bounding box center [591, 291] width 553 height 119
click at [517, 314] on p "Click "Apply Now" next to one of your entities to start an application." at bounding box center [591, 313] width 503 height 23
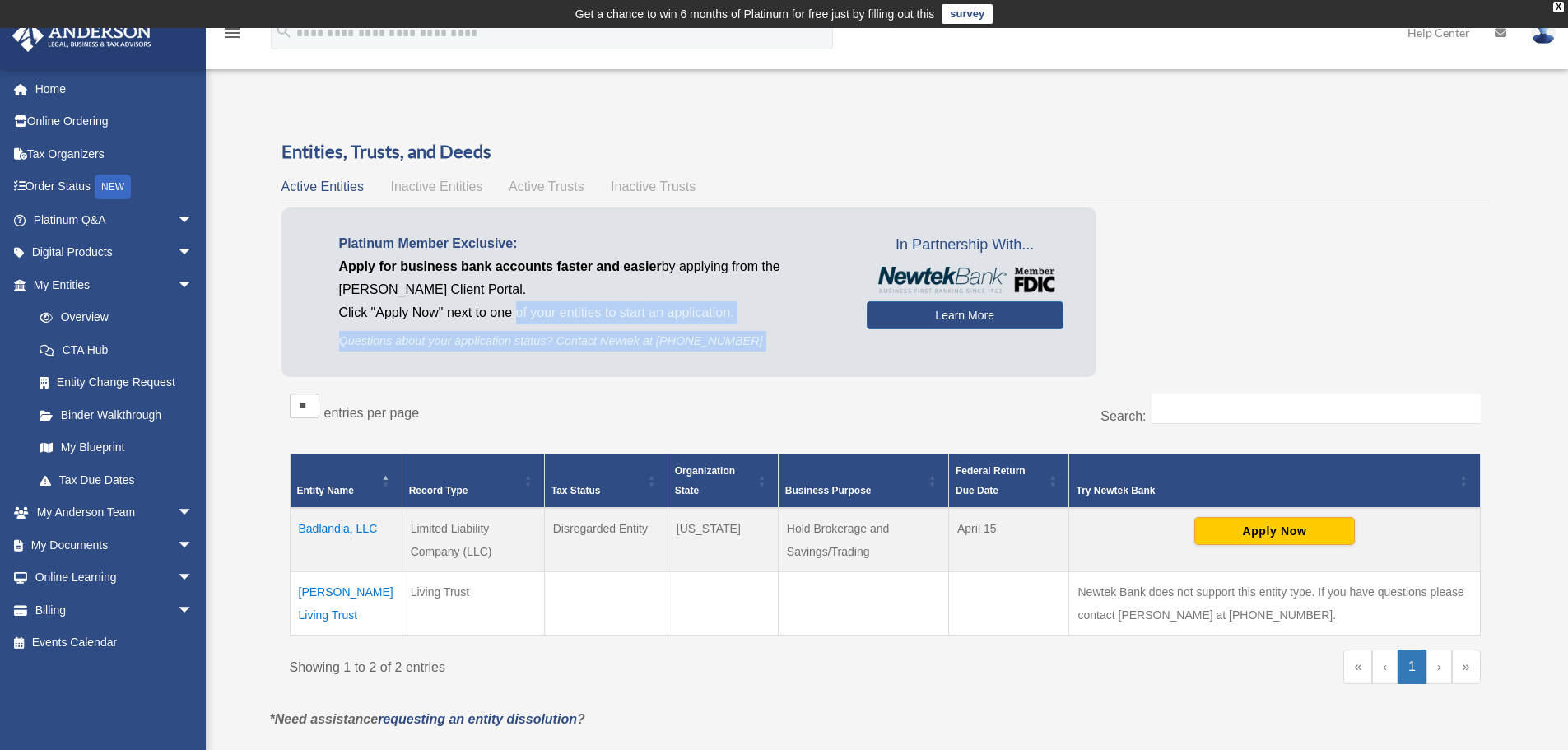
drag, startPoint x: 517, startPoint y: 314, endPoint x: 728, endPoint y: 331, distance: 211.7
click at [728, 331] on div "Platinum Member Exclusive: Apply for business bank accounts faster and easier b…" at bounding box center [591, 291] width 553 height 119
click at [738, 337] on p "Questions about your application status? Contact Newtek at 866-820-8891" at bounding box center [591, 340] width 503 height 20
drag, startPoint x: 738, startPoint y: 337, endPoint x: 519, endPoint y: 313, distance: 220.3
click at [519, 313] on div "Platinum Member Exclusive: Apply for business bank accounts faster and easier b…" at bounding box center [591, 291] width 553 height 119
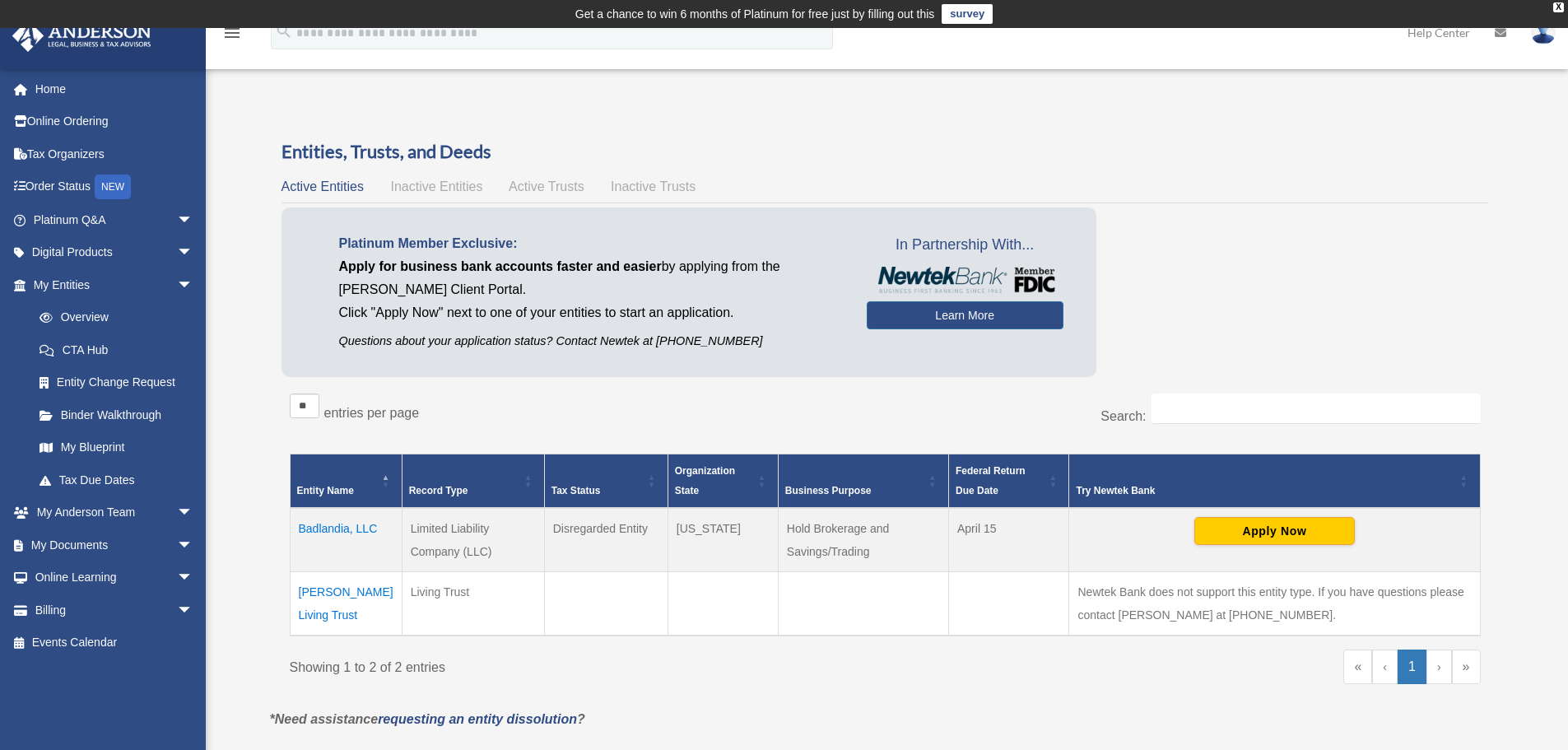
click at [339, 589] on td "Ebner Living Trust" at bounding box center [346, 604] width 112 height 64
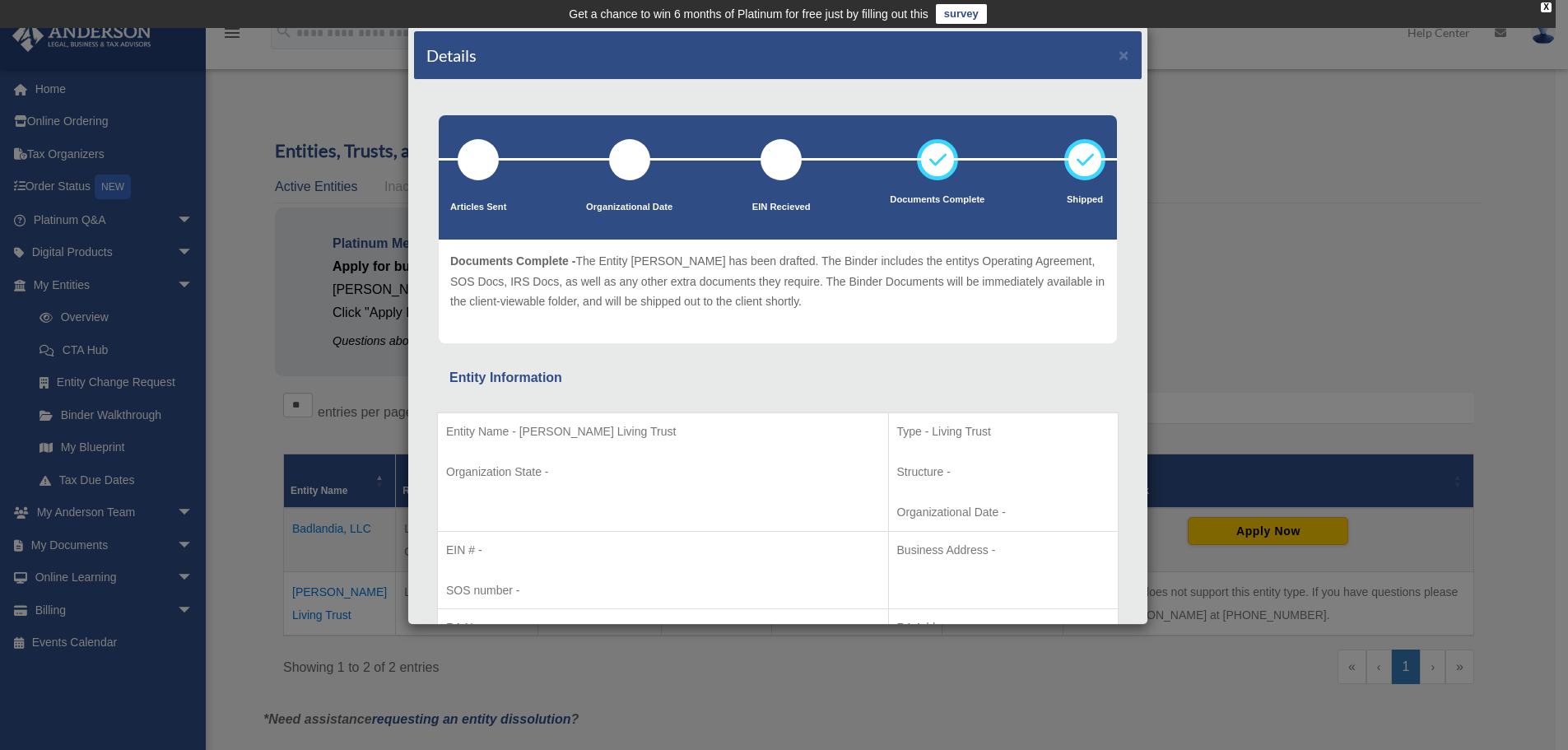
click at [1118, 55] on div "Details ×" at bounding box center [777, 55] width 728 height 49
click at [1118, 55] on button "×" at bounding box center [1124, 54] width 11 height 17
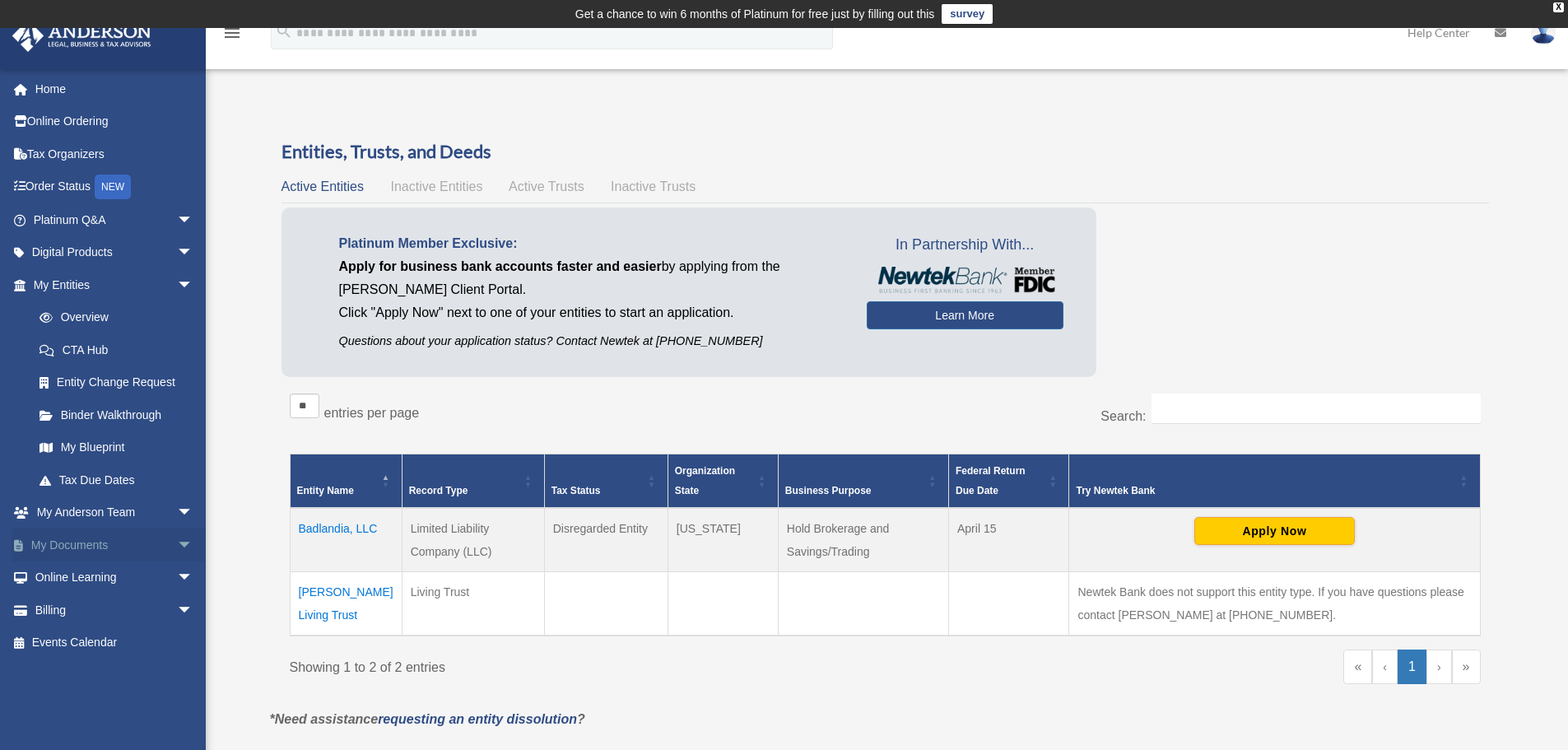
click at [144, 552] on link "My Documents arrow_drop_down" at bounding box center [115, 545] width 206 height 33
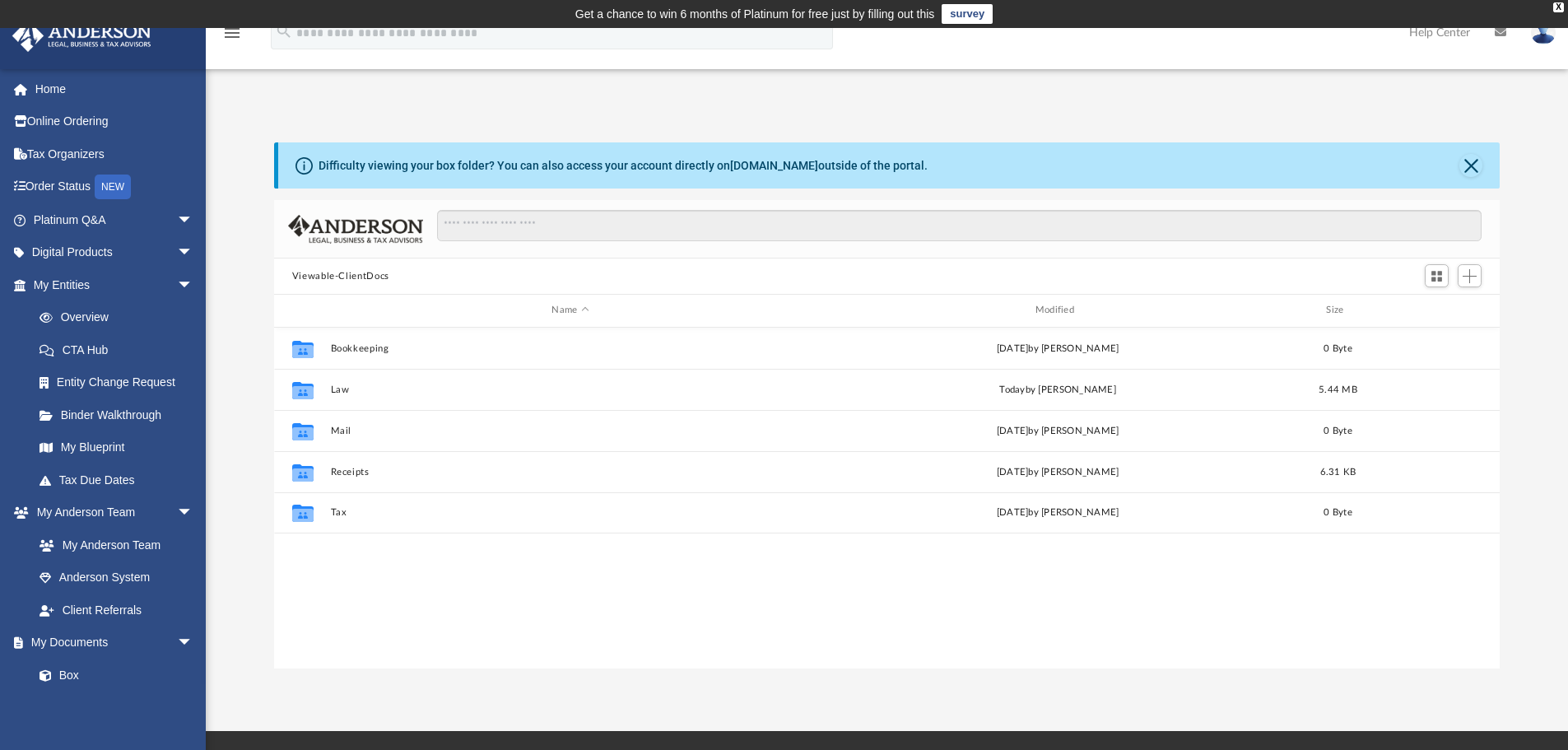
scroll to position [363, 1213]
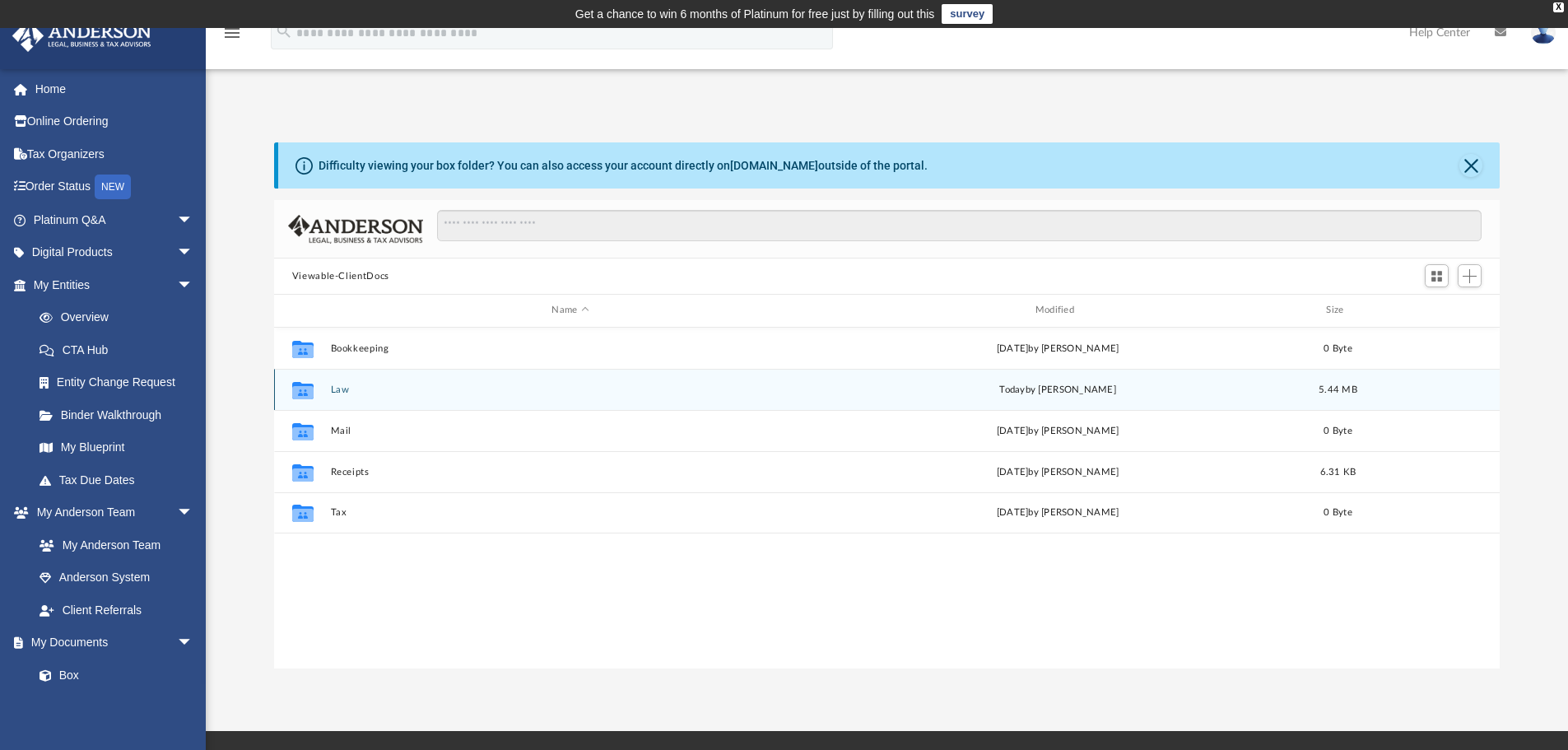
click at [340, 389] on button "Law" at bounding box center [569, 390] width 480 height 11
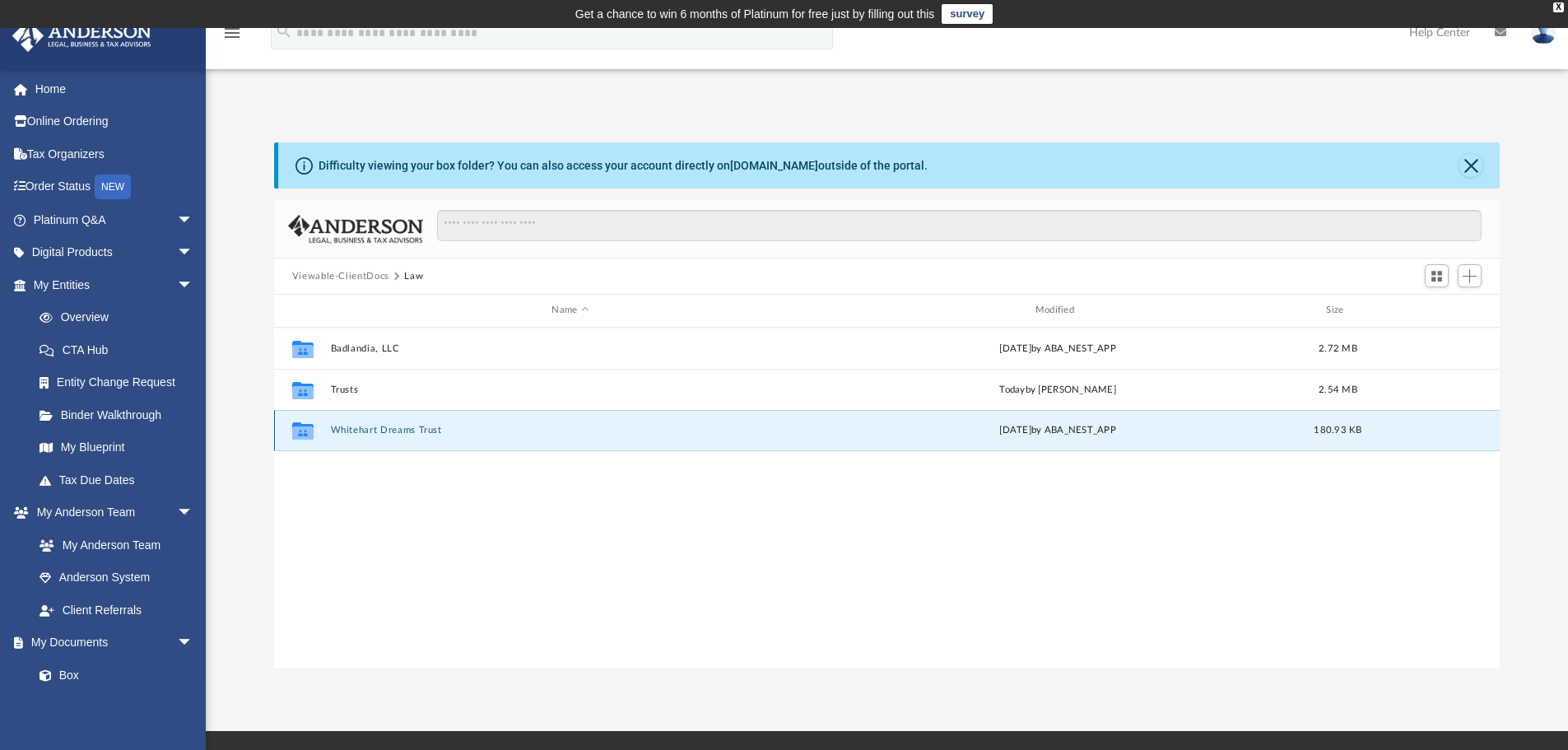
click at [377, 425] on button "Whitehart Dreams Trust" at bounding box center [569, 430] width 480 height 11
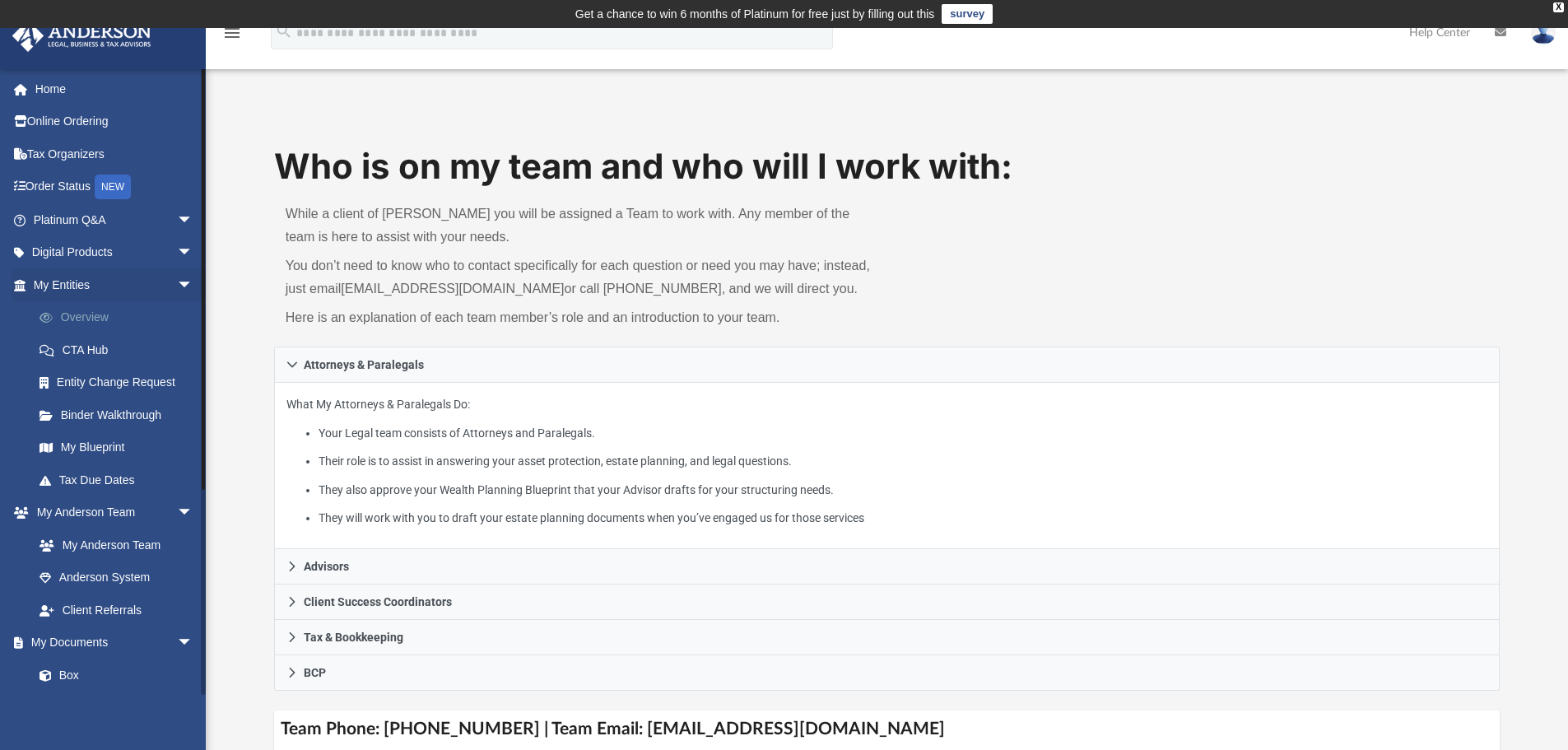
click at [97, 315] on link "Overview" at bounding box center [121, 317] width 195 height 33
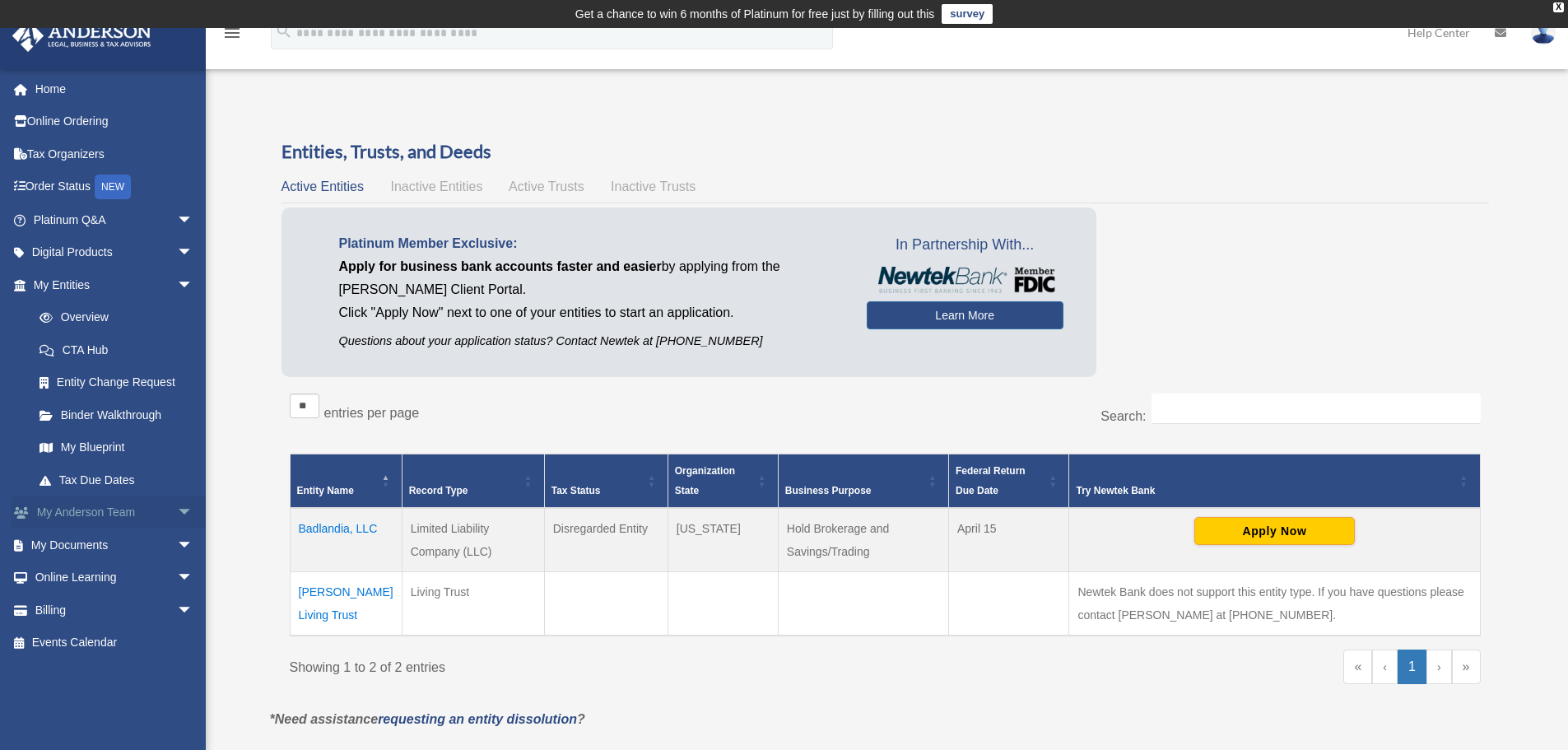
click at [177, 507] on span "arrow_drop_down" at bounding box center [193, 514] width 33 height 34
click at [92, 649] on link "My Documents arrow_drop_down" at bounding box center [115, 642] width 206 height 33
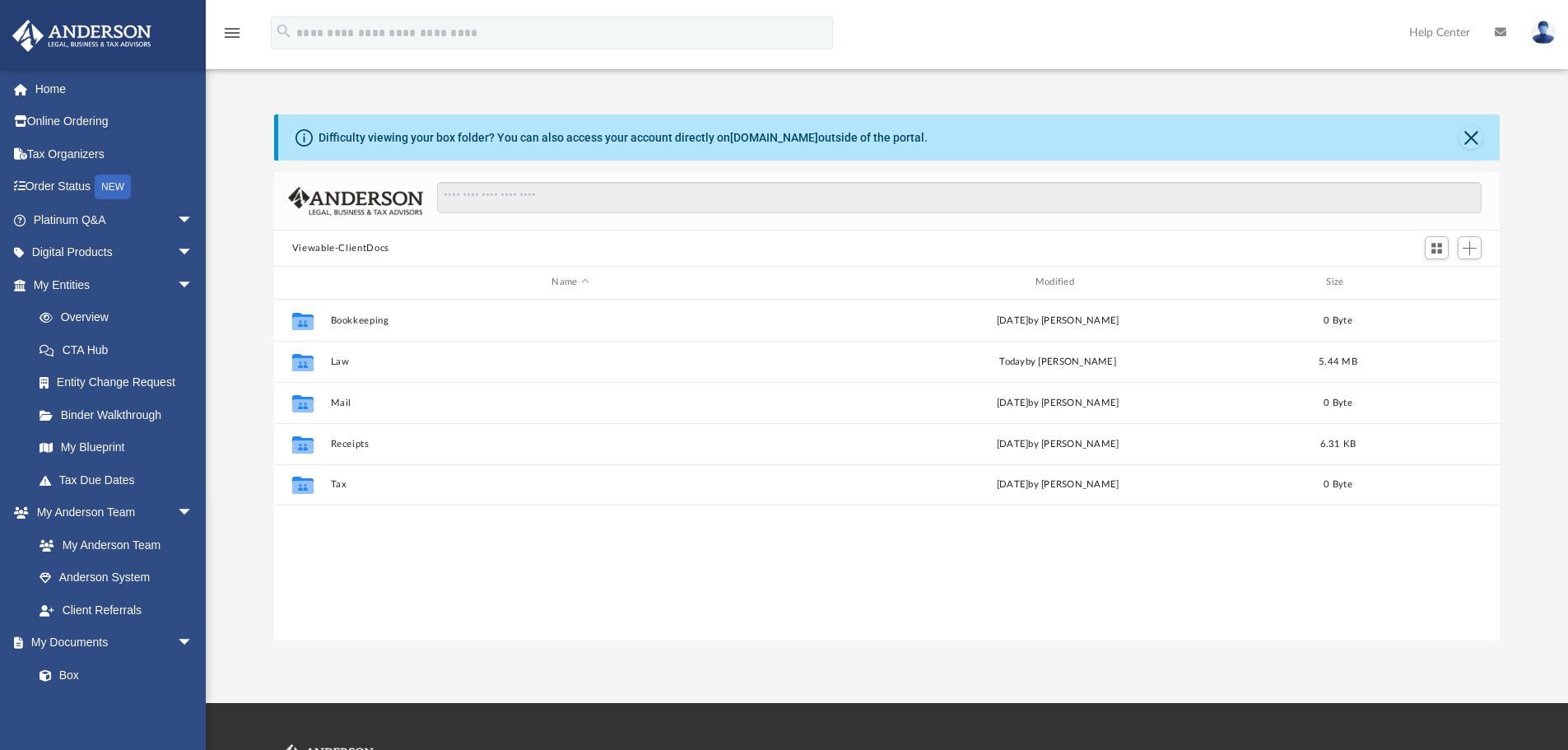
scroll to position [363, 1213]
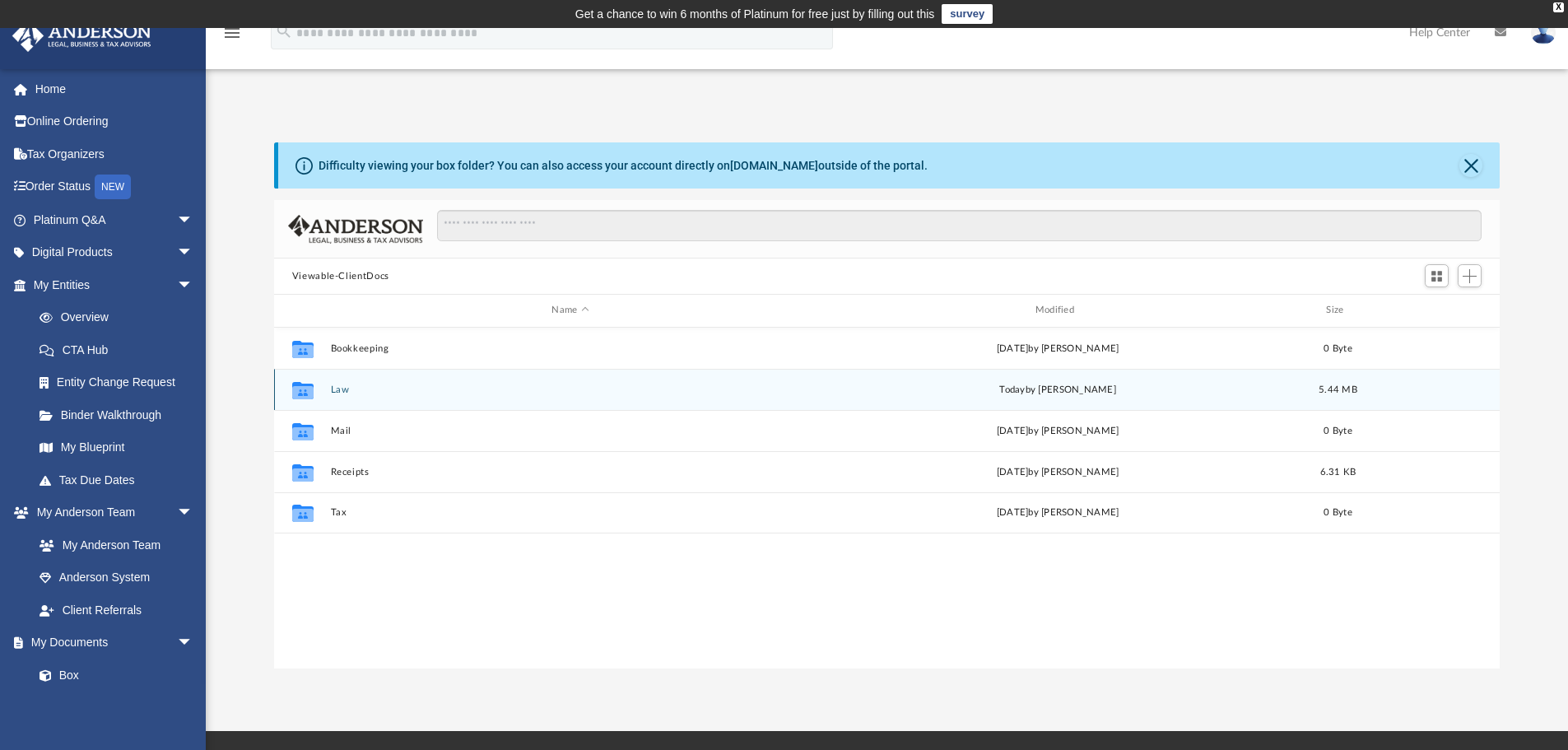
click at [343, 394] on button "Law" at bounding box center [569, 390] width 480 height 11
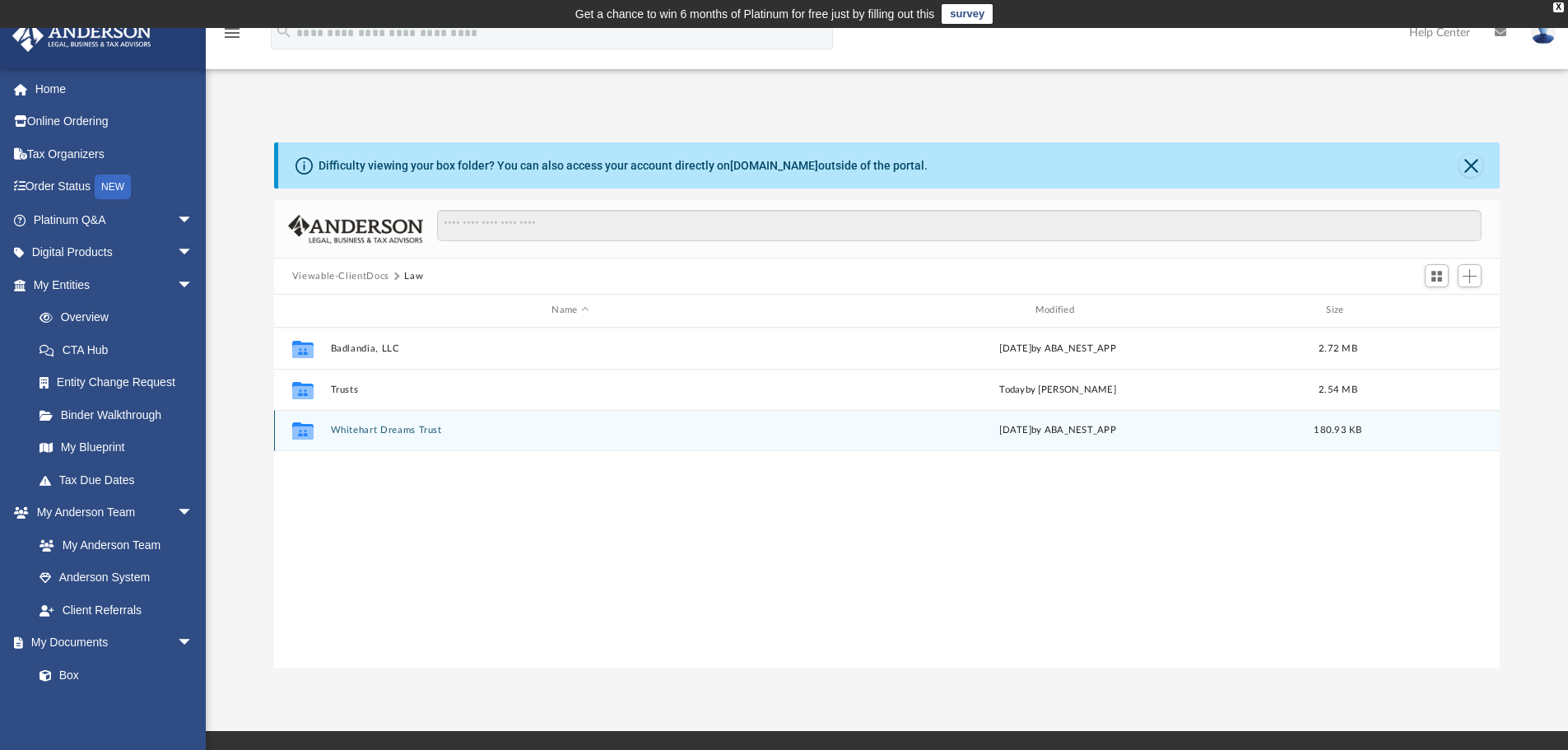
click at [362, 428] on button "Whitehart Dreams Trust" at bounding box center [569, 430] width 480 height 11
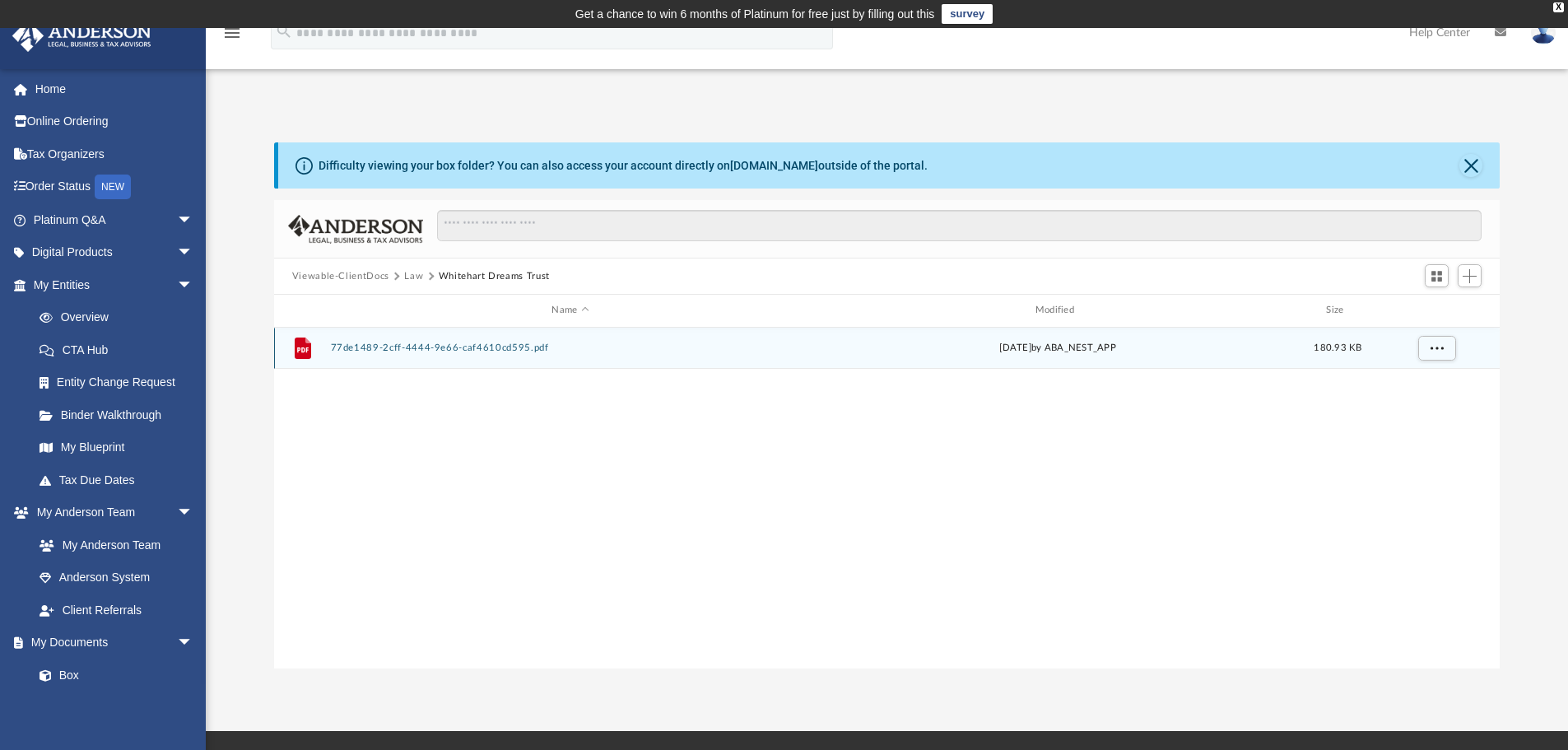
click at [385, 345] on button "77de1489-2cff-4444-9e66-caf4610cd595.pdf" at bounding box center [569, 347] width 480 height 11
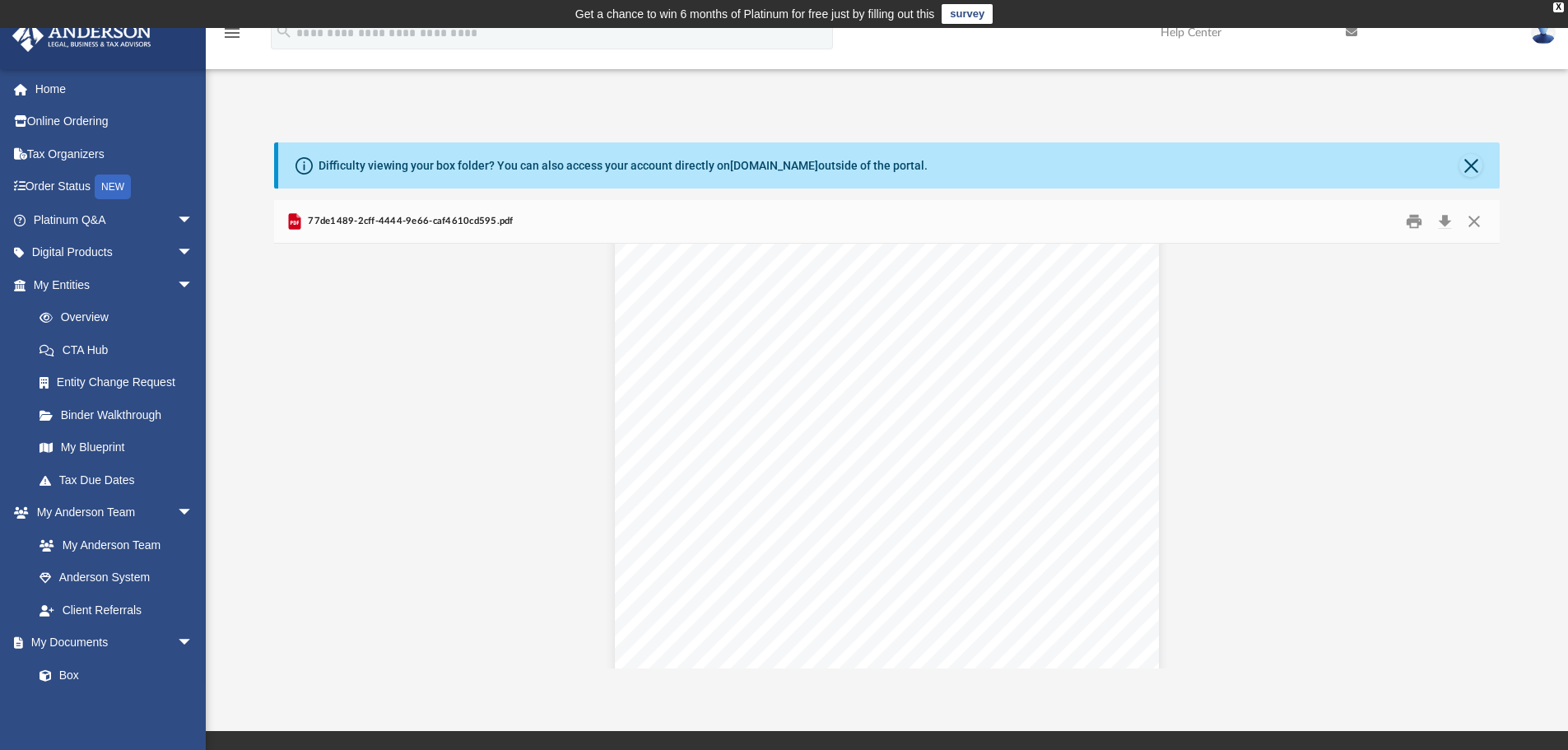
scroll to position [0, 0]
